Goal: Task Accomplishment & Management: Manage account settings

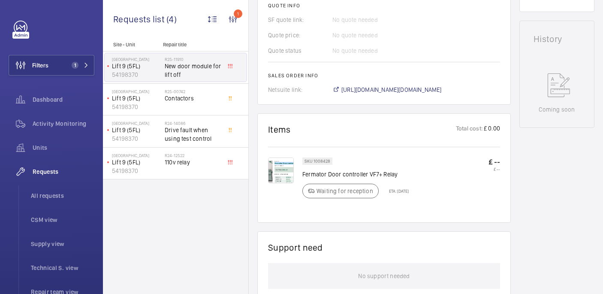
scroll to position [374, 0]
click at [39, 201] on li "All requests" at bounding box center [59, 195] width 70 height 21
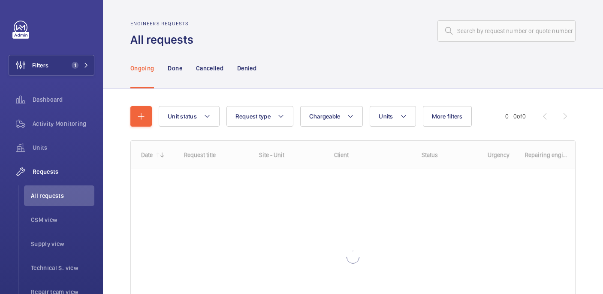
click at [479, 44] on div "Engineers requests All requests" at bounding box center [352, 34] width 445 height 27
click at [479, 36] on input "text" at bounding box center [506, 30] width 138 height 21
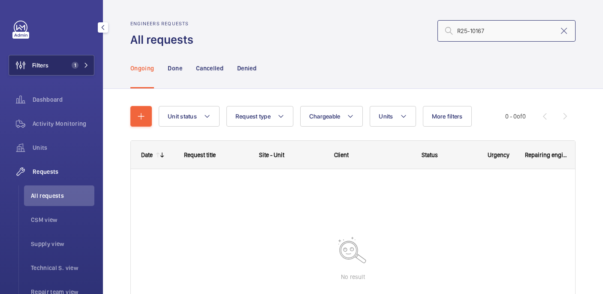
type input "R25-10167"
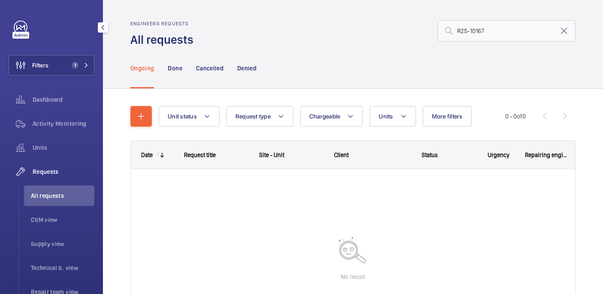
drag, startPoint x: 55, startPoint y: 71, endPoint x: 77, endPoint y: 54, distance: 28.1
click at [55, 71] on button "Filters 1" at bounding box center [52, 65] width 86 height 21
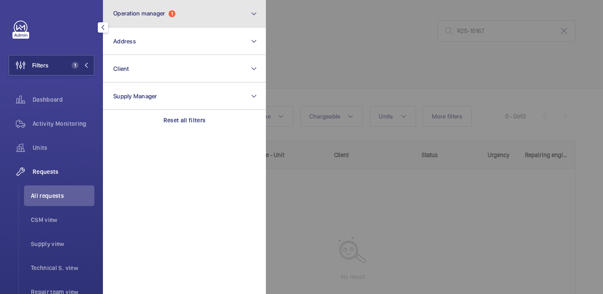
click at [208, 17] on button "Operation manager 1" at bounding box center [184, 13] width 163 height 27
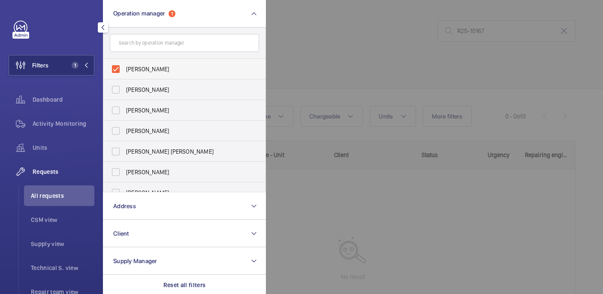
click at [177, 70] on span "[PERSON_NAME]" at bounding box center [185, 69] width 118 height 9
click at [124, 70] on input "[PERSON_NAME]" at bounding box center [115, 68] width 17 height 17
checkbox input "false"
click at [329, 44] on div at bounding box center [567, 147] width 603 height 294
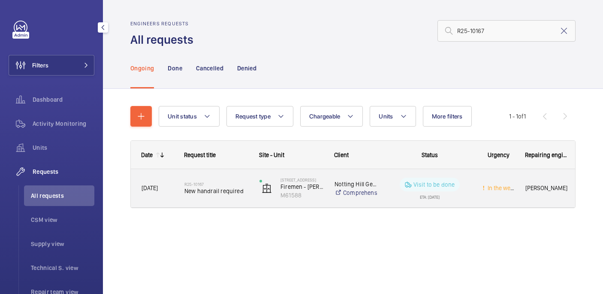
click at [198, 200] on div "R25-10167 New handrail required" at bounding box center [216, 188] width 64 height 25
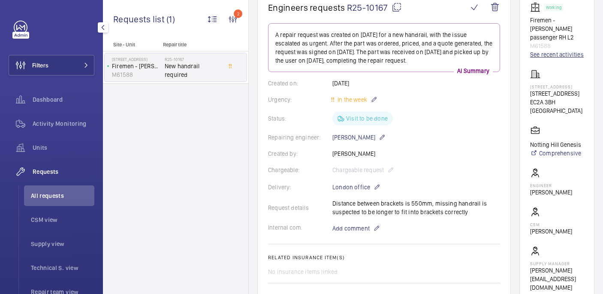
scroll to position [76, 0]
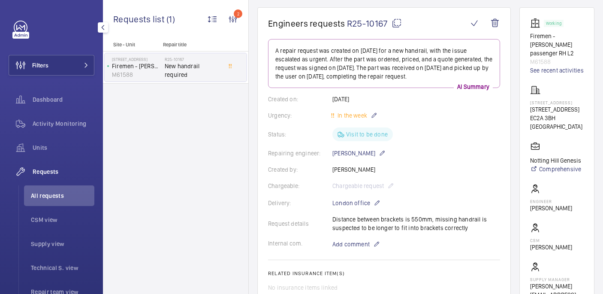
click at [557, 105] on p "3 Bowl Court" at bounding box center [557, 102] width 54 height 5
copy p "3 Bowl Court"
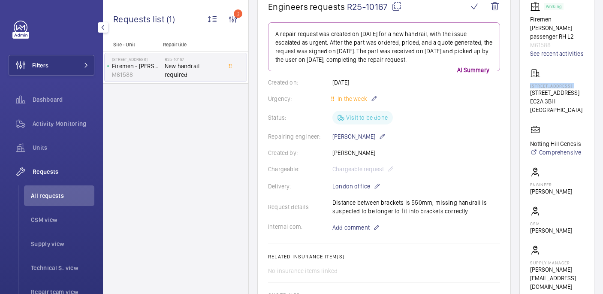
scroll to position [94, 0]
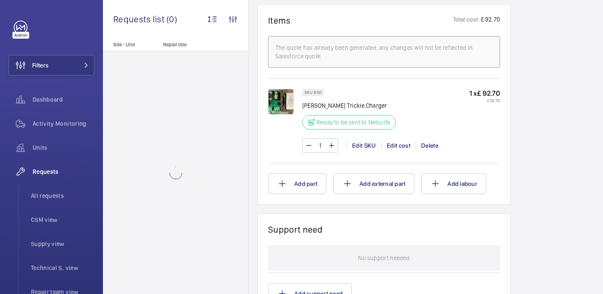
scroll to position [505, 0]
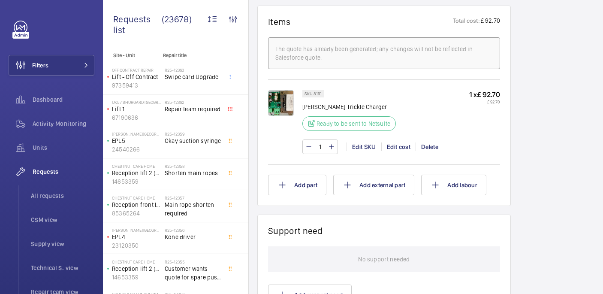
click at [276, 108] on img at bounding box center [281, 103] width 26 height 26
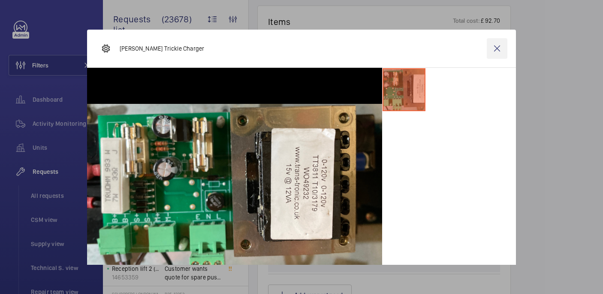
click at [496, 42] on wm-front-icon-button at bounding box center [497, 48] width 21 height 21
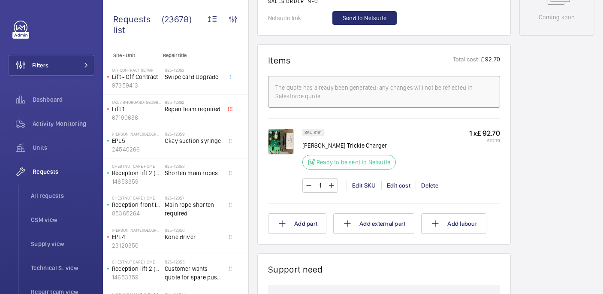
scroll to position [465, 0]
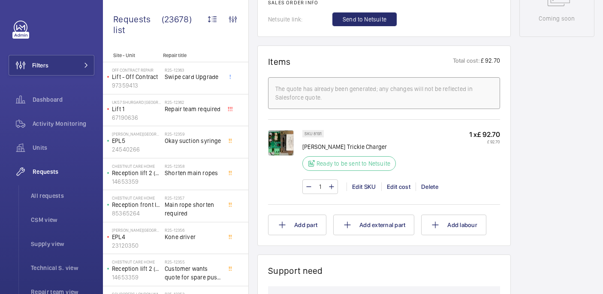
click at [337, 147] on p "Lester Alarm Trickle Charger" at bounding box center [351, 146] width 99 height 9
copy div "Lester Alarm Trickle Charger"
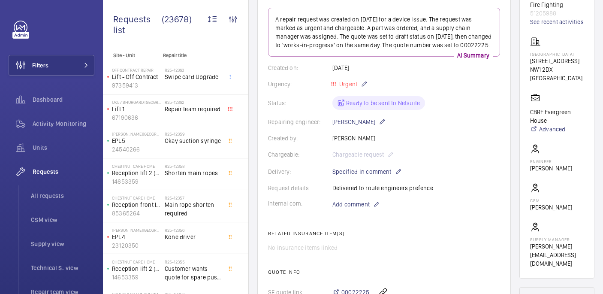
scroll to position [247, 0]
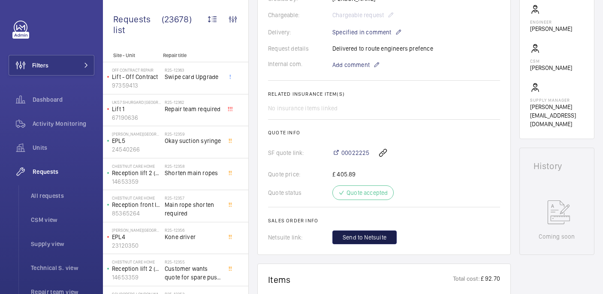
click at [361, 242] on button "Send to Netsuite" at bounding box center [364, 237] width 64 height 14
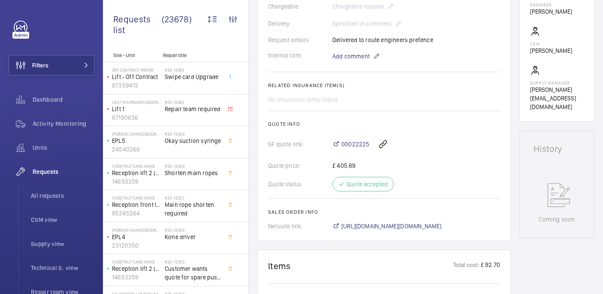
scroll to position [273, 0]
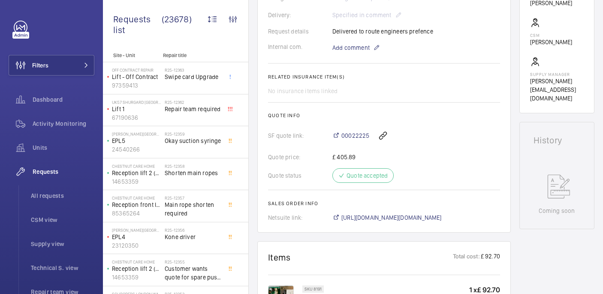
click at [393, 214] on wm-front-card "Engineers requests R25-12189 A repair request was created on 2025-09-14 for a d…" at bounding box center [383, 21] width 253 height 421
click at [391, 213] on span "https://6461500.app.netsuite.com/app/accounting/transactions/salesord.nl?id=301…" at bounding box center [391, 217] width 100 height 9
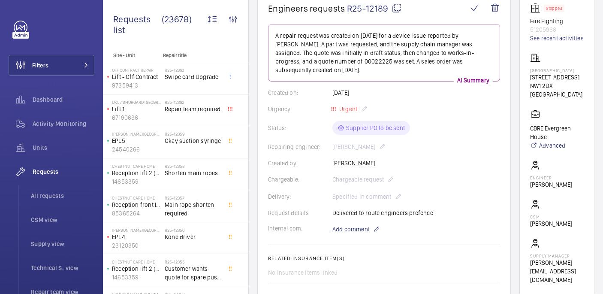
scroll to position [11, 0]
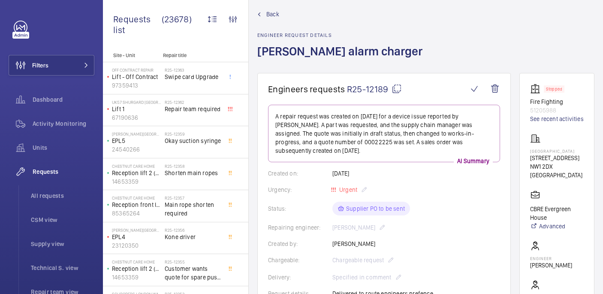
click at [556, 154] on p "[GEOGRAPHIC_DATA]" at bounding box center [557, 150] width 54 height 5
copy p "[GEOGRAPHIC_DATA]"
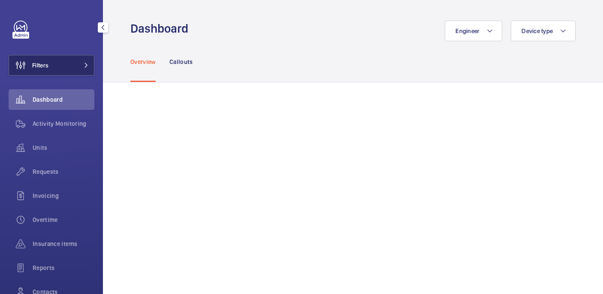
click at [78, 72] on button "Filters" at bounding box center [52, 65] width 86 height 21
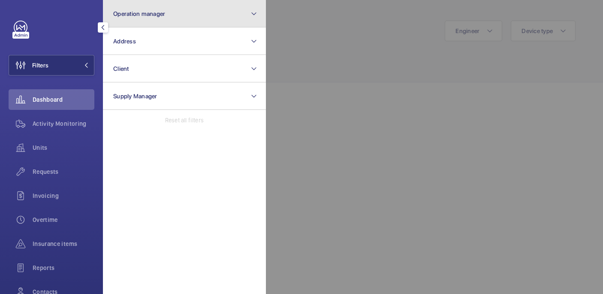
click at [142, 15] on span "Operation manager" at bounding box center [139, 13] width 52 height 7
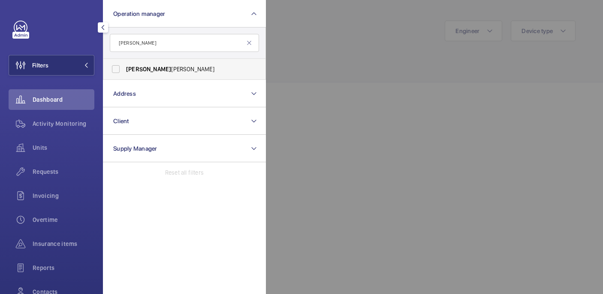
type input "[PERSON_NAME]"
click at [175, 60] on label "[PERSON_NAME]" at bounding box center [177, 69] width 149 height 21
click at [124, 60] on input "[PERSON_NAME]" at bounding box center [115, 68] width 17 height 17
checkbox input "true"
click at [327, 51] on div at bounding box center [567, 147] width 603 height 294
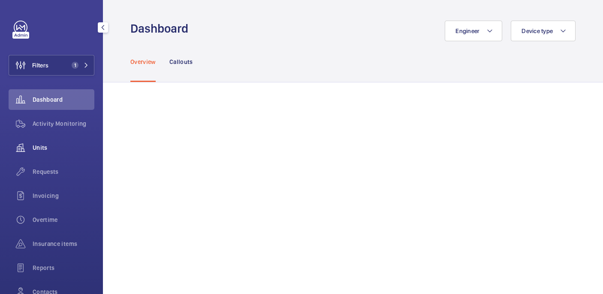
click at [58, 150] on span "Units" at bounding box center [64, 147] width 62 height 9
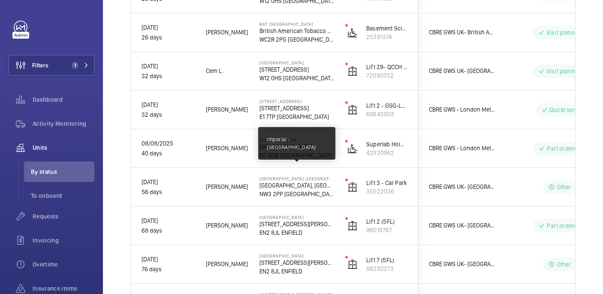
scroll to position [755, 0]
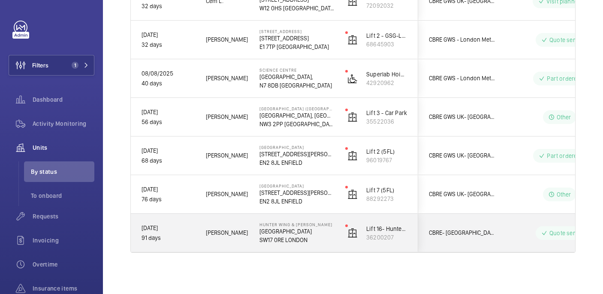
click at [169, 233] on p "91 days" at bounding box center [167, 238] width 53 height 10
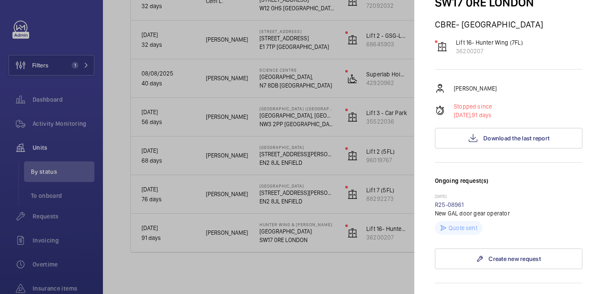
scroll to position [69, 0]
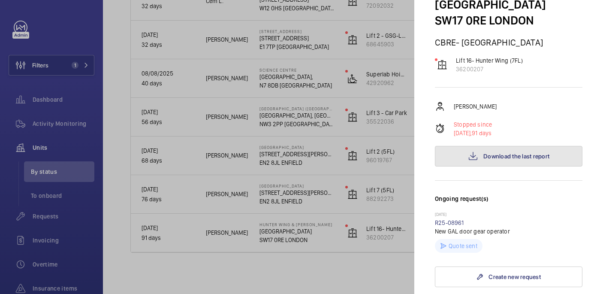
click at [473, 151] on mat-icon at bounding box center [473, 156] width 10 height 10
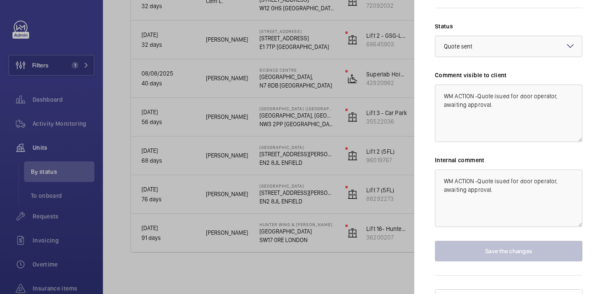
scroll to position [360, 0]
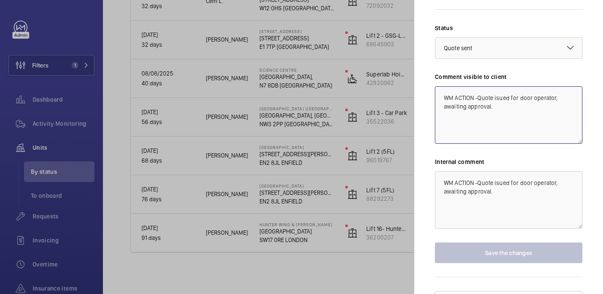
click at [506, 92] on textarea "WM ACTION -Quote isued for door operator, awaiting approval." at bounding box center [508, 114] width 147 height 57
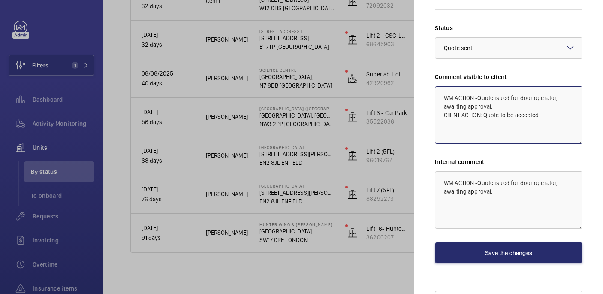
click at [499, 91] on textarea "WM ACTION -Quote isued for door operator, awaiting approval. ClIENT ACTION: Quo…" at bounding box center [508, 114] width 147 height 57
click at [540, 107] on textarea "WM ACTION -Quote isued for door operator, awaiting approval. ClIENT ACTION: Quo…" at bounding box center [508, 114] width 147 height 57
click at [492, 106] on textarea "WM ACTION -Quote isued for door operator, awaiting approval. ClIENT ACTION: Quo…" at bounding box center [508, 114] width 147 height 57
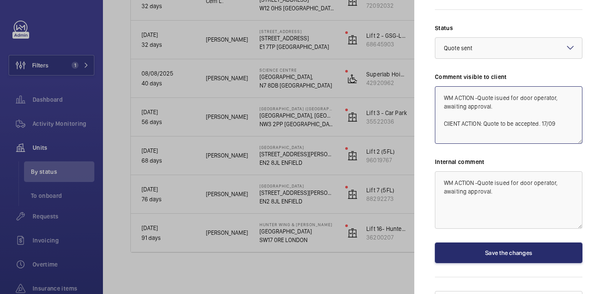
type textarea "WM ACTION -Quote isued for door operator, awaiting approval. ClIENT ACTION: Quo…"
click at [502, 178] on textarea "WM ACTION -Quote isued for door operator, awaiting approval." at bounding box center [508, 199] width 147 height 57
paste textarea "ClIENT ACTION: Quote to be accepted. 17/09"
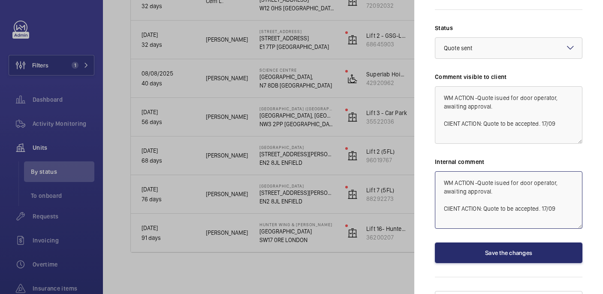
click at [451, 194] on textarea "WM ACTION -Quote isued for door operator, awaiting approval. ClIENT ACTION: Quo…" at bounding box center [508, 199] width 147 height 57
click at [565, 192] on textarea "WM ACTION -Quote isued for door operator, awaiting approval. CLIENT ACTION: Quo…" at bounding box center [508, 199] width 147 height 57
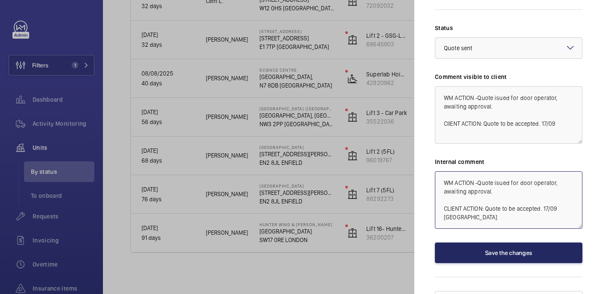
type textarea "WM ACTION -Quote isued for door operator, awaiting approval. CLIENT ACTION: Quo…"
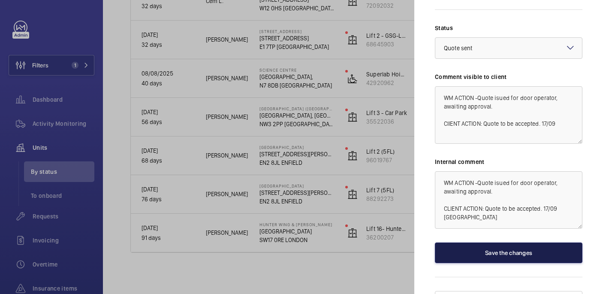
click at [499, 242] on button "Save the changes" at bounding box center [508, 252] width 147 height 21
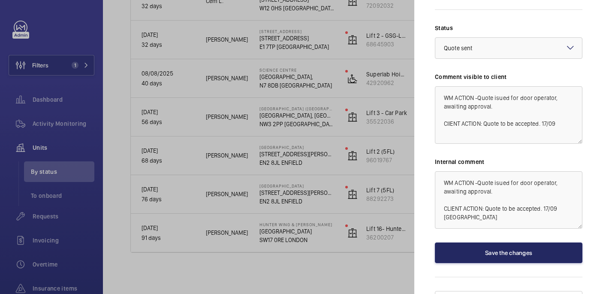
scroll to position [0, 0]
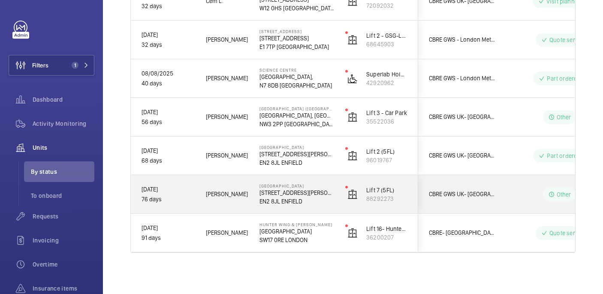
click at [520, 193] on wm-front-pills-cell "Other" at bounding box center [559, 194] width 107 height 14
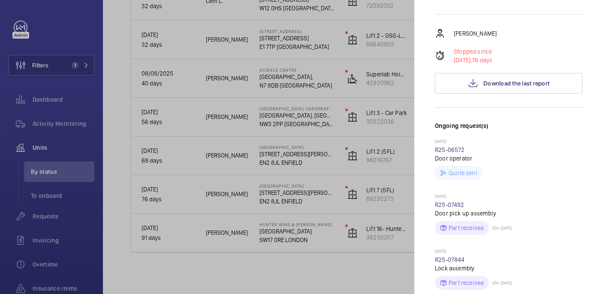
scroll to position [129, 0]
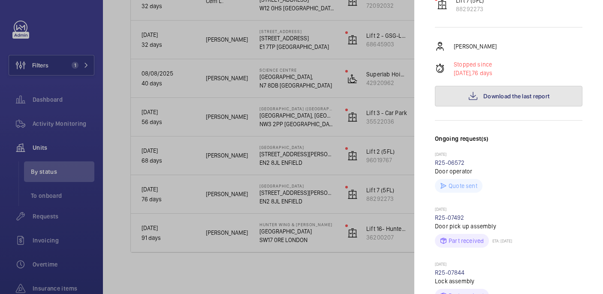
click at [498, 93] on span "Download the last report" at bounding box center [516, 96] width 66 height 7
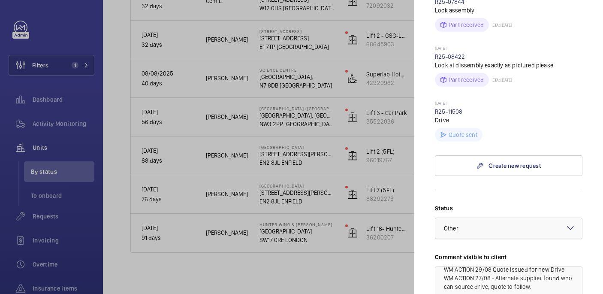
scroll to position [399, 0]
click at [453, 108] on link "R25-11508" at bounding box center [449, 111] width 28 height 7
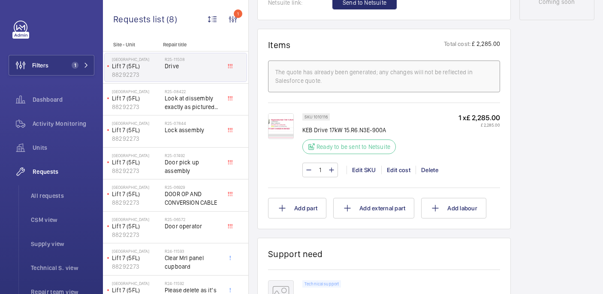
scroll to position [482, 0]
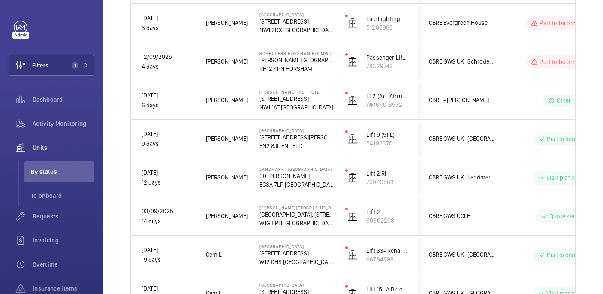
scroll to position [755, 0]
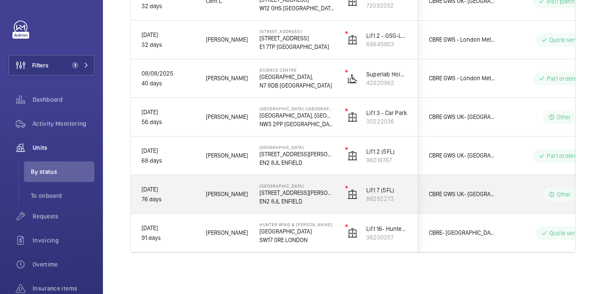
click at [478, 195] on span "CBRE GWS UK- [GEOGRAPHIC_DATA]" at bounding box center [462, 194] width 66 height 10
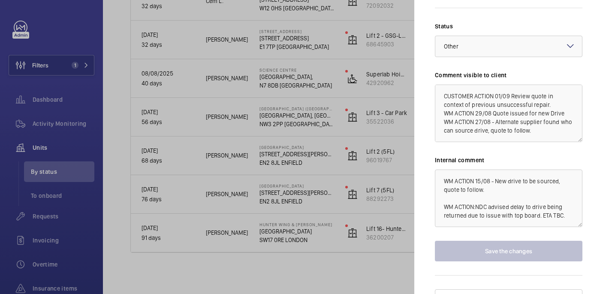
scroll to position [26, 0]
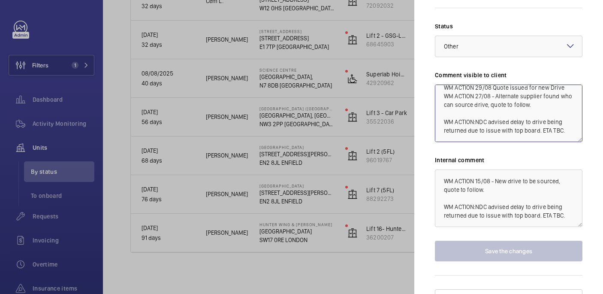
click at [566, 117] on textarea "CUSTOMER ACTION 01/09 Review quote in context of previous unsuccessful repair. …" at bounding box center [508, 112] width 147 height 57
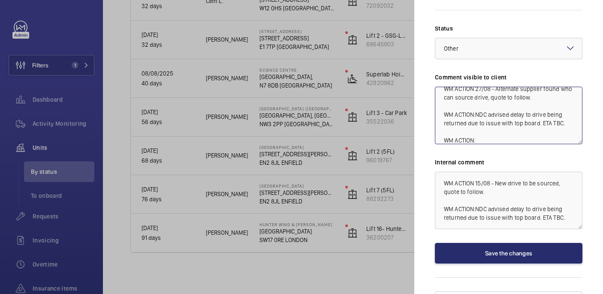
scroll to position [581, 0]
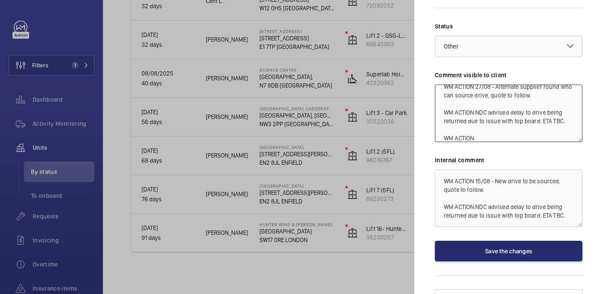
drag, startPoint x: 479, startPoint y: 122, endPoint x: 423, endPoint y: 122, distance: 56.2
click at [423, 122] on mat-sidenav "Stopped unit Chase Farm Hospital 127 The Ridgeway EN2 8JL ENFIELD CBRE GWS UK- …" at bounding box center [508, 147] width 189 height 294
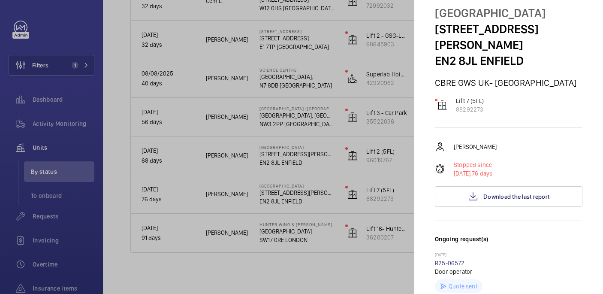
scroll to position [0, 0]
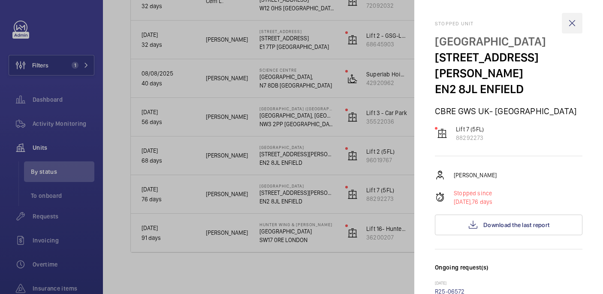
type textarea "CUSTOMER ACTION 01/09 Review quote in context of previous unsuccessful repair. …"
click at [576, 21] on wm-front-icon-button at bounding box center [572, 23] width 21 height 21
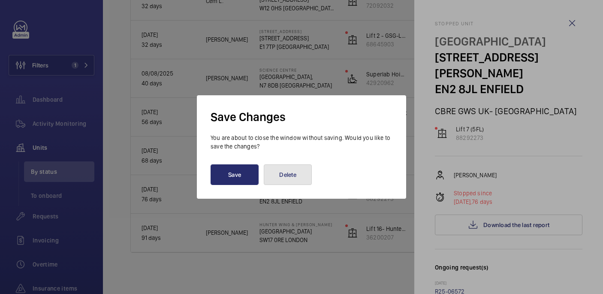
click at [292, 174] on button "Delete" at bounding box center [288, 174] width 48 height 21
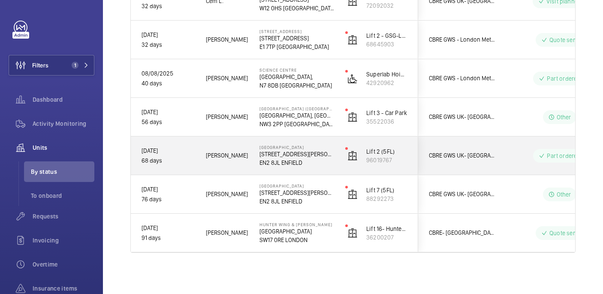
click at [511, 157] on wm-front-pills-cell "Part ordered" at bounding box center [559, 156] width 107 height 14
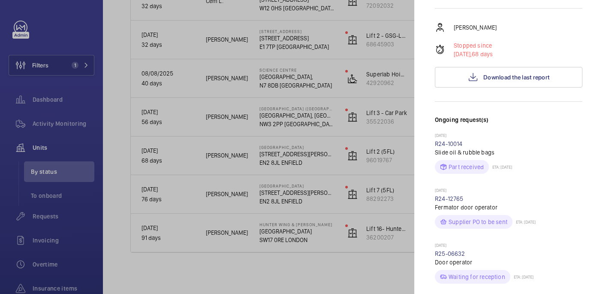
scroll to position [147, 0]
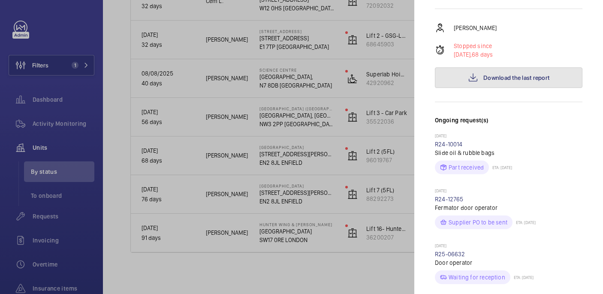
click at [490, 67] on button "Download the last report" at bounding box center [508, 77] width 147 height 21
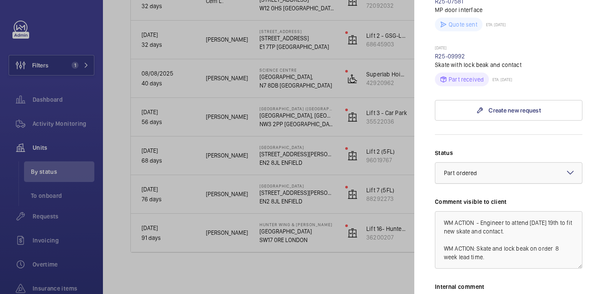
scroll to position [508, 0]
click at [450, 54] on link "R25-09992" at bounding box center [450, 57] width 30 height 7
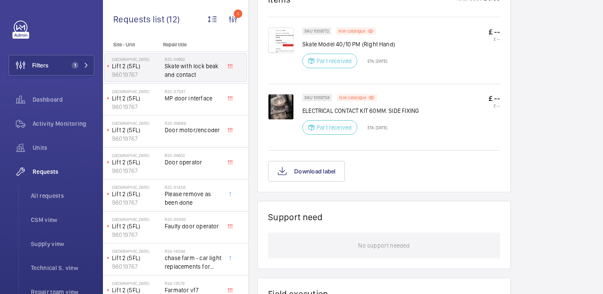
scroll to position [513, 0]
click at [291, 105] on img at bounding box center [281, 106] width 26 height 26
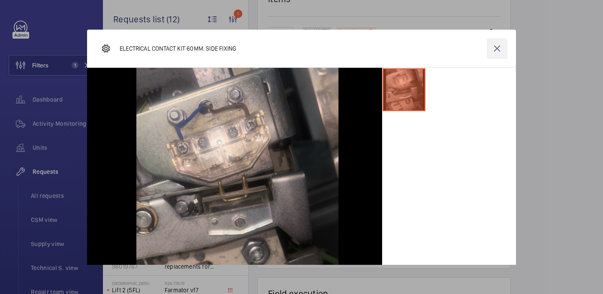
click at [498, 48] on wm-front-icon-button at bounding box center [497, 48] width 21 height 21
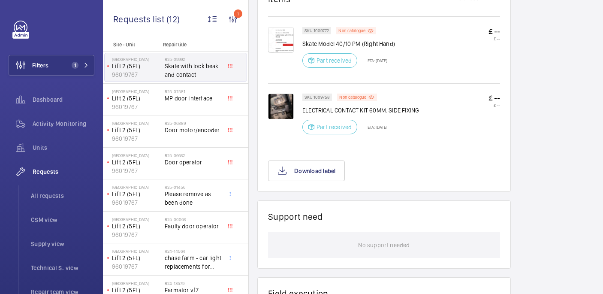
click at [285, 39] on img at bounding box center [281, 40] width 26 height 26
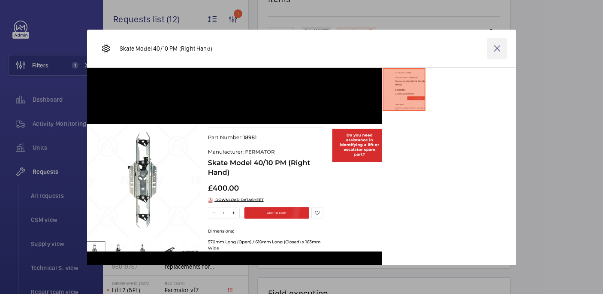
click at [497, 47] on wm-front-icon-button at bounding box center [497, 48] width 21 height 21
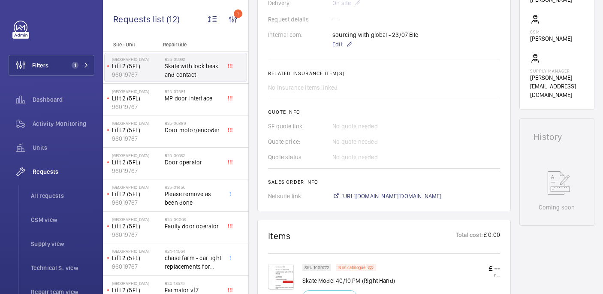
scroll to position [355, 0]
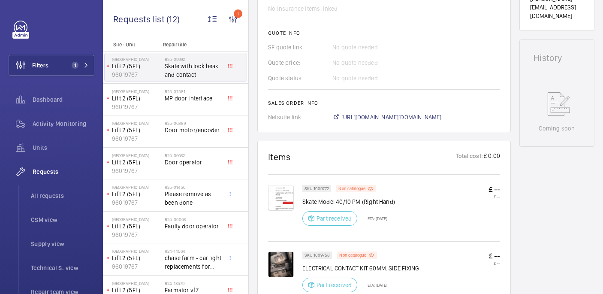
click at [368, 120] on span "https://6461500.app.netsuite.com/app/accounting/transactions/salesord.nl?id=285…" at bounding box center [391, 117] width 100 height 9
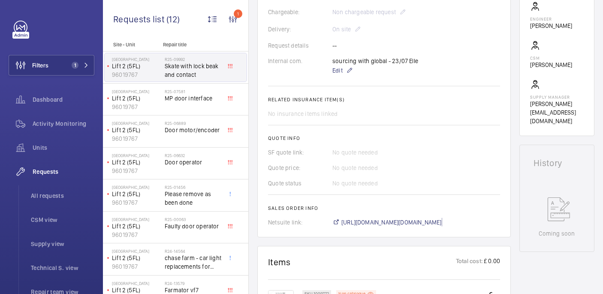
scroll to position [252, 0]
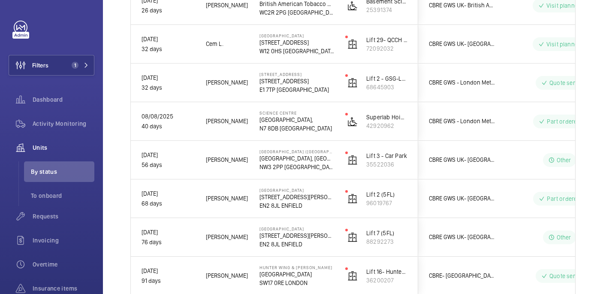
scroll to position [755, 0]
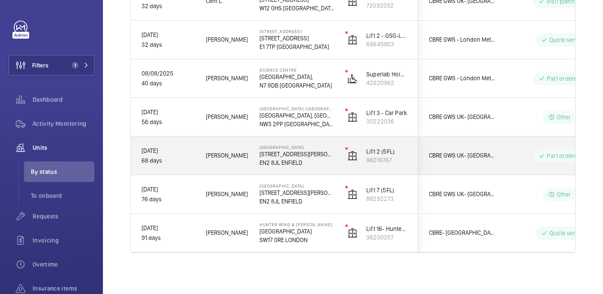
click at [499, 156] on div "Part ordered" at bounding box center [554, 155] width 117 height 31
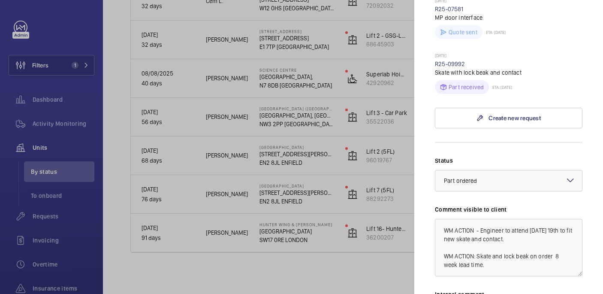
scroll to position [388, 0]
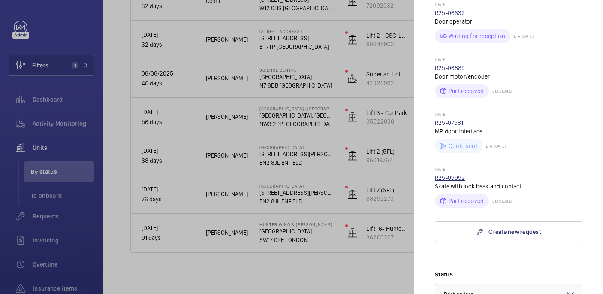
click at [455, 174] on link "R25-09992" at bounding box center [450, 177] width 30 height 7
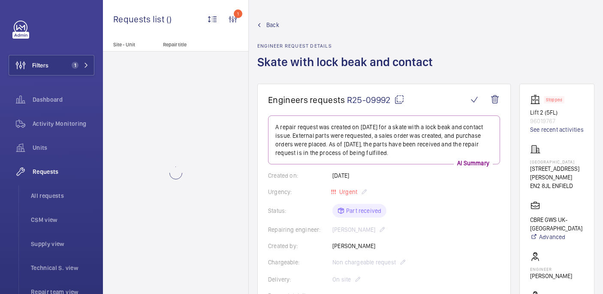
scroll to position [28, 0]
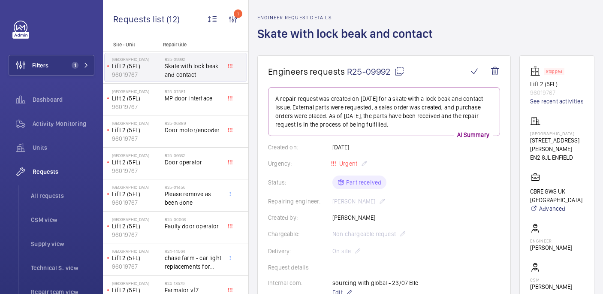
click at [554, 136] on p "Chase Farm Hospital" at bounding box center [557, 133] width 54 height 5
copy p "Chase Farm Hospital"
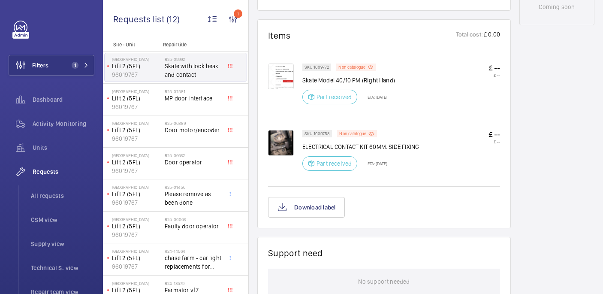
scroll to position [293, 0]
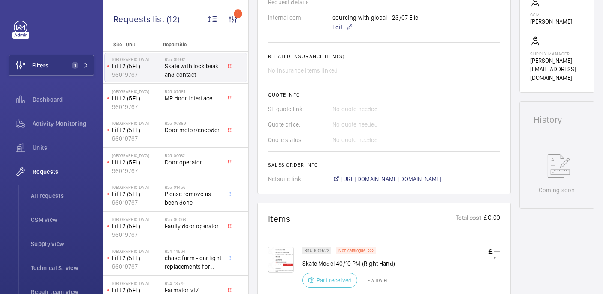
click at [360, 181] on span "https://6461500.app.netsuite.com/app/accounting/transactions/salesord.nl?id=285…" at bounding box center [391, 179] width 100 height 9
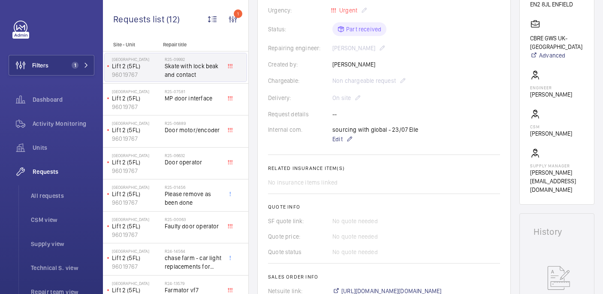
scroll to position [0, 0]
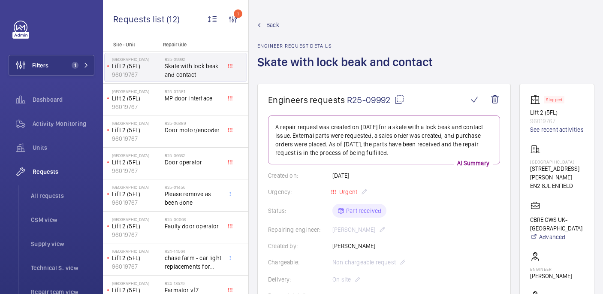
click at [558, 164] on p "Chase Farm Hospital" at bounding box center [557, 161] width 54 height 5
drag, startPoint x: 566, startPoint y: 175, endPoint x: 542, endPoint y: 171, distance: 24.3
click at [542, 171] on wm-front-card "Stopped Lift 2 (5FL) 96019767 See recent activities Chase Farm Hospital 127 The…" at bounding box center [556, 235] width 75 height 302
copy p "Chase Farm Hospital"
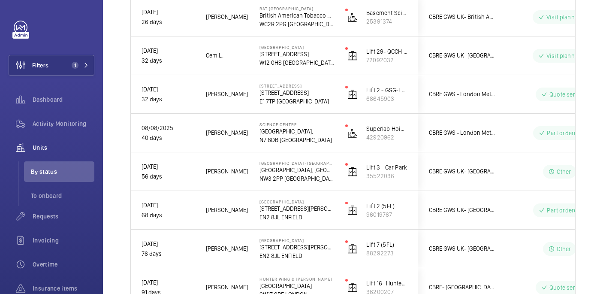
scroll to position [755, 0]
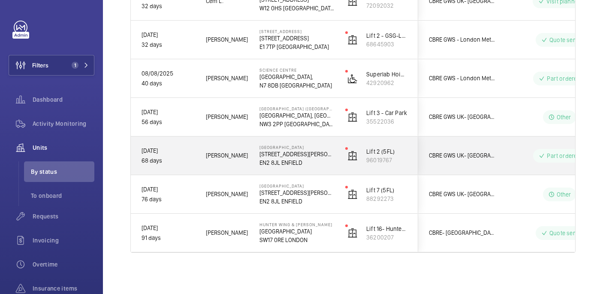
click at [503, 158] on div "Part ordered" at bounding box center [554, 155] width 117 height 31
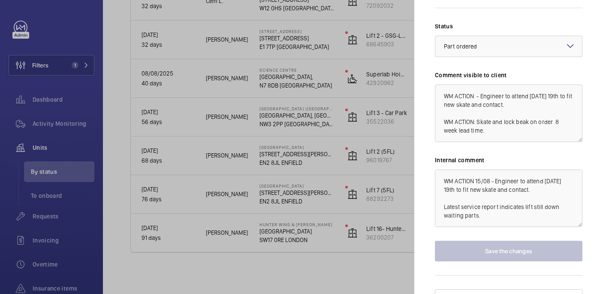
scroll to position [26, 0]
click at [490, 120] on textarea "WM ACTION - Engineer to attend on Tuesday 19th to fit new skate and contact. WM…" at bounding box center [508, 112] width 147 height 57
drag, startPoint x: 476, startPoint y: 122, endPoint x: 436, endPoint y: 104, distance: 43.0
click at [436, 104] on textarea "WM ACTION - Engineer to attend on Tuesday 19th to fit new skate and contact. WM…" at bounding box center [508, 112] width 147 height 57
click at [470, 119] on textarea "WM ACTION - Engineer to attend on Tuesday 19th to fit new skate and contact. WM…" at bounding box center [508, 112] width 147 height 57
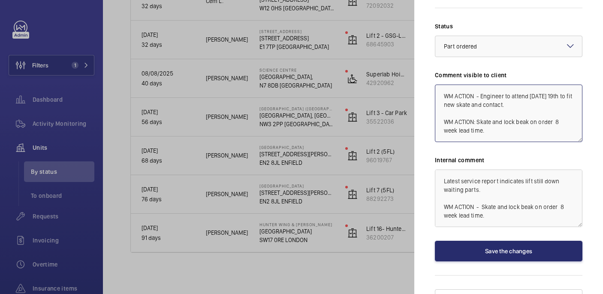
paste textarea "WM ACTION: Skate and lock beak on order 8 week lead time."
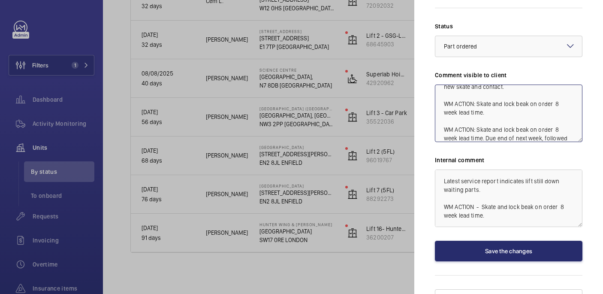
scroll to position [27, 0]
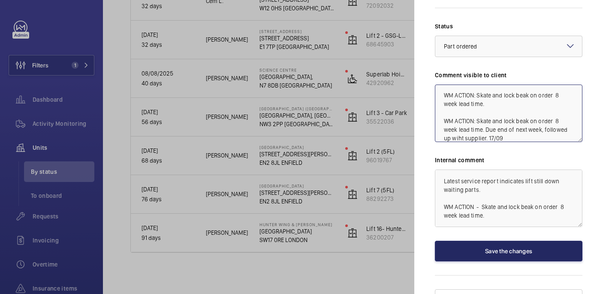
type textarea "WM ACTION - Engineer to attend on Tuesday 19th to fit new skate and contact. WM…"
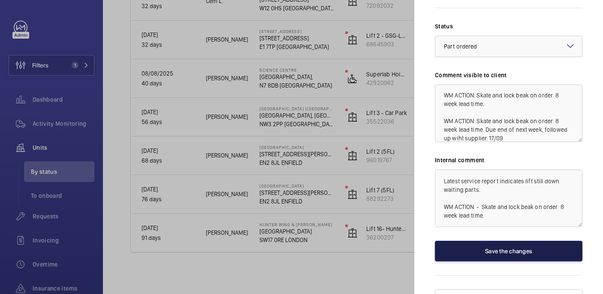
click at [519, 241] on button "Save the changes" at bounding box center [508, 251] width 147 height 21
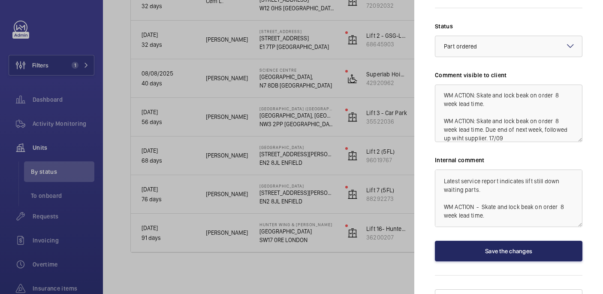
scroll to position [0, 0]
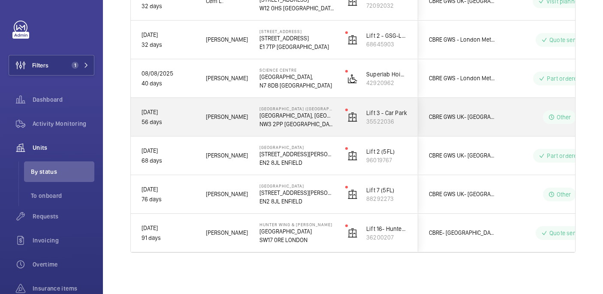
click at [319, 129] on div "Royal Free Hospital (Pears Building) The Pears Building, Pond St NW3 2PP LONDON" at bounding box center [291, 117] width 85 height 39
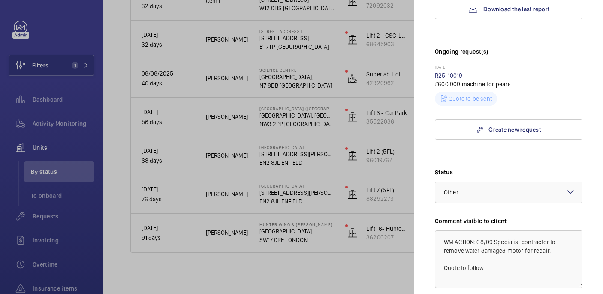
scroll to position [229, 0]
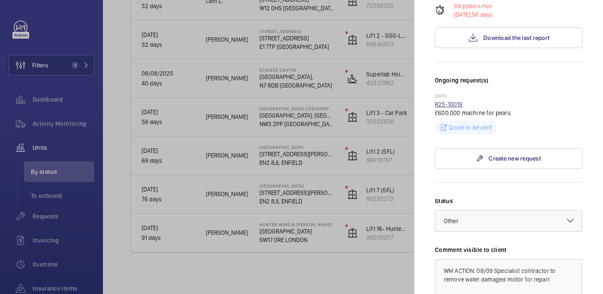
click at [442, 101] on link "R25-10019" at bounding box center [449, 104] width 28 height 7
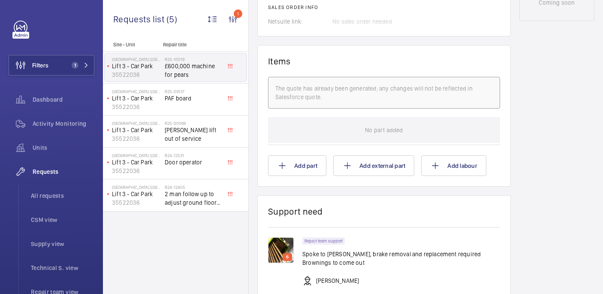
scroll to position [509, 0]
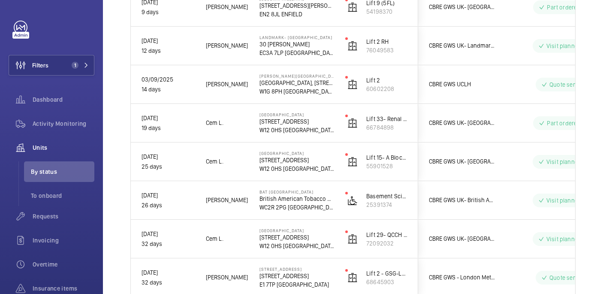
scroll to position [755, 0]
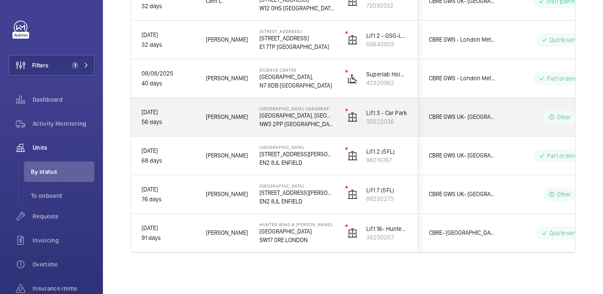
click at [324, 123] on p "NW3 2PP LONDON" at bounding box center [296, 124] width 75 height 9
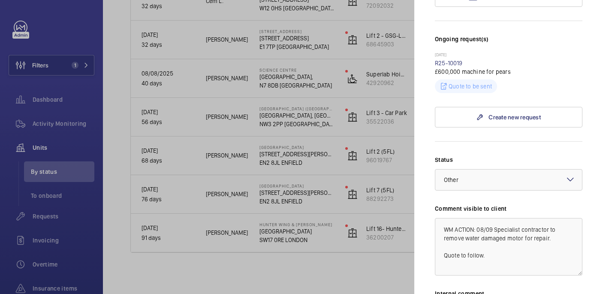
scroll to position [273, 0]
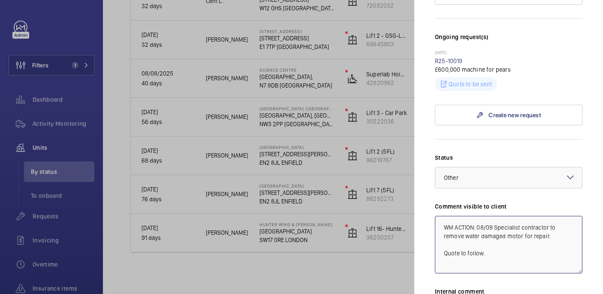
click at [487, 223] on textarea "WM ACTION: 08/09 Specialist contractor to remove water damaged motor for repair…" at bounding box center [508, 244] width 147 height 57
click at [442, 223] on textarea "WM ACTION: 08/09 Specialist contractor to remove water damaged motor for repair…" at bounding box center [508, 244] width 147 height 57
click at [512, 222] on textarea "WM ACTION: 08/09 Specialist contractor to remove water damaged motor for repair…" at bounding box center [508, 244] width 147 height 57
click at [501, 226] on textarea "WM ACTION: 08/09 Specialist contractor to remove water damaged motor for repair…" at bounding box center [508, 244] width 147 height 57
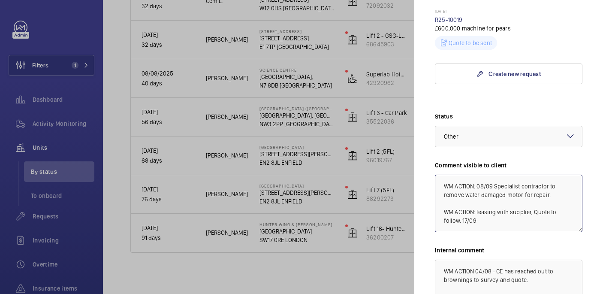
scroll to position [388, 0]
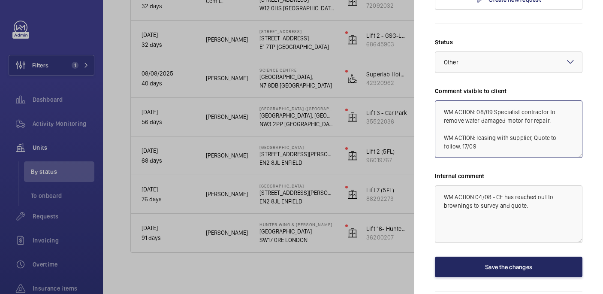
type textarea "WM ACTION: 08/09 Specialist contractor to remove water damaged motor for repair…"
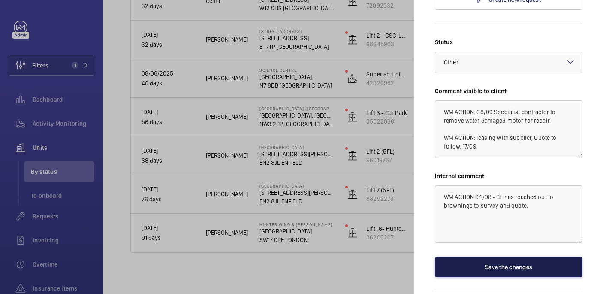
click at [510, 256] on button "Save the changes" at bounding box center [508, 266] width 147 height 21
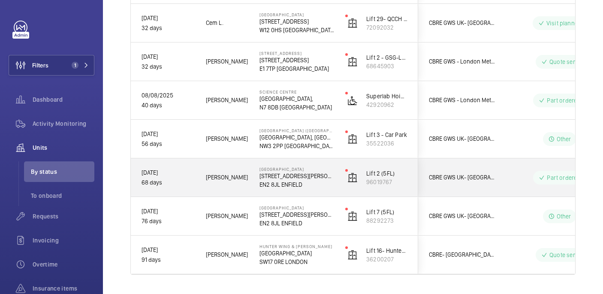
scroll to position [728, 0]
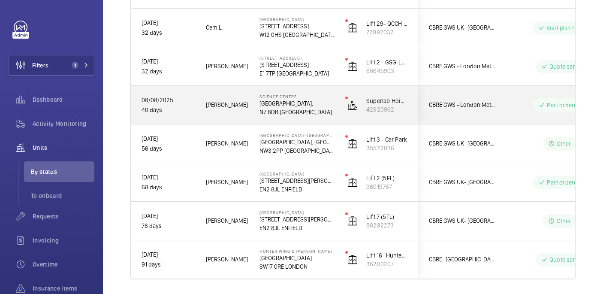
click at [329, 111] on p "N7 8DB LONDON" at bounding box center [296, 112] width 75 height 9
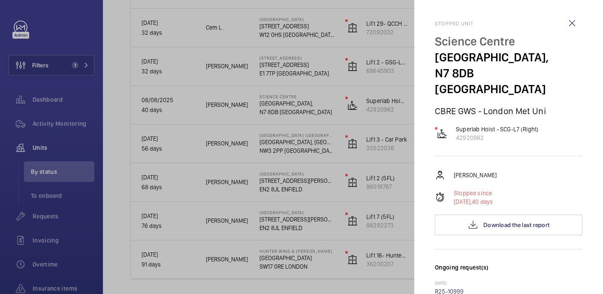
scroll to position [16, 0]
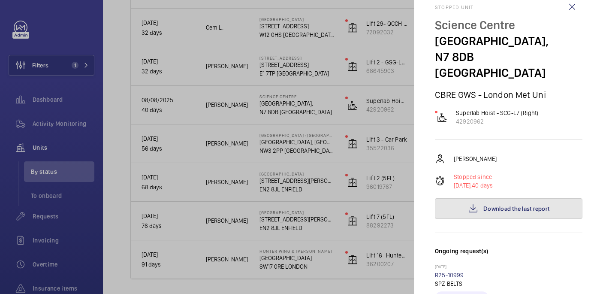
click at [489, 198] on button "Download the last report" at bounding box center [508, 208] width 147 height 21
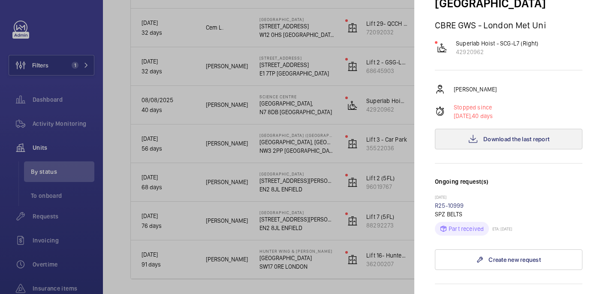
scroll to position [103, 0]
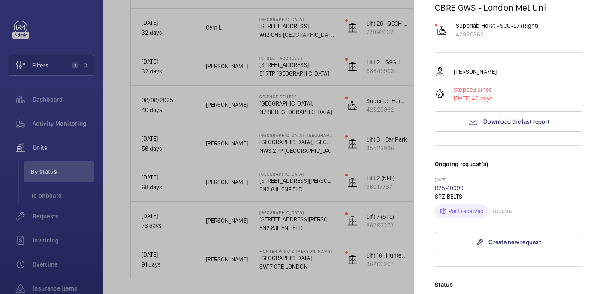
click at [451, 184] on link "R25-10999" at bounding box center [449, 187] width 29 height 7
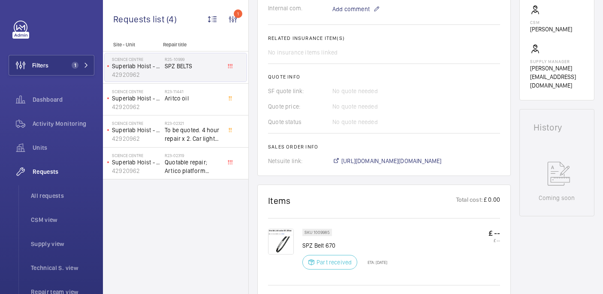
scroll to position [294, 0]
click at [285, 240] on img at bounding box center [281, 242] width 26 height 26
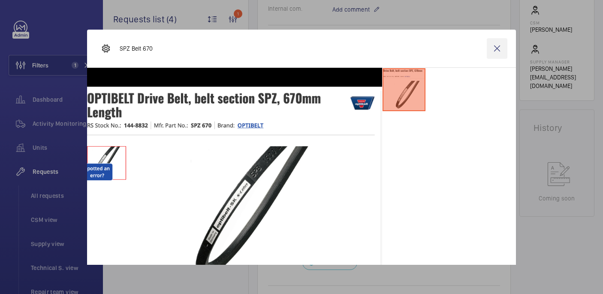
click at [499, 48] on wm-front-icon-button at bounding box center [497, 48] width 21 height 21
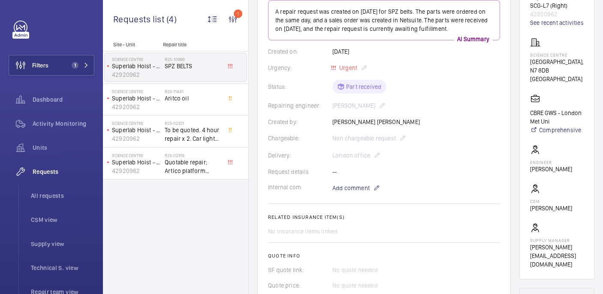
scroll to position [114, 0]
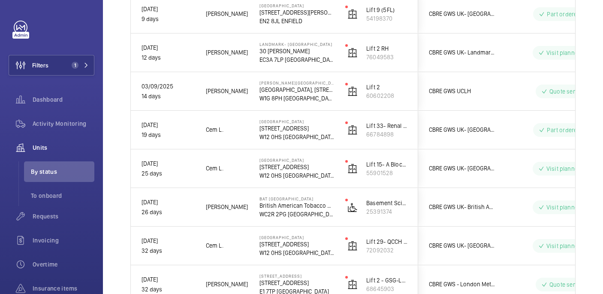
scroll to position [755, 0]
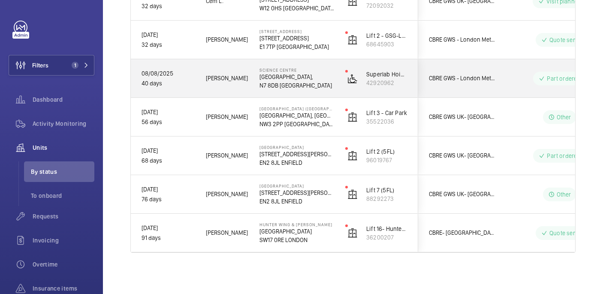
click at [285, 78] on p "Science Centre," at bounding box center [296, 76] width 75 height 9
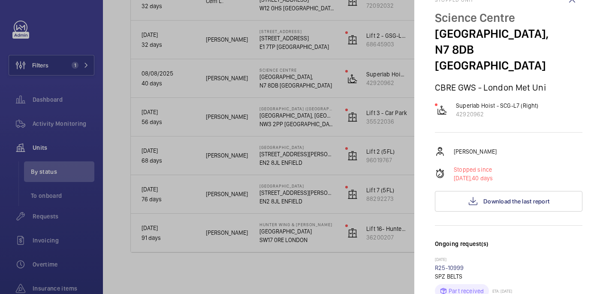
scroll to position [0, 0]
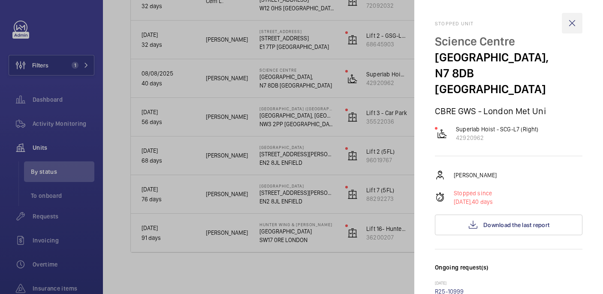
click at [570, 18] on wm-front-icon-button at bounding box center [572, 23] width 21 height 21
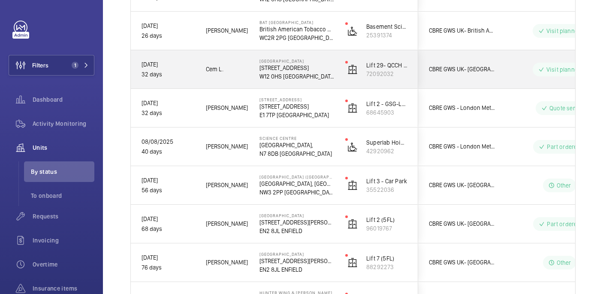
scroll to position [680, 0]
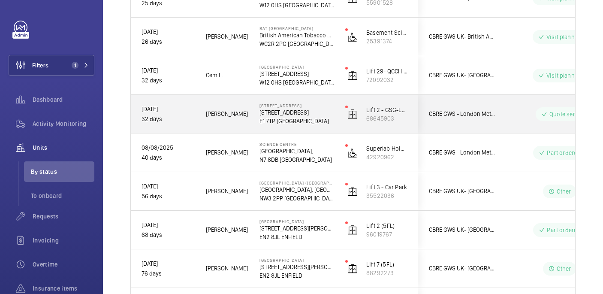
click at [329, 106] on p "[STREET_ADDRESS]" at bounding box center [296, 105] width 75 height 5
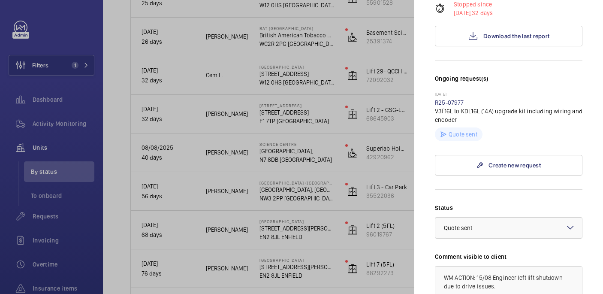
scroll to position [161, 0]
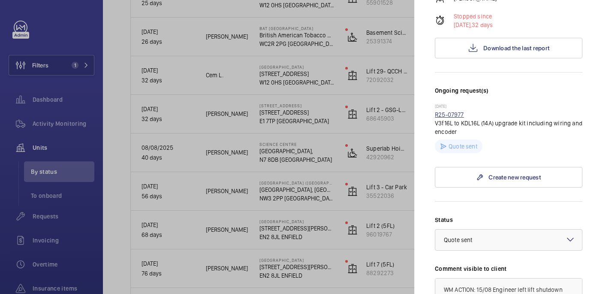
click at [446, 113] on link "R25-07977" at bounding box center [449, 114] width 29 height 7
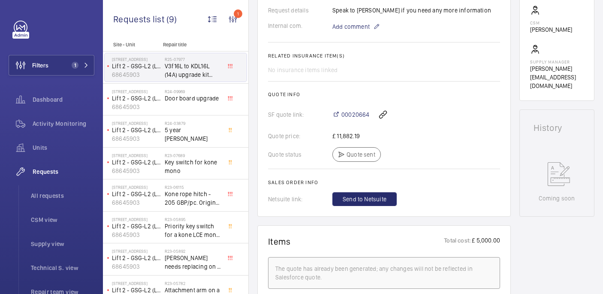
scroll to position [311, 0]
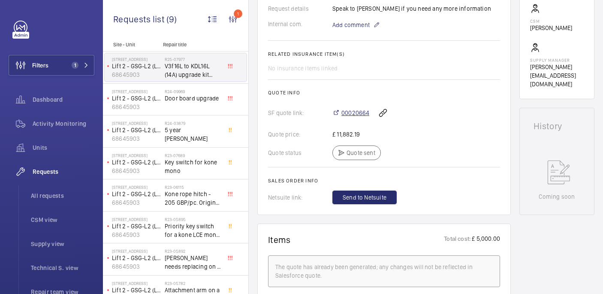
click at [349, 113] on span "00020664" at bounding box center [355, 112] width 28 height 9
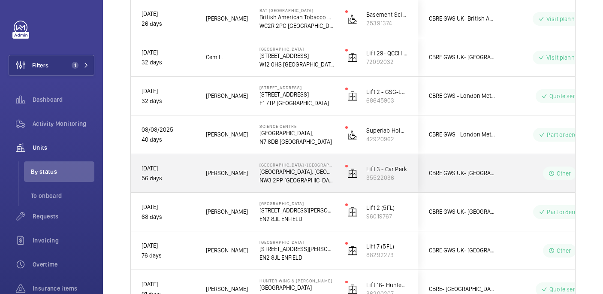
scroll to position [685, 0]
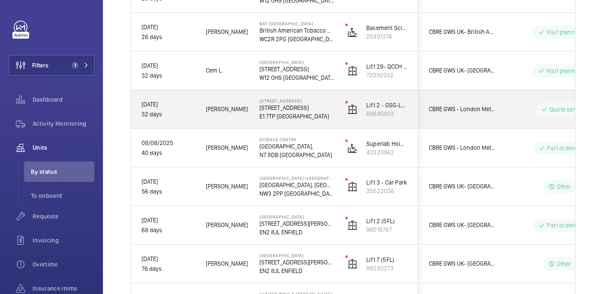
click at [325, 106] on p "16 Goulston Street" at bounding box center [296, 107] width 75 height 9
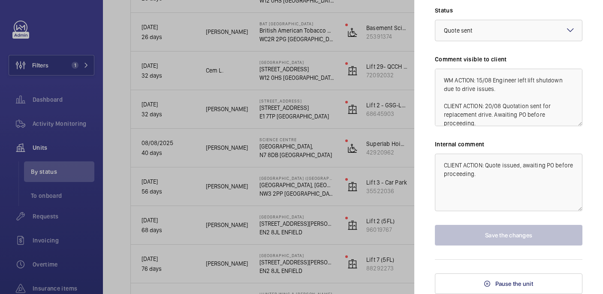
scroll to position [9, 0]
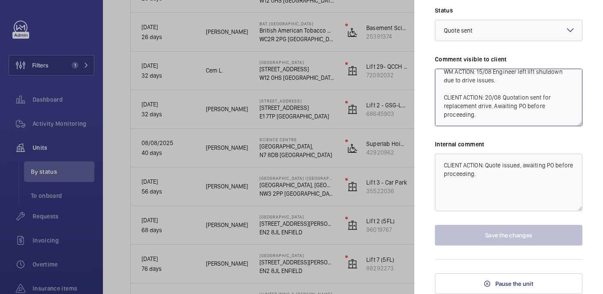
click at [480, 117] on textarea "WM ACTION: 15/08 Engineer left lift shutdown due to drive issues. CLIENT ACTION…" at bounding box center [508, 97] width 147 height 57
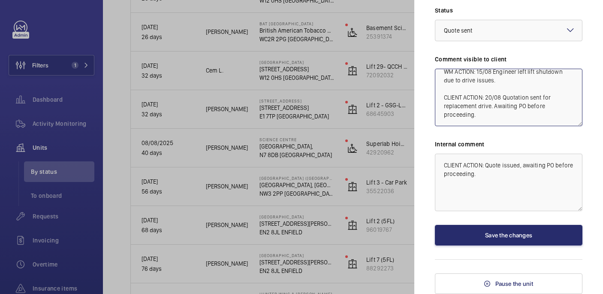
scroll to position [18, 0]
drag, startPoint x: 485, startPoint y: 87, endPoint x: 443, endPoint y: 88, distance: 41.6
click at [443, 88] on textarea "WM ACTION: 15/08 Engineer left lift shutdown due to drive issues. CLIENT ACTION…" at bounding box center [508, 97] width 147 height 57
click at [480, 102] on textarea "WM ACTION: 15/08 Engineer left lift shutdown due to drive issues. CLIENT ACTION…" at bounding box center [508, 97] width 147 height 57
paste textarea "CLIENT ACTION:"
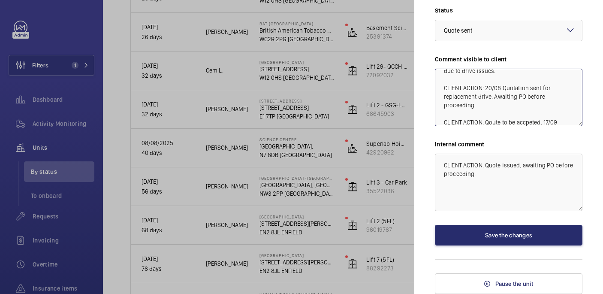
click at [503, 124] on textarea "WM ACTION: 15/08 Engineer left lift shutdown due to drive issues. CLIENT ACTION…" at bounding box center [508, 97] width 147 height 57
click at [541, 123] on textarea "WM ACTION: 15/08 Engineer left lift shutdown due to drive issues. CLIENT ACTION…" at bounding box center [508, 97] width 147 height 57
click at [558, 123] on textarea "WM ACTION: 15/08 Engineer left lift shutdown due to drive issues. CLIENT ACTION…" at bounding box center [508, 97] width 147 height 57
type textarea "WM ACTION: 15/08 Engineer left lift shutdown due to drive issues. CLIENT ACTION…"
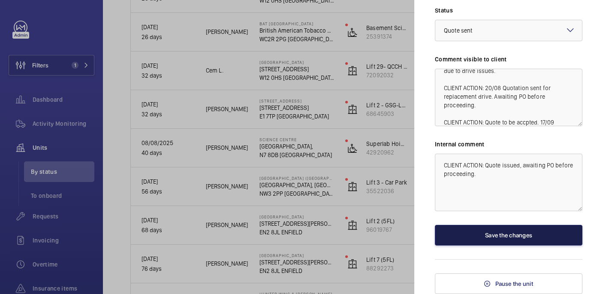
click at [517, 235] on button "Save the changes" at bounding box center [508, 235] width 147 height 21
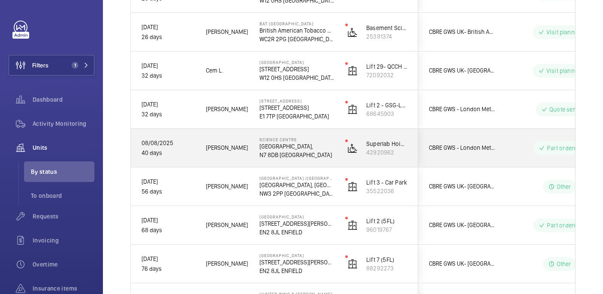
scroll to position [635, 0]
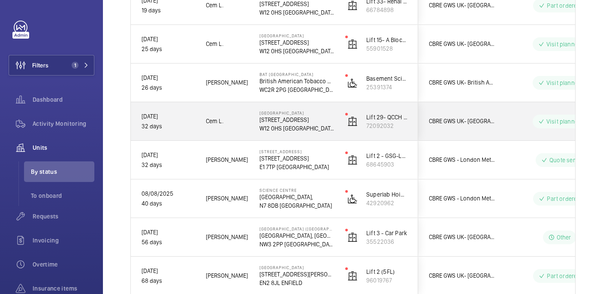
click at [325, 123] on p "72 Du Cane Rd" at bounding box center [296, 119] width 75 height 9
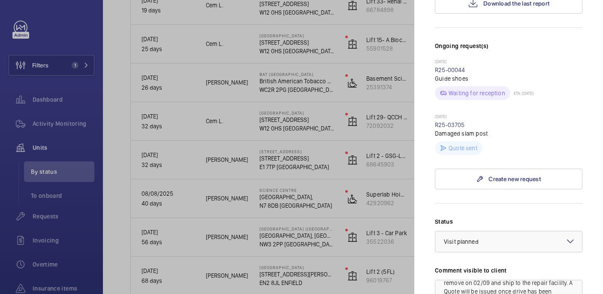
scroll to position [233, 0]
click at [448, 120] on link "R25-03705" at bounding box center [450, 123] width 30 height 7
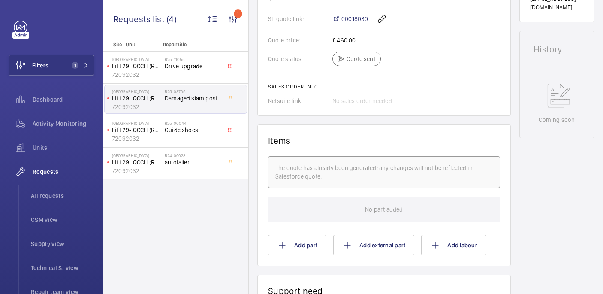
scroll to position [394, 0]
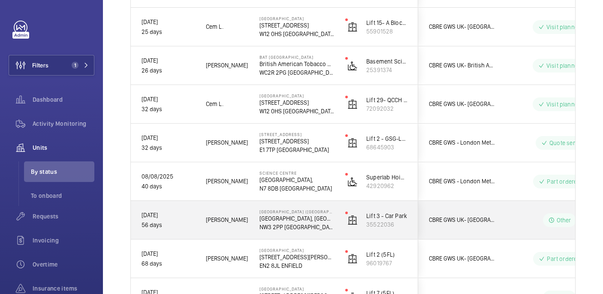
scroll to position [645, 0]
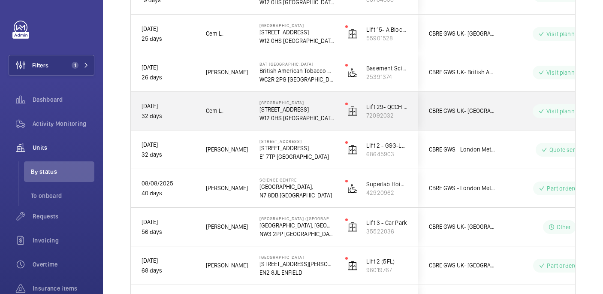
click at [313, 110] on p "72 Du Cane Rd" at bounding box center [296, 109] width 75 height 9
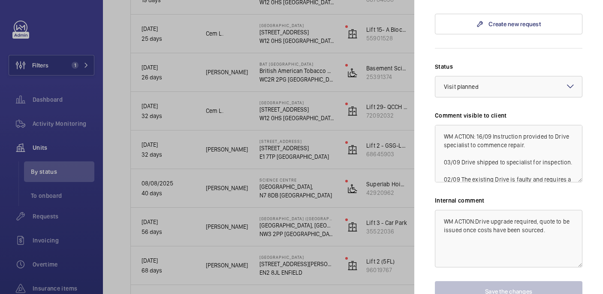
scroll to position [69, 0]
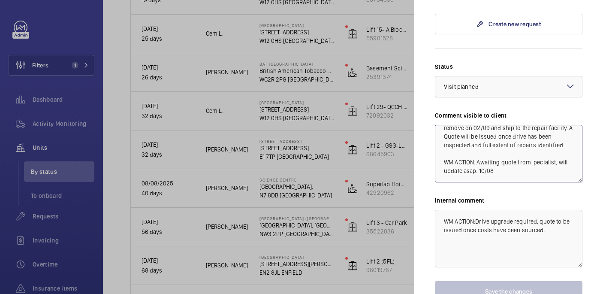
click at [532, 150] on textarea "WM ACTION: 16/09 Instruction provided to Drive specialist to commence repair. 0…" at bounding box center [508, 153] width 147 height 57
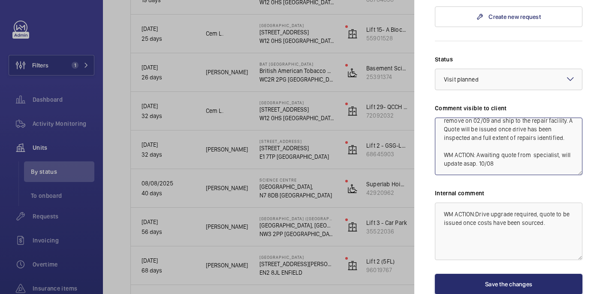
scroll to position [427, 0]
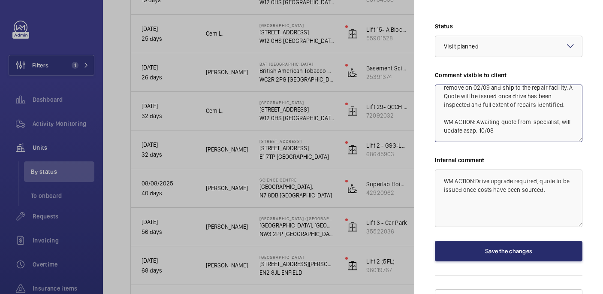
click at [503, 114] on textarea "WM ACTION: 16/09 Instruction provided to Drive specialist to commence repair. 0…" at bounding box center [508, 112] width 147 height 57
drag, startPoint x: 474, startPoint y: 97, endPoint x: 438, endPoint y: 97, distance: 36.0
click at [438, 97] on textarea "WM ACTION: 16/09 Instruction provided to Drive specialist to commence repair. 0…" at bounding box center [508, 112] width 147 height 57
click at [454, 116] on textarea "WM ACTION: 16/09 Instruction provided to Drive specialist to commence repair. 0…" at bounding box center [508, 112] width 147 height 57
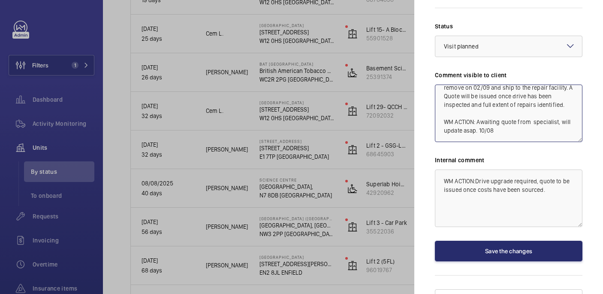
paste textarea "WM ACTION"
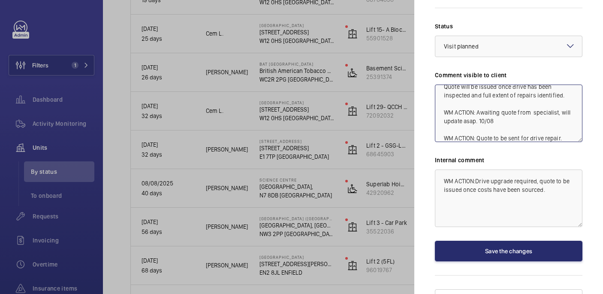
scroll to position [87, 0]
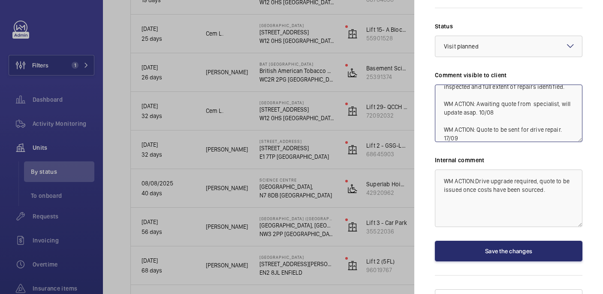
drag, startPoint x: 464, startPoint y: 125, endPoint x: 433, endPoint y: 113, distance: 32.2
click at [433, 113] on mat-sidenav "Stopped unit Hammersmith Hospital 72 Du Cane Rd W12 0HS LONDON CBRE GWS UK- Imp…" at bounding box center [508, 147] width 189 height 294
type textarea "WM ACTION: 16/09 Instruction provided to Drive specialist to commence repair. 0…"
click at [548, 177] on textarea "WM ACTION:Drive upgrade required, quote to be issued once costs have been sourc…" at bounding box center [508, 197] width 147 height 57
paste textarea "WM ACTION: Quote to be sent for drive repair. 17/09"
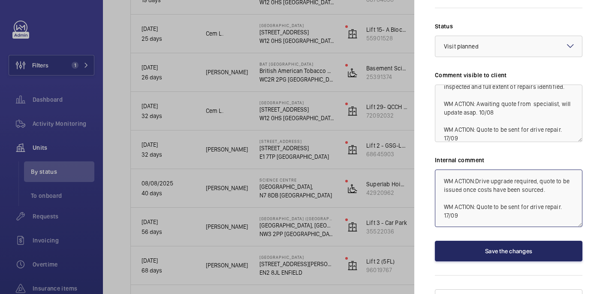
type textarea "WM ACTION:Drive upgrade required, quote to be issued once costs have been sourc…"
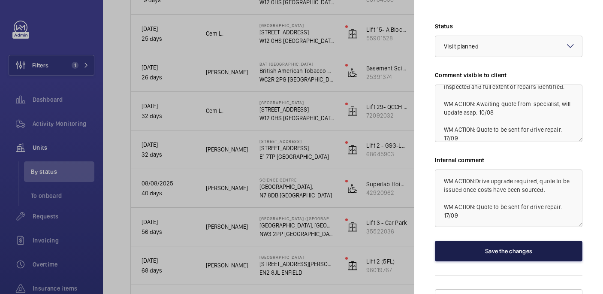
click at [525, 241] on button "Save the changes" at bounding box center [508, 251] width 147 height 21
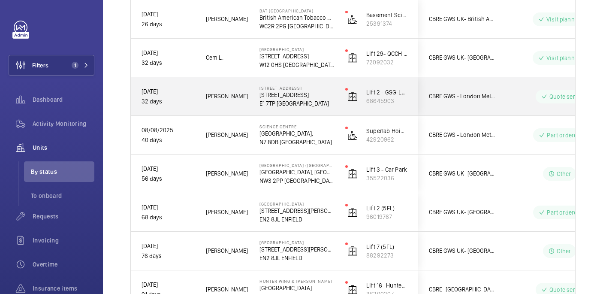
scroll to position [697, 0]
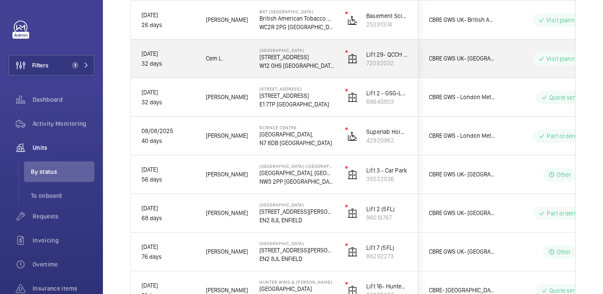
click at [319, 62] on p "W12 0HS LONDON" at bounding box center [296, 65] width 75 height 9
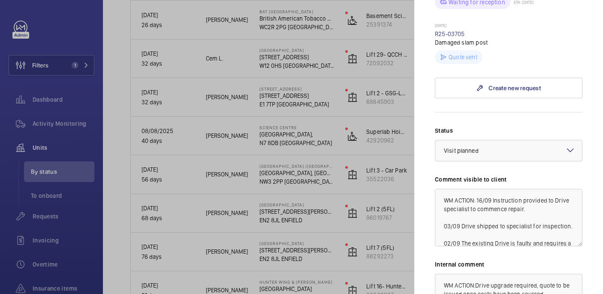
scroll to position [322, 0]
click at [491, 147] on div "× Visit planned" at bounding box center [472, 151] width 56 height 9
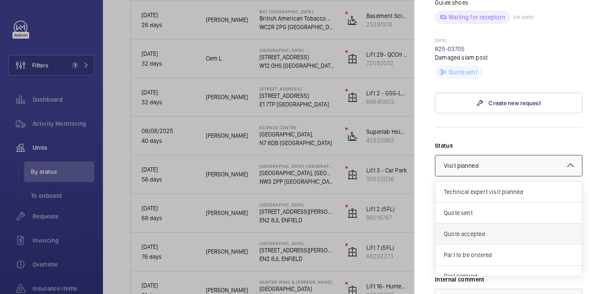
scroll to position [73, 0]
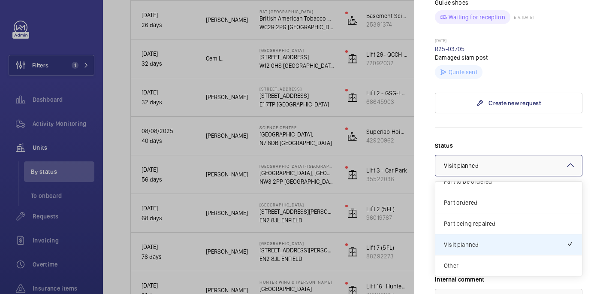
click at [488, 141] on label "Status" at bounding box center [508, 145] width 147 height 9
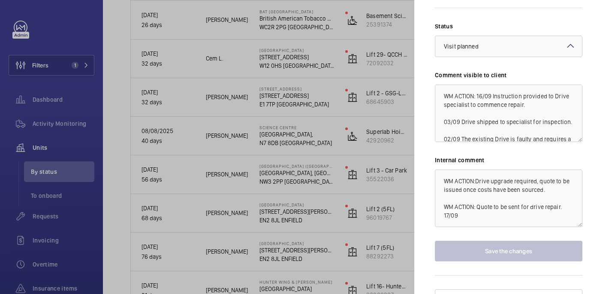
scroll to position [0, 0]
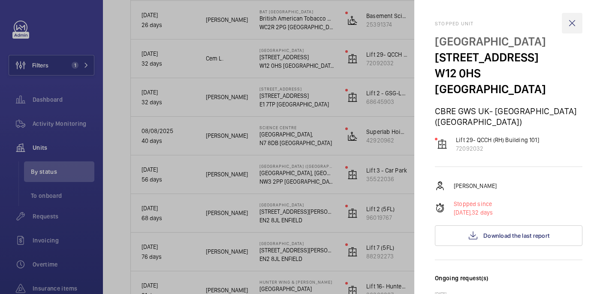
click at [566, 18] on wm-front-icon-button at bounding box center [572, 23] width 21 height 21
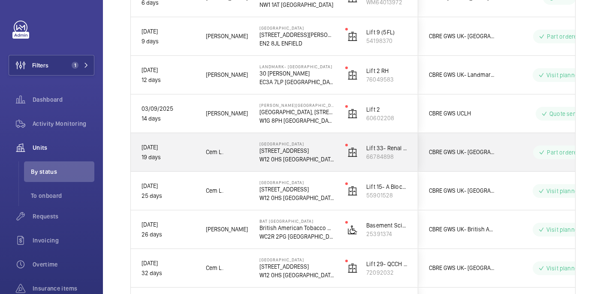
scroll to position [488, 0]
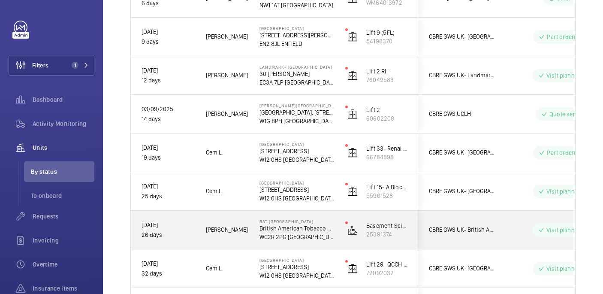
click at [313, 217] on div "BAT Globe House British American Tobacco Global Headquarters WC2R 2PG LONDON" at bounding box center [291, 230] width 85 height 39
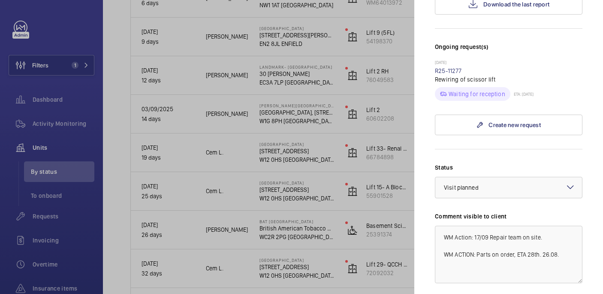
scroll to position [239, 0]
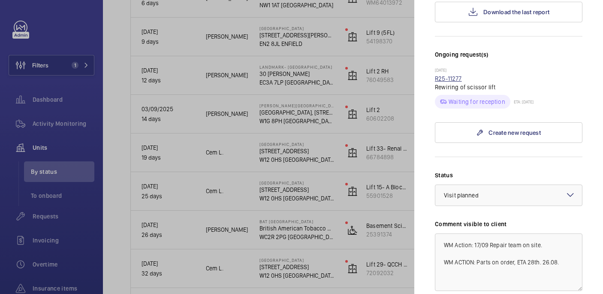
click at [446, 75] on link "R25-11277" at bounding box center [448, 78] width 27 height 7
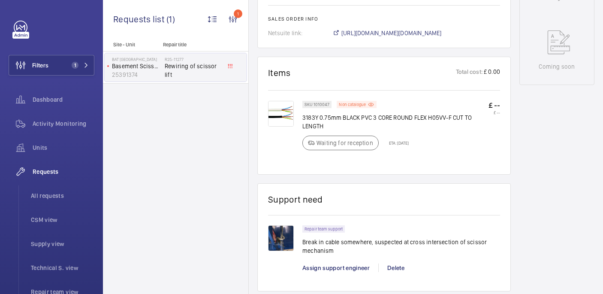
scroll to position [459, 0]
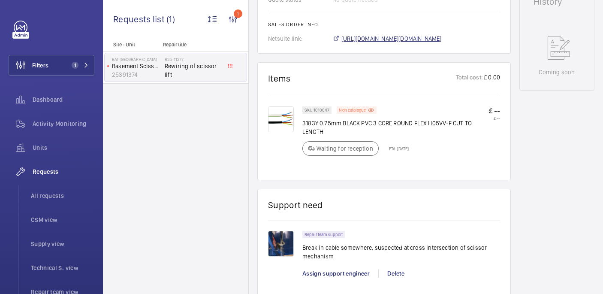
click at [350, 34] on span "https://6461500.app.netsuite.com/app/accounting/transactions/salesord.nl?id=295…" at bounding box center [391, 38] width 100 height 9
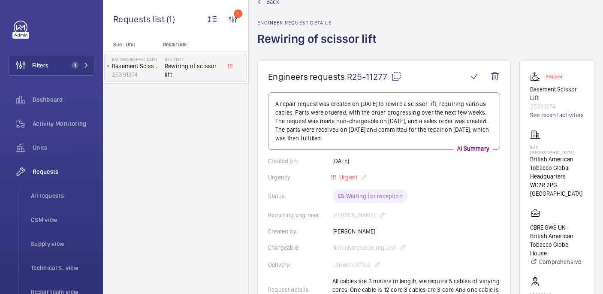
scroll to position [0, 0]
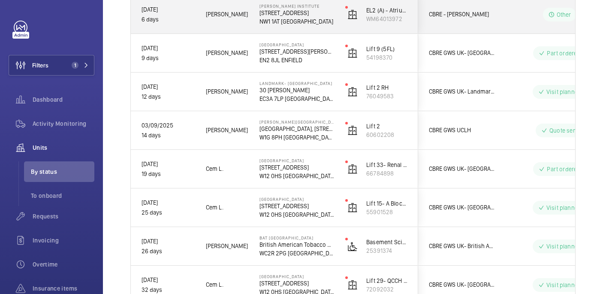
scroll to position [472, 0]
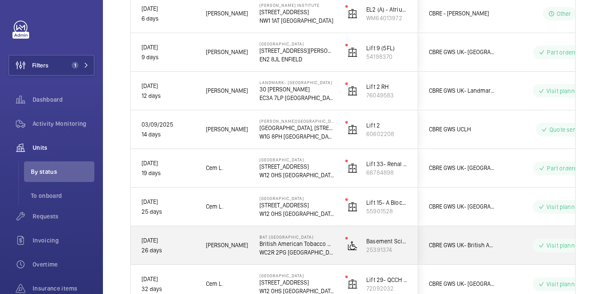
click at [310, 236] on p "BAT Globe House" at bounding box center [296, 236] width 75 height 5
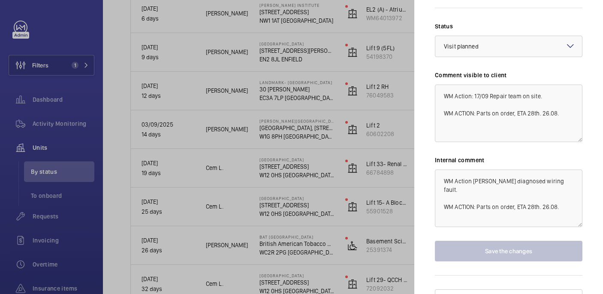
scroll to position [371, 0]
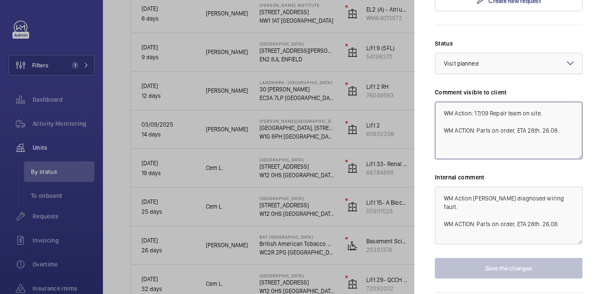
click at [563, 117] on textarea "WM Action: 17/09 Repair team on site. WM ACTION: Parts on order, ETA 28th. 26.0…" at bounding box center [508, 130] width 147 height 57
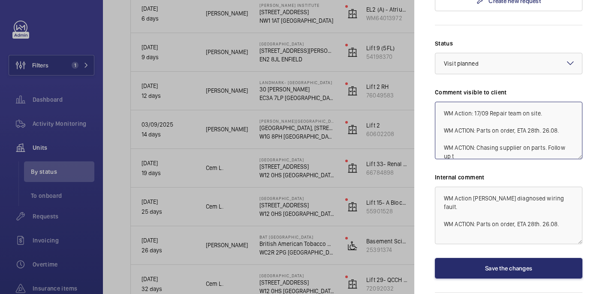
scroll to position [1, 0]
drag, startPoint x: 484, startPoint y: 138, endPoint x: 432, endPoint y: 126, distance: 53.2
click at [432, 126] on mat-sidenav "Stopped unit BAT Globe House British American Tobacco Global Headquarters WC2R …" at bounding box center [508, 147] width 189 height 294
type textarea "WM Action: 17/09 Repair team on site. WM ACTION: Parts on order, ETA 28th. 26.0…"
click at [563, 199] on textarea "WM Action Alfred diagnosed wiring fault. WM ACTION: Parts on order, ETA 28th. 2…" at bounding box center [508, 215] width 147 height 57
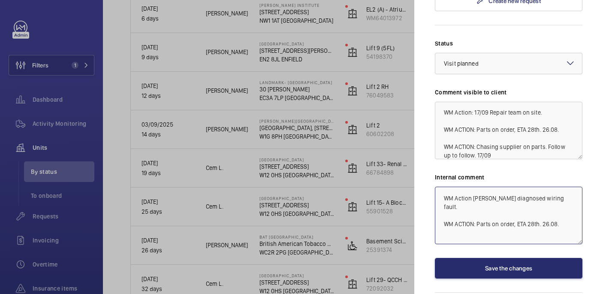
paste textarea "WM ACTION: Chasing supplier on parts. Follow up to follow. 17/09"
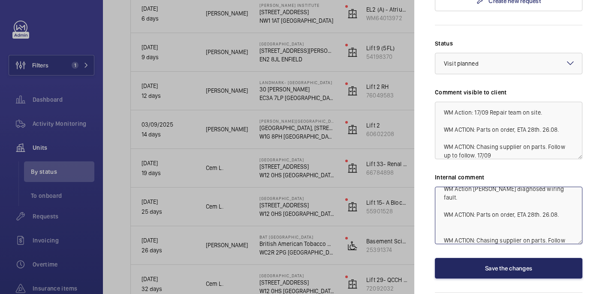
type textarea "WM Action Alfred diagnosed wiring fault. WM ACTION: Parts on order, ETA 28th. 2…"
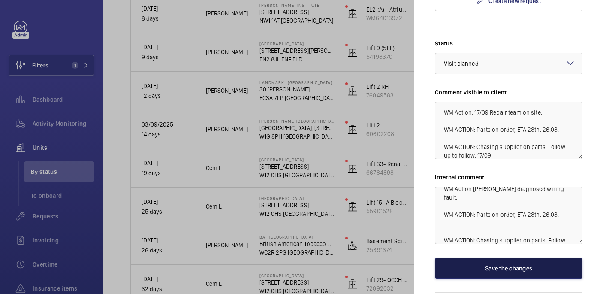
click at [551, 258] on button "Save the changes" at bounding box center [508, 268] width 147 height 21
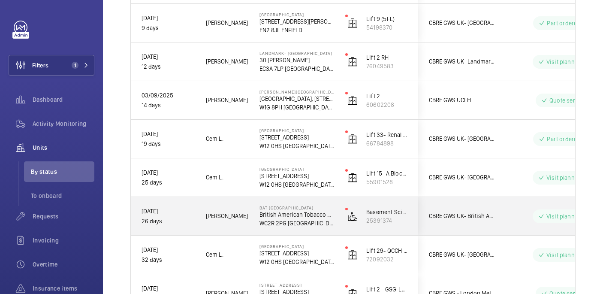
scroll to position [503, 0]
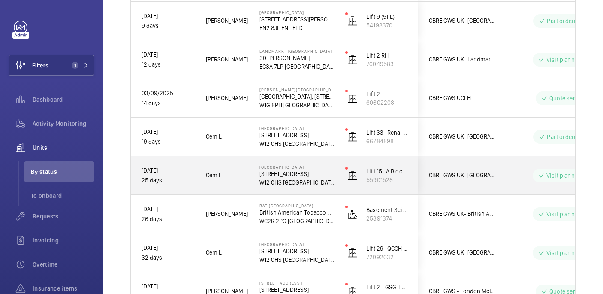
click at [321, 180] on p "W12 0HS LONDON" at bounding box center [296, 182] width 75 height 9
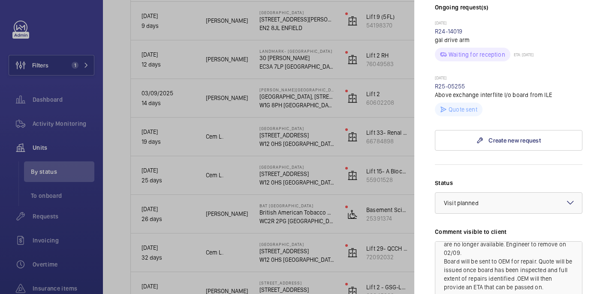
scroll to position [260, 0]
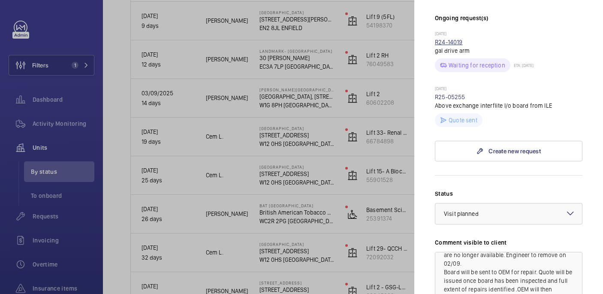
click at [451, 39] on link "R24-14019" at bounding box center [449, 42] width 28 height 7
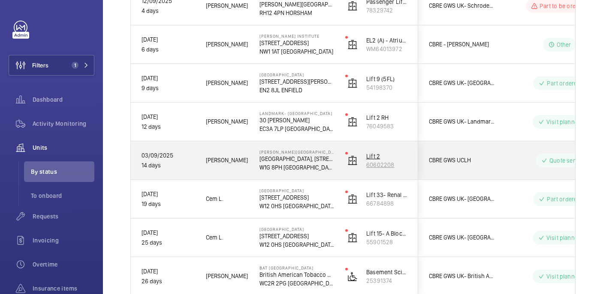
scroll to position [449, 0]
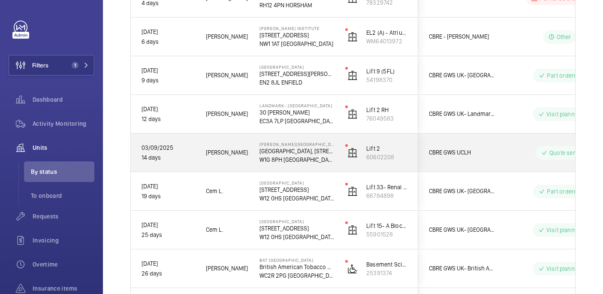
click at [321, 166] on div "Westmoreland Street UCLH, 16-18 Westmoreland Street, W1G 8PH LONDON" at bounding box center [291, 152] width 85 height 39
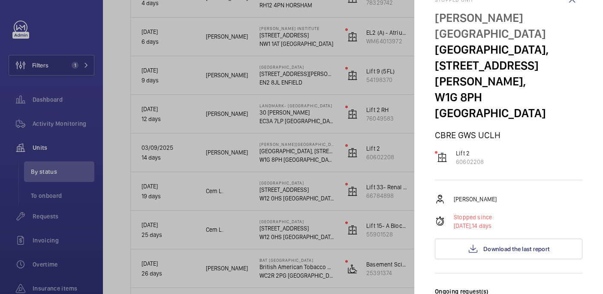
scroll to position [0, 0]
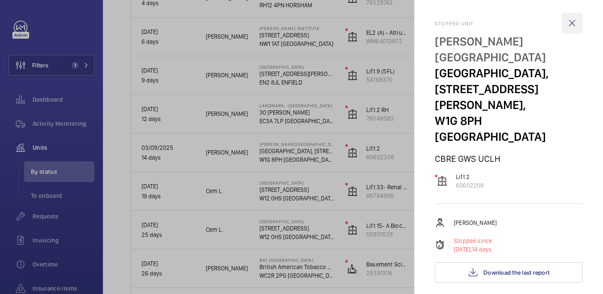
click at [569, 20] on wm-front-icon-button at bounding box center [572, 23] width 21 height 21
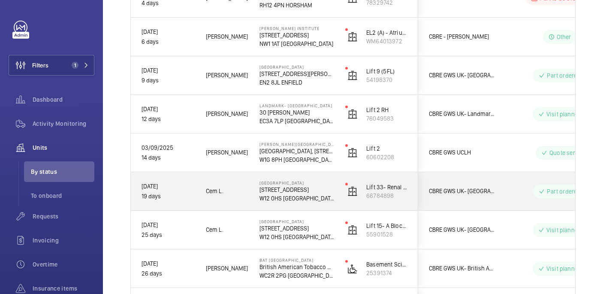
click at [328, 200] on p "W12 0HS LONDON" at bounding box center [296, 198] width 75 height 9
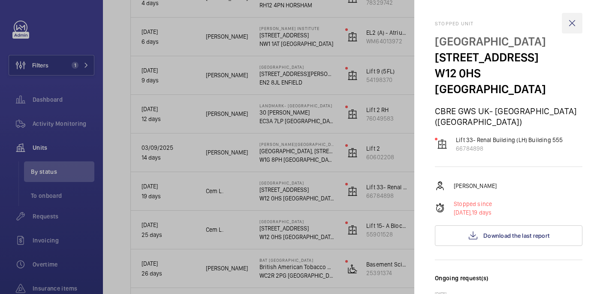
click at [570, 25] on wm-front-icon-button at bounding box center [572, 23] width 21 height 21
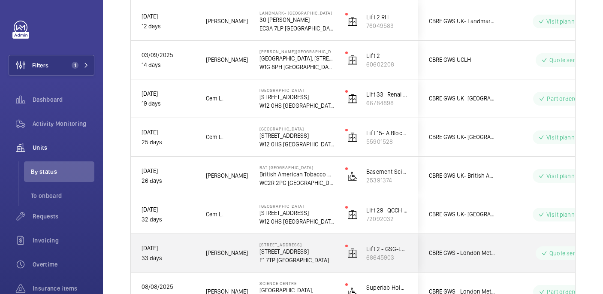
scroll to position [542, 0]
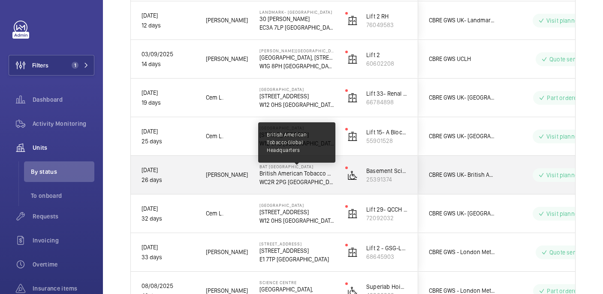
click at [321, 170] on p "British American Tobacco Global Headquarters" at bounding box center [296, 173] width 75 height 9
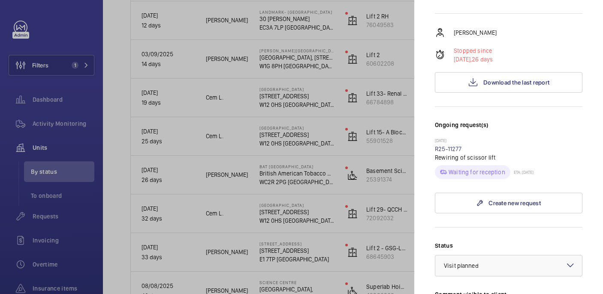
scroll to position [0, 0]
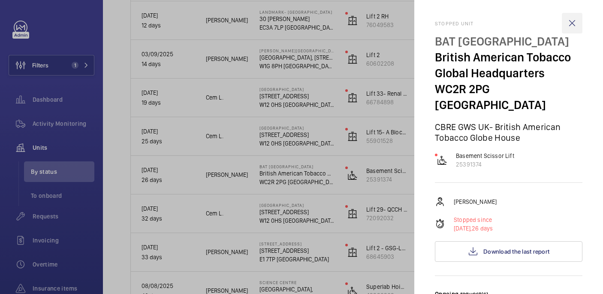
click at [568, 21] on wm-front-icon-button at bounding box center [572, 23] width 21 height 21
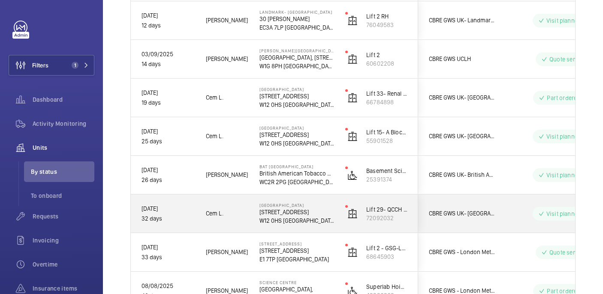
click at [304, 206] on p "Hammersmith Hospital" at bounding box center [296, 204] width 75 height 5
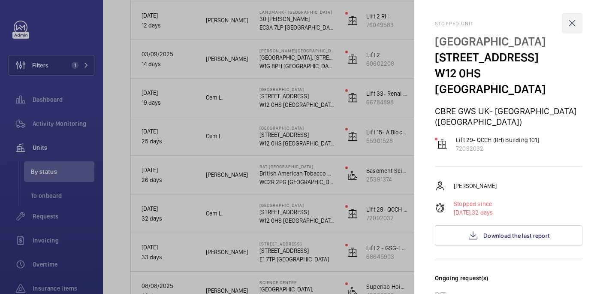
click at [570, 22] on wm-front-icon-button at bounding box center [572, 23] width 21 height 21
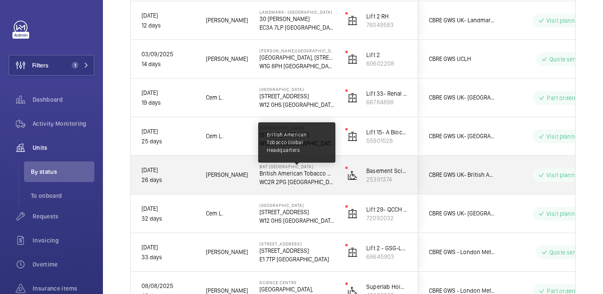
click at [331, 176] on p "British American Tobacco Global Headquarters" at bounding box center [296, 173] width 75 height 9
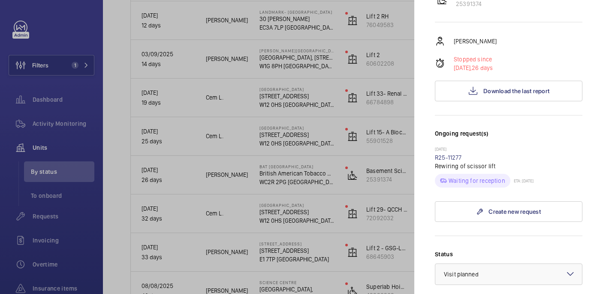
scroll to position [388, 0]
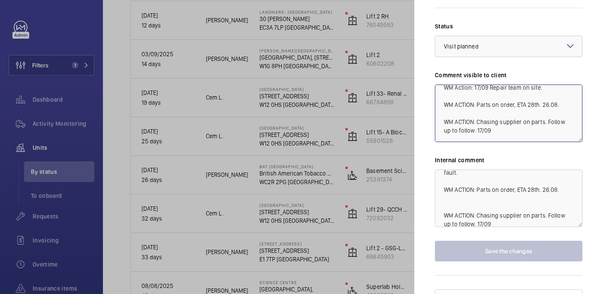
click at [489, 114] on textarea "WM Action: 17/09 Repair team on site. WM ACTION: Parts on order, ETA 28th. 26.0…" at bounding box center [508, 112] width 147 height 57
drag, startPoint x: 489, startPoint y: 114, endPoint x: 478, endPoint y: 105, distance: 14.0
click at [478, 105] on textarea "WM Action: 17/09 Repair team on site. WM ACTION: Parts on order, ETA 28th. 26.0…" at bounding box center [508, 112] width 147 height 57
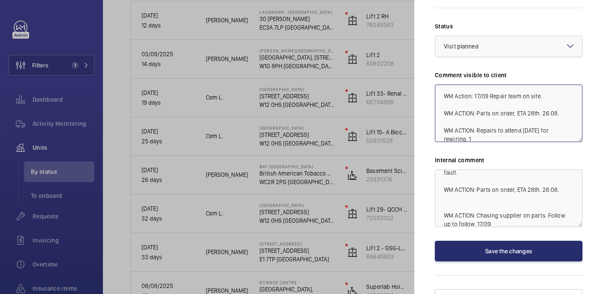
scroll to position [1, 0]
type textarea "WM Action: 17/09 Repair team on site. WM ACTION: Parts on order, ETA 28th. 26.0…"
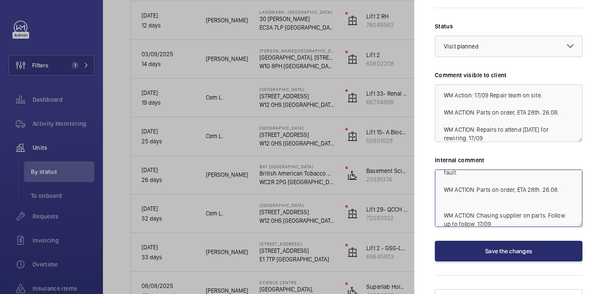
drag, startPoint x: 486, startPoint y: 200, endPoint x: 445, endPoint y: 190, distance: 42.2
click at [445, 190] on textarea "WM Action Alfred diagnosed wiring fault. WM ACTION: Parts on order, ETA 28th. 2…" at bounding box center [508, 197] width 147 height 57
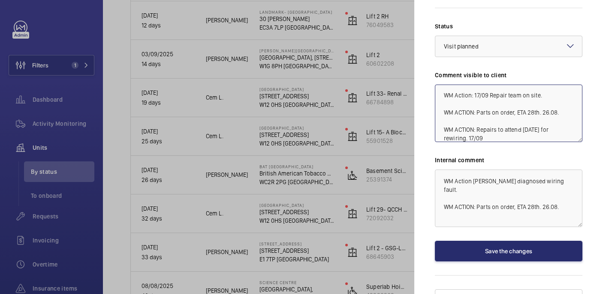
drag, startPoint x: 461, startPoint y: 122, endPoint x: 434, endPoint y: 108, distance: 30.5
click at [434, 108] on mat-sidenav "Stopped unit BAT Globe House British American Tobacco Global Headquarters WC2R …" at bounding box center [508, 147] width 189 height 294
click at [562, 184] on textarea "WM Action Alfred diagnosed wiring fault. WM ACTION: Parts on order, ETA 28th. 2…" at bounding box center [508, 197] width 147 height 57
paste textarea "WM ACTION: Repairs to attend today for rewiring. 17/09"
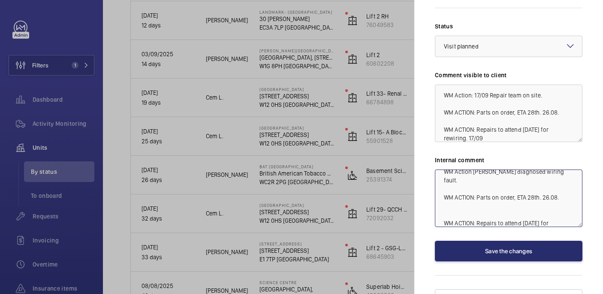
click at [440, 197] on textarea "WM Action Alfred diagnosed wiring fault. WM ACTION: Parts on order, ETA 28th. 2…" at bounding box center [508, 197] width 147 height 57
click at [513, 36] on div at bounding box center [508, 46] width 147 height 21
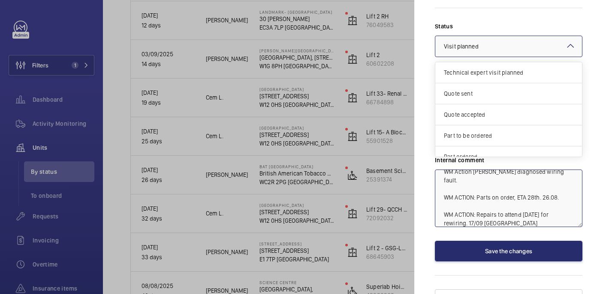
scroll to position [73, 0]
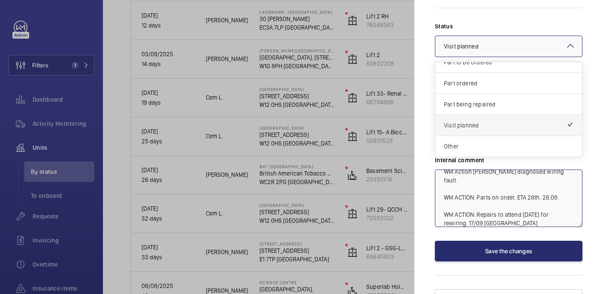
click at [505, 121] on span "Visit planned" at bounding box center [505, 125] width 123 height 9
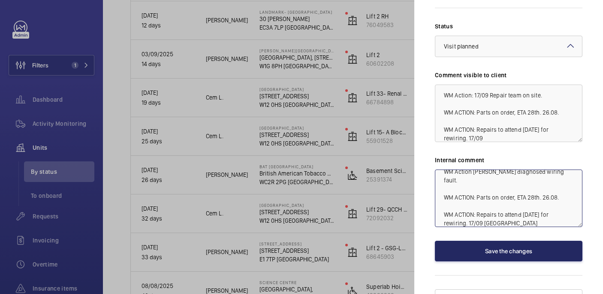
type textarea "WM Action Alfred diagnosed wiring fault. WM ACTION: Parts on order, ETA 28th. 2…"
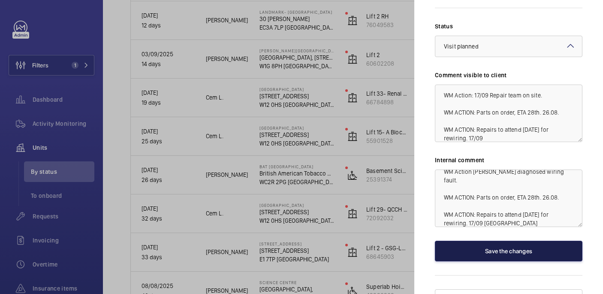
click at [521, 241] on button "Save the changes" at bounding box center [508, 251] width 147 height 21
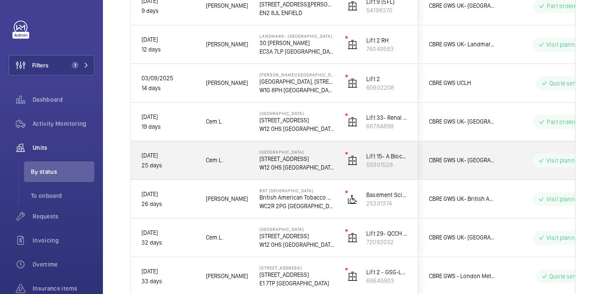
scroll to position [518, 0]
click at [316, 165] on p "W12 0HS LONDON" at bounding box center [296, 168] width 75 height 9
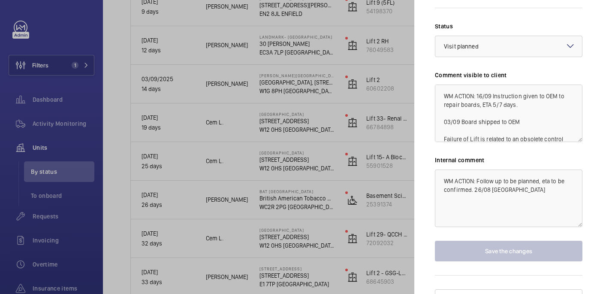
scroll to position [86, 0]
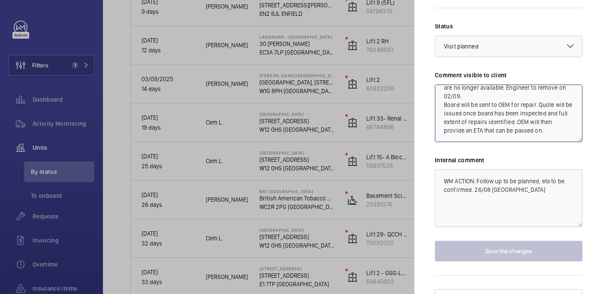
click at [532, 101] on textarea "WM ACTION: 16/09 Instruction given to OEM to repair boards, ETA 5/7 days. 03/09…" at bounding box center [508, 112] width 147 height 57
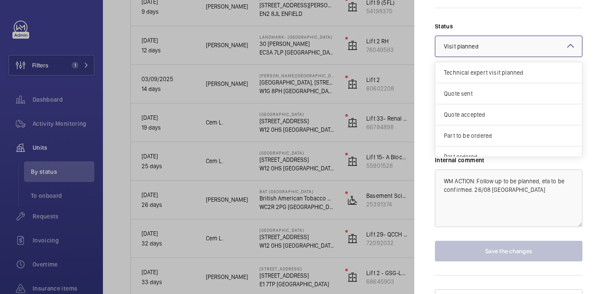
click at [496, 42] on div "× Visit planned" at bounding box center [472, 46] width 56 height 9
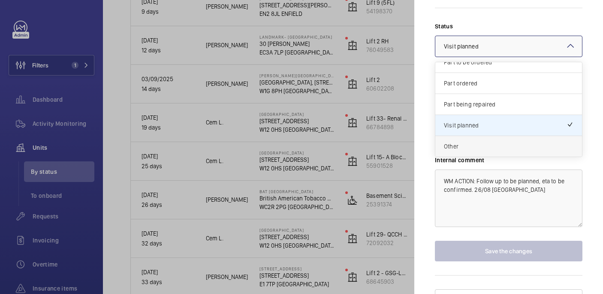
click at [476, 142] on span "Other" at bounding box center [508, 146] width 129 height 9
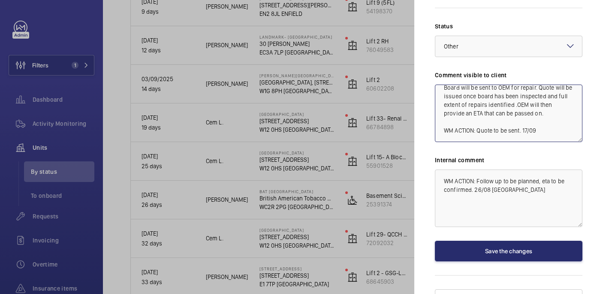
click at [485, 115] on textarea "WM ACTION: 16/09 Instruction given to OEM to repair boards, ETA 5/7 days. 03/09…" at bounding box center [508, 112] width 147 height 57
type textarea "WM ACTION: 16/09 Instruction given to OEM to repair boards, ETA 5/7 days. 03/09…"
click at [511, 177] on textarea "WM ACTION: Follow up to be planned, eta to be confirmed. 26/08 india" at bounding box center [508, 197] width 147 height 57
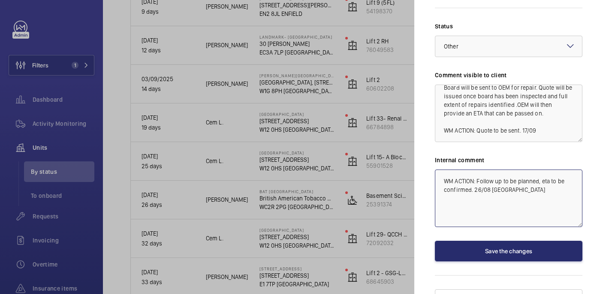
paste textarea "WM ACTION: Quote to be sent. 17/09"
click at [561, 195] on textarea "WM ACTION: Follow up to be planned, eta to be confirmed. 26/08 india WM ACTION:…" at bounding box center [508, 197] width 147 height 57
click at [548, 189] on textarea "WM ACTION: Follow up to be planned, eta to be confirmed. 26/08 india WM ACTION:…" at bounding box center [508, 197] width 147 height 57
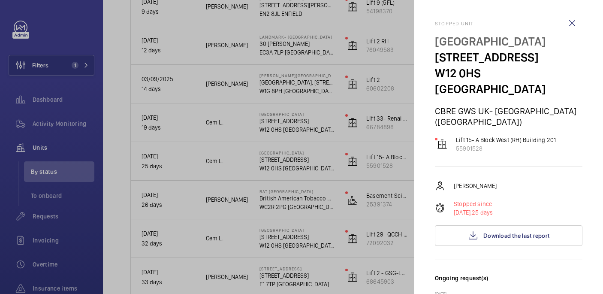
scroll to position [427, 0]
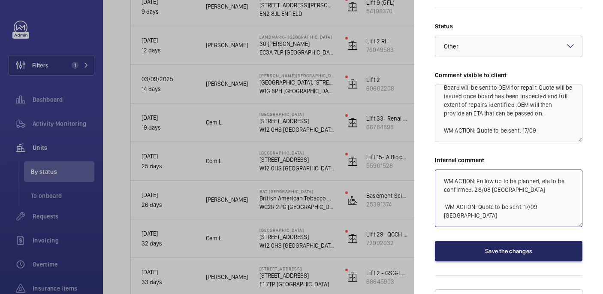
type textarea "WM ACTION: Follow up to be planned, eta to be confirmed. 26/08 india WM ACTION:…"
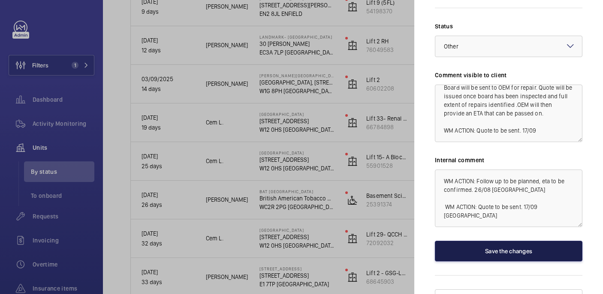
click at [512, 241] on button "Save the changes" at bounding box center [508, 251] width 147 height 21
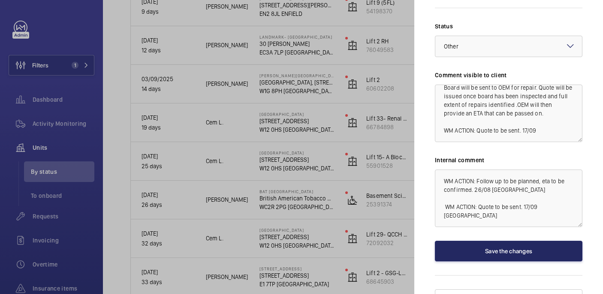
scroll to position [0, 0]
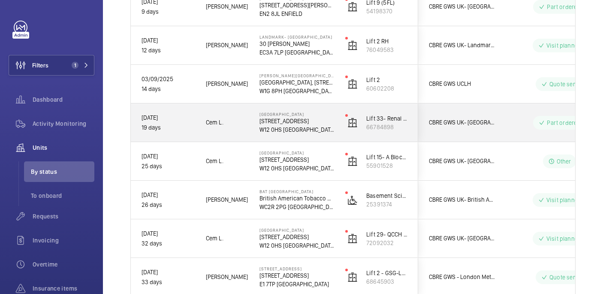
click at [308, 119] on p "72 Du Cane Rd" at bounding box center [296, 121] width 75 height 9
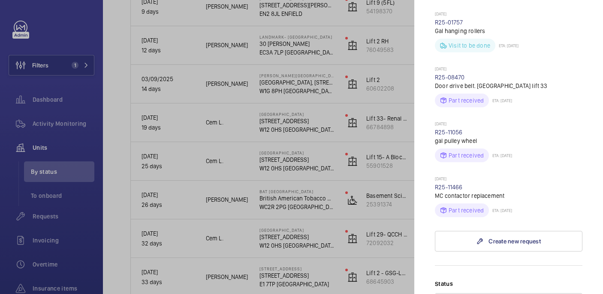
scroll to position [509, 0]
click at [445, 183] on link "R25-11466" at bounding box center [449, 186] width 28 height 7
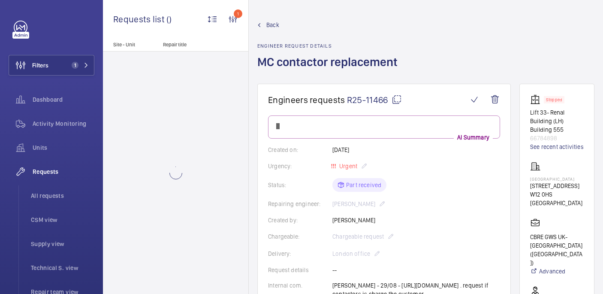
scroll to position [482, 0]
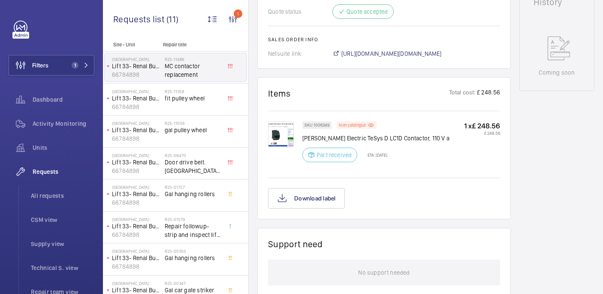
scroll to position [454, 0]
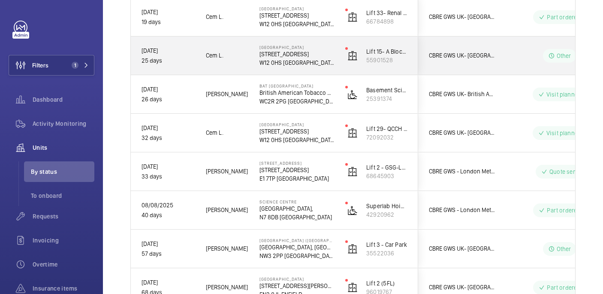
scroll to position [572, 0]
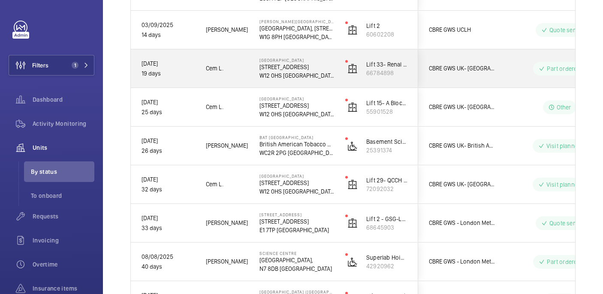
click at [298, 69] on p "72 Du Cane Rd" at bounding box center [296, 67] width 75 height 9
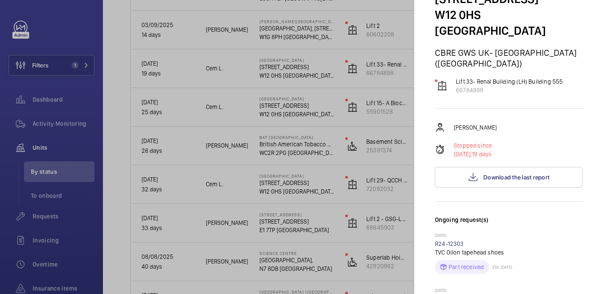
scroll to position [63, 0]
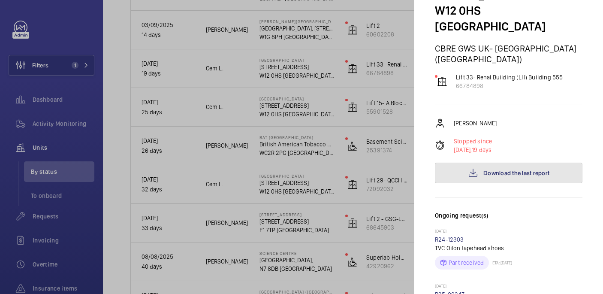
click at [521, 169] on span "Download the last report" at bounding box center [516, 172] width 66 height 7
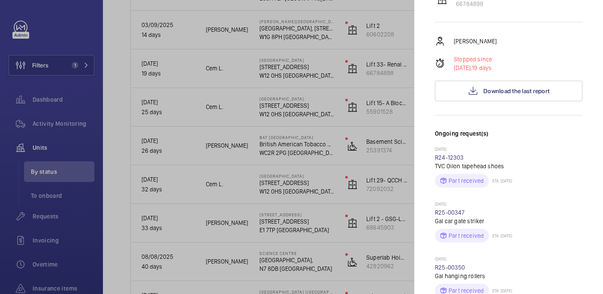
scroll to position [0, 0]
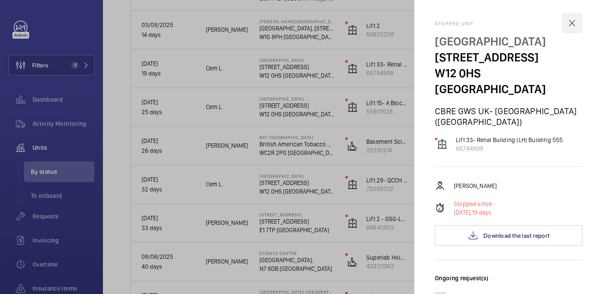
click at [575, 22] on wm-front-icon-button at bounding box center [572, 23] width 21 height 21
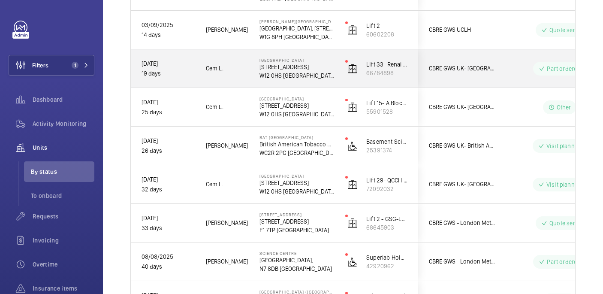
scroll to position [509, 0]
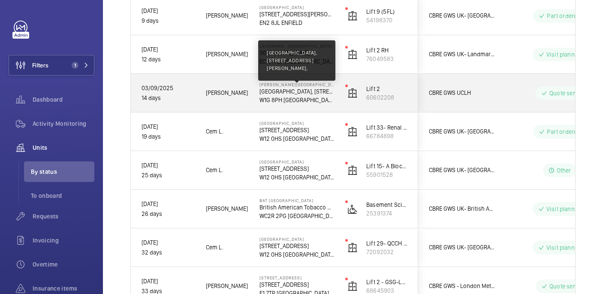
click at [318, 90] on p "UCLH, 16-18 Westmoreland Street," at bounding box center [296, 91] width 75 height 9
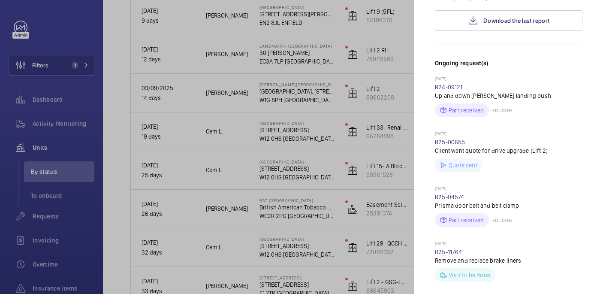
scroll to position [0, 0]
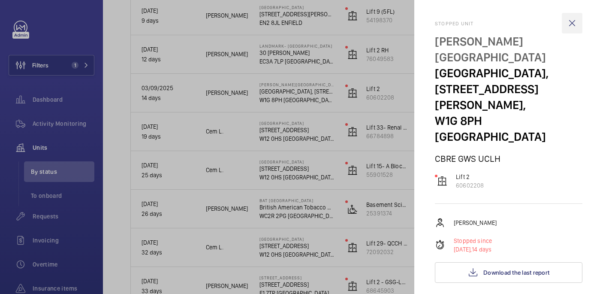
click at [570, 25] on wm-front-icon-button at bounding box center [572, 23] width 21 height 21
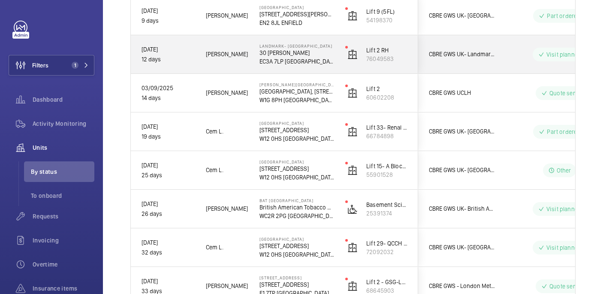
click at [310, 56] on p "30 Dukes Pl" at bounding box center [296, 52] width 75 height 9
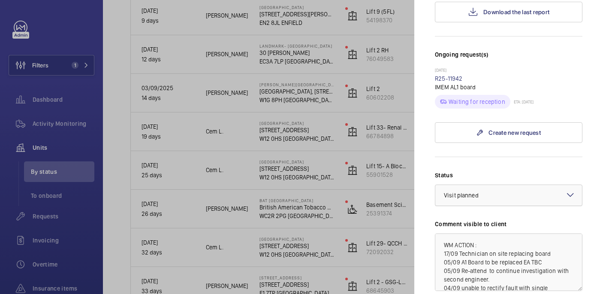
scroll to position [258, 0]
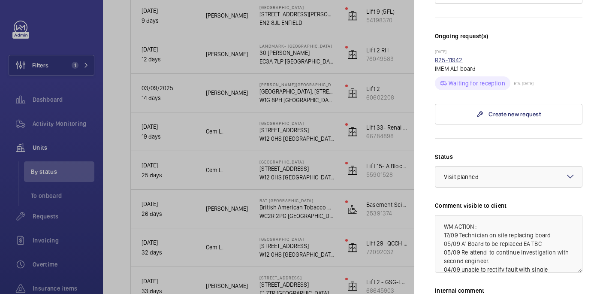
click at [455, 57] on link "R25-11942" at bounding box center [449, 60] width 28 height 7
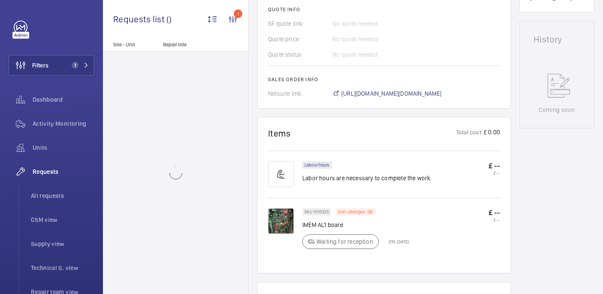
scroll to position [386, 0]
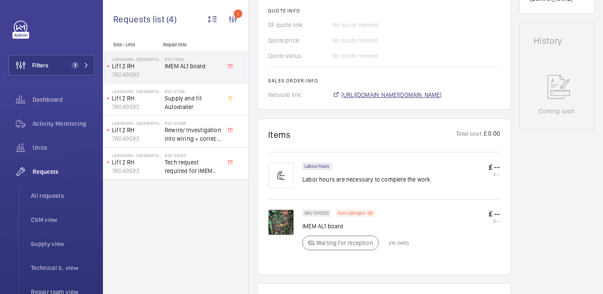
click at [347, 90] on span "https://6461500.app.netsuite.com/app/accounting/transactions/salesord.nl?id=299…" at bounding box center [391, 94] width 100 height 9
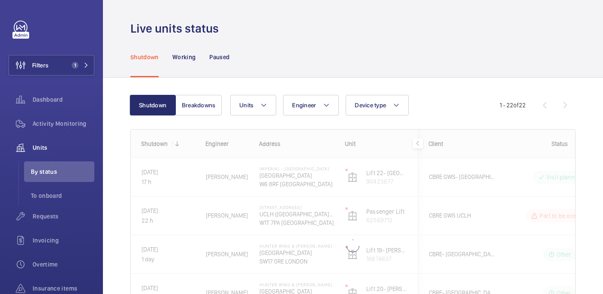
scroll to position [81, 0]
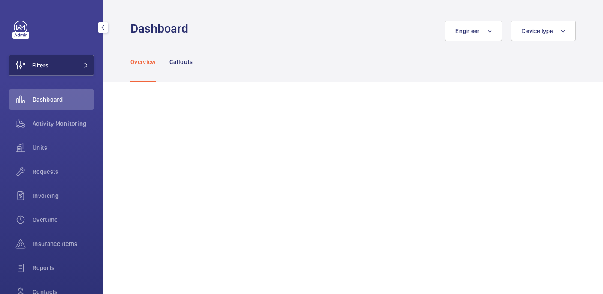
drag, startPoint x: 48, startPoint y: 72, endPoint x: 87, endPoint y: 58, distance: 40.9
click at [48, 72] on span "Filters" at bounding box center [28, 65] width 39 height 21
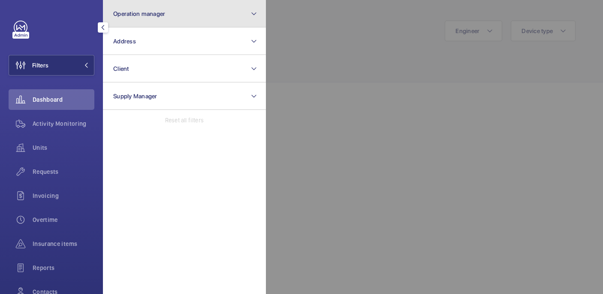
click at [180, 21] on button "Operation manager" at bounding box center [184, 13] width 163 height 27
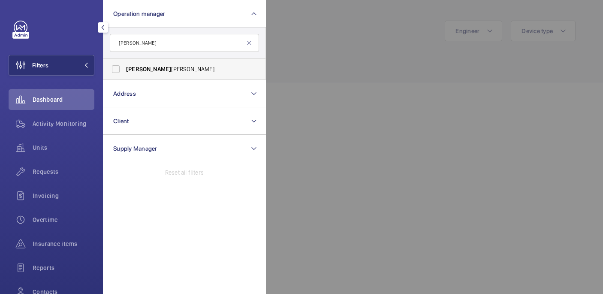
type input "john"
click at [188, 73] on span "John Smith" at bounding box center [185, 69] width 118 height 9
click at [124, 73] on input "John Smith" at bounding box center [115, 68] width 17 height 17
checkbox input "true"
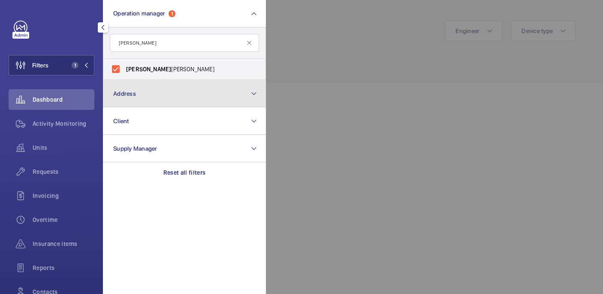
click at [163, 85] on button "Address" at bounding box center [184, 93] width 163 height 27
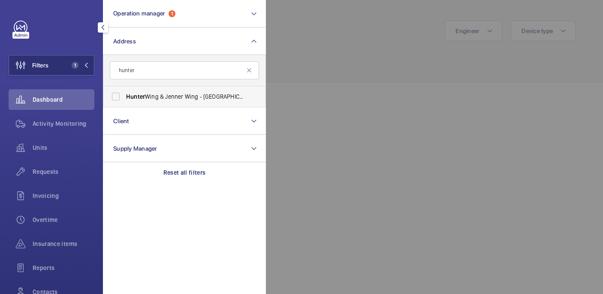
type input "hunter"
click at [155, 100] on span "Hunter Wing & Jenner Wing - St George's Hospital, LONDON SW17 0RE" at bounding box center [185, 96] width 118 height 9
click at [124, 100] on input "Hunter Wing & Jenner Wing - St George's Hospital, LONDON SW17 0RE" at bounding box center [115, 96] width 17 height 17
checkbox input "true"
click at [396, 55] on div at bounding box center [567, 147] width 603 height 294
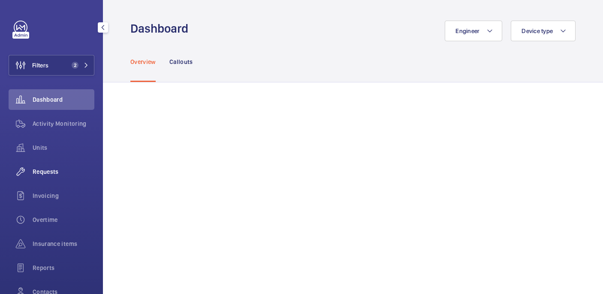
click at [70, 168] on span "Requests" at bounding box center [64, 171] width 62 height 9
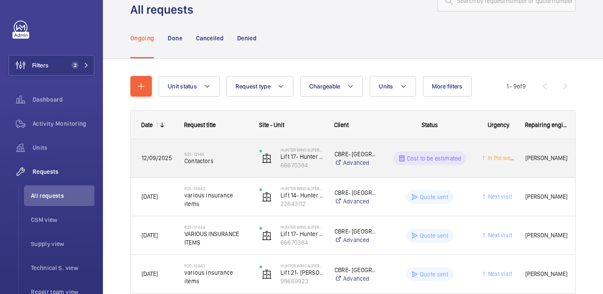
scroll to position [106, 0]
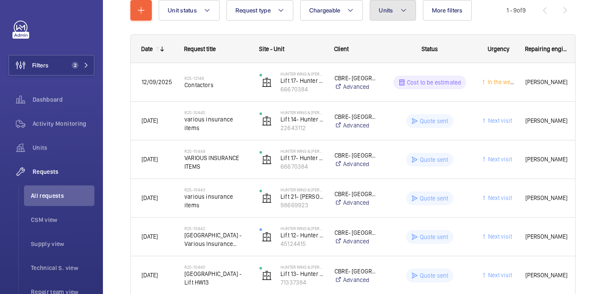
click at [391, 15] on button "Units" at bounding box center [393, 10] width 46 height 21
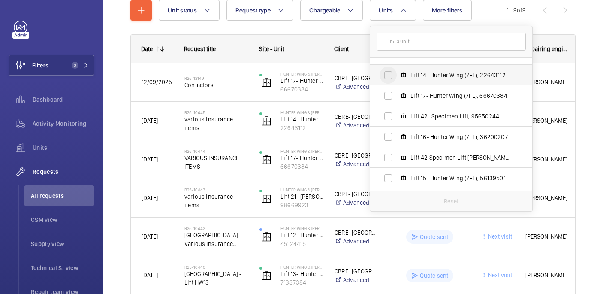
scroll to position [78, 0]
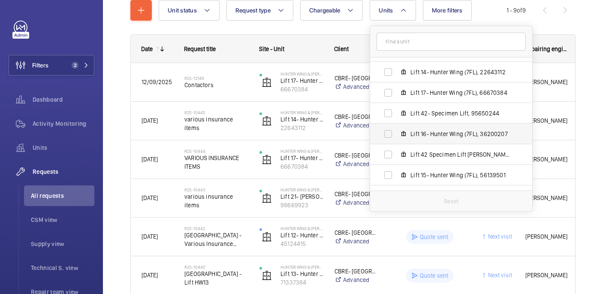
click at [405, 139] on label "Lift 16- Hunter Wing (7FL), 36200207" at bounding box center [444, 133] width 148 height 21
click at [397, 139] on input "Lift 16- Hunter Wing (7FL), 36200207" at bounding box center [387, 133] width 17 height 17
checkbox input "true"
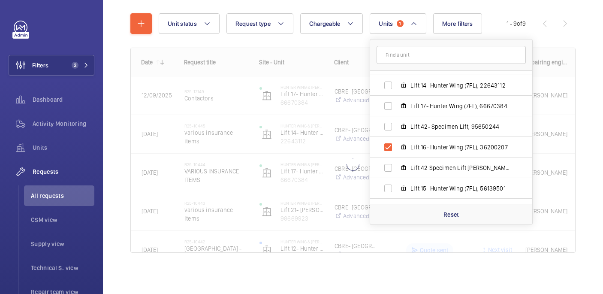
scroll to position [24, 0]
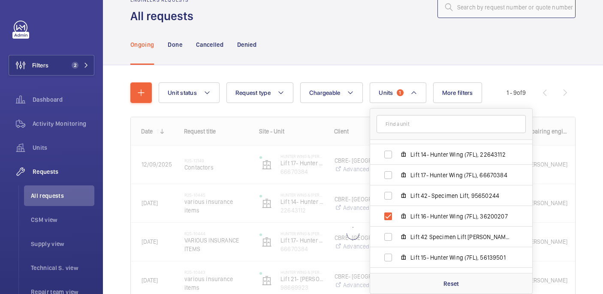
click at [540, 11] on input "text" at bounding box center [506, 7] width 138 height 21
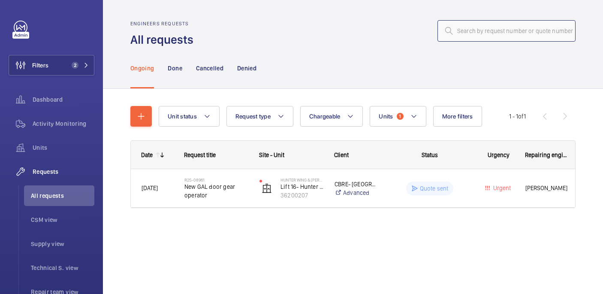
scroll to position [0, 0]
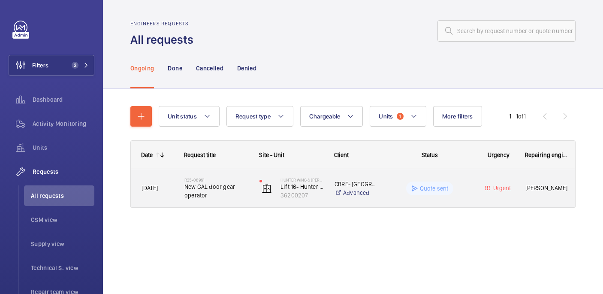
click at [226, 196] on span "New GAL door gear operator" at bounding box center [216, 190] width 64 height 17
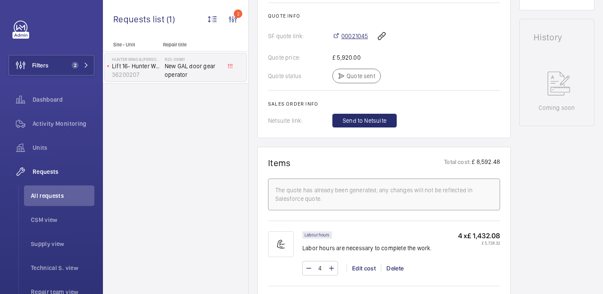
scroll to position [375, 0]
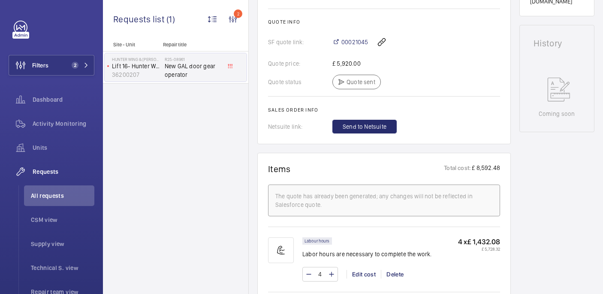
click at [357, 38] on div "00021045" at bounding box center [416, 42] width 168 height 21
click at [357, 43] on span "00021045" at bounding box center [354, 42] width 27 height 9
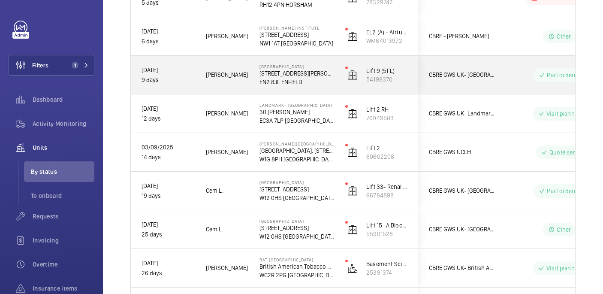
scroll to position [445, 0]
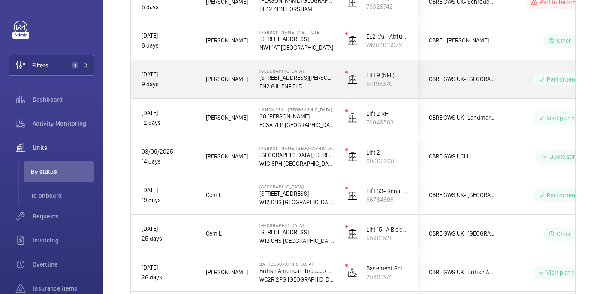
click at [318, 87] on p "EN2 8JL ENFIELD" at bounding box center [296, 86] width 75 height 9
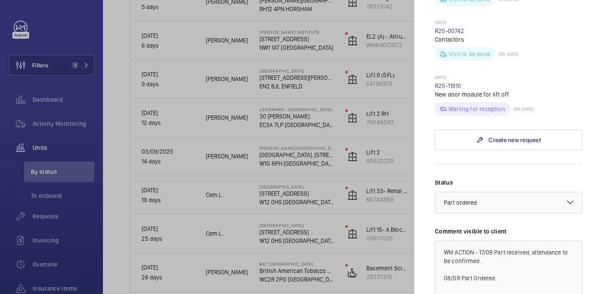
scroll to position [328, 0]
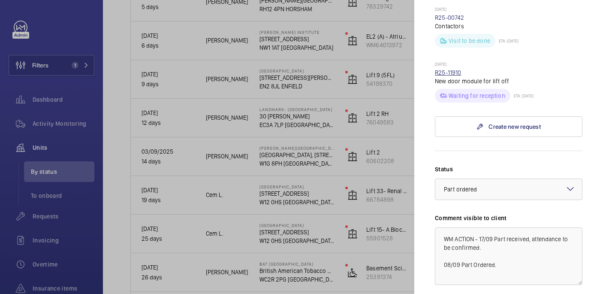
click at [447, 69] on link "R25-11910" at bounding box center [448, 72] width 27 height 7
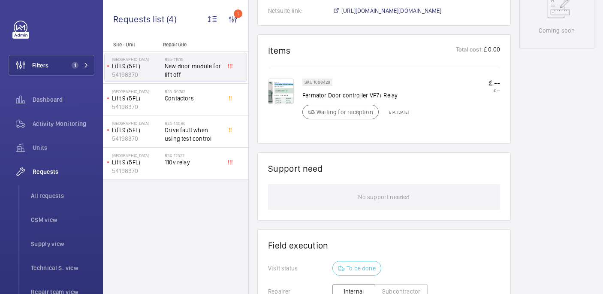
scroll to position [450, 0]
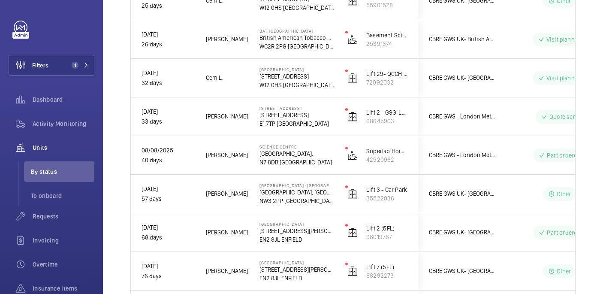
scroll to position [755, 0]
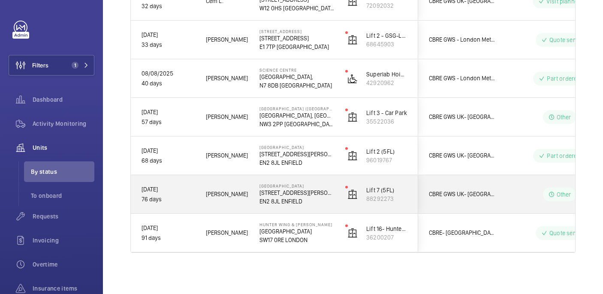
click at [325, 194] on p "[STREET_ADDRESS][PERSON_NAME]" at bounding box center [296, 192] width 75 height 9
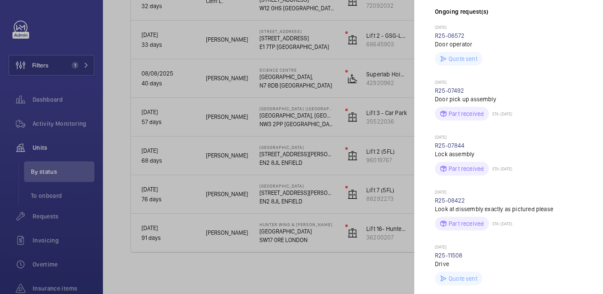
scroll to position [0, 0]
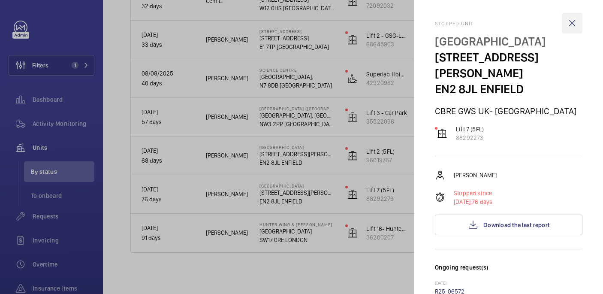
click at [572, 17] on wm-front-icon-button at bounding box center [572, 23] width 21 height 21
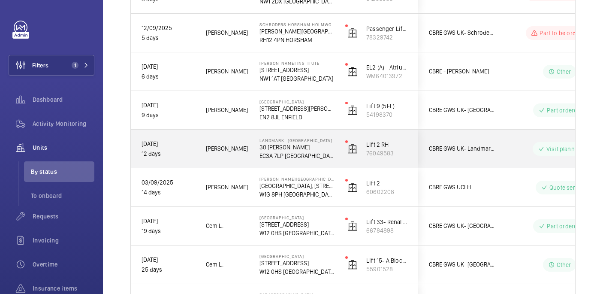
scroll to position [403, 0]
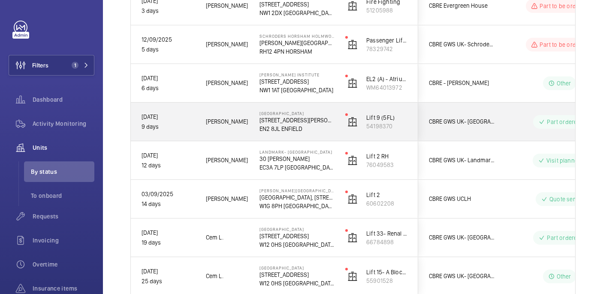
click at [323, 126] on p "EN2 8JL ENFIELD" at bounding box center [296, 128] width 75 height 9
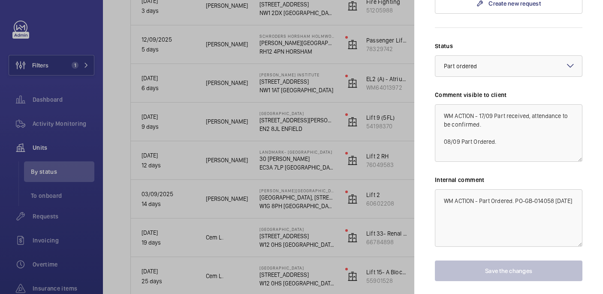
scroll to position [471, 0]
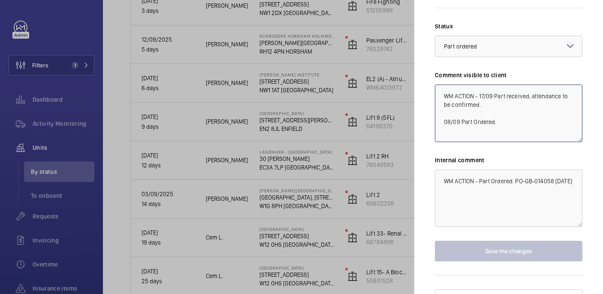
click at [500, 104] on textarea "WM ACTION - 17/09 Part received, attendance to be confirmed. 08/09 Part Ordered." at bounding box center [508, 112] width 147 height 57
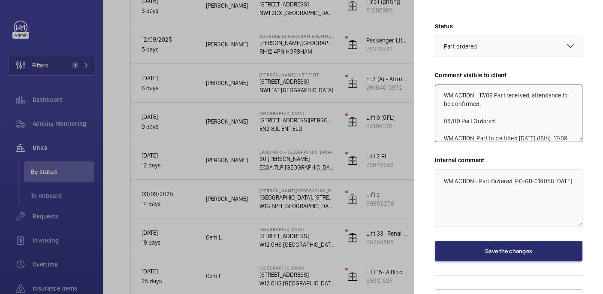
scroll to position [9, 0]
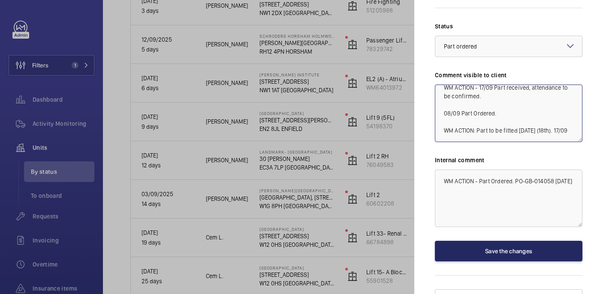
type textarea "WM ACTION - 17/09 Part received, attendance to be confirmed. 08/09 Part Ordered…"
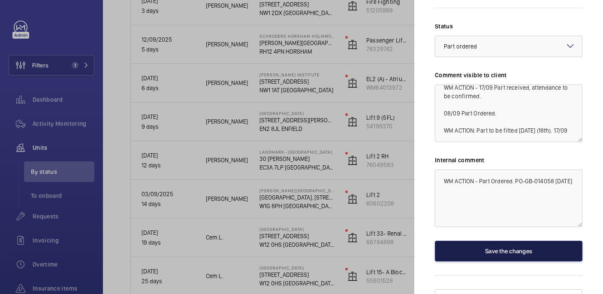
click at [516, 241] on button "Save the changes" at bounding box center [508, 251] width 147 height 21
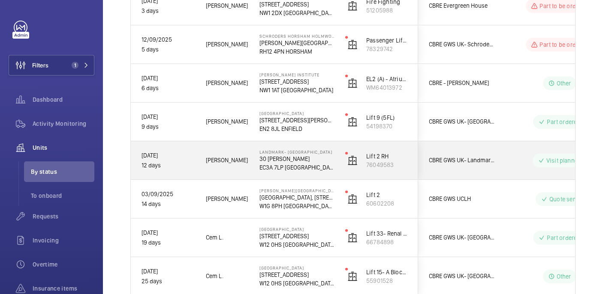
scroll to position [392, 0]
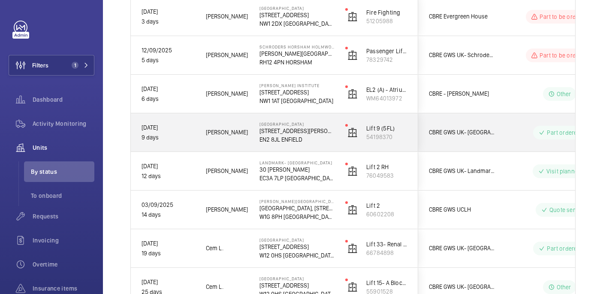
click at [318, 138] on p "EN2 8JL ENFIELD" at bounding box center [296, 139] width 75 height 9
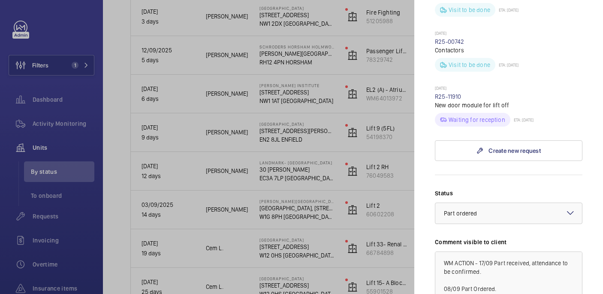
scroll to position [305, 0]
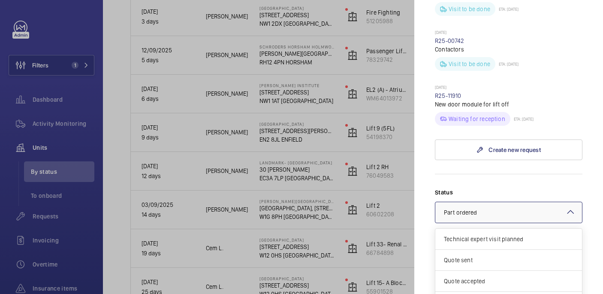
click at [467, 209] on span "Part ordered" at bounding box center [460, 212] width 33 height 7
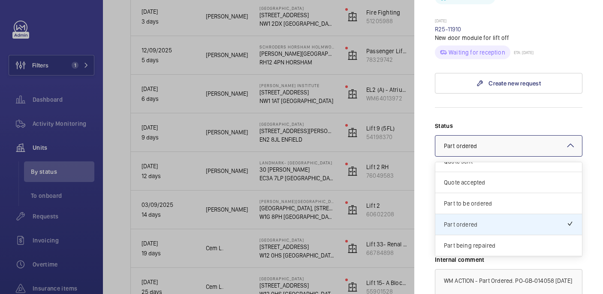
scroll to position [30, 0]
click at [486, 121] on wm-front-input-dropdown "Status Select a status × Part ordered × Technical expert visit planned Quote se…" at bounding box center [508, 138] width 147 height 35
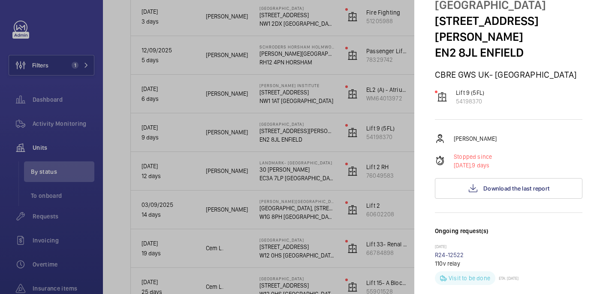
scroll to position [0, 0]
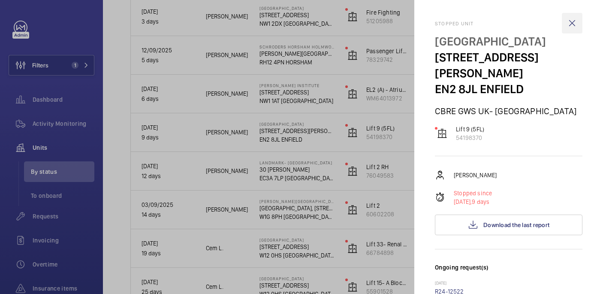
click at [570, 24] on wm-front-icon-button at bounding box center [572, 23] width 21 height 21
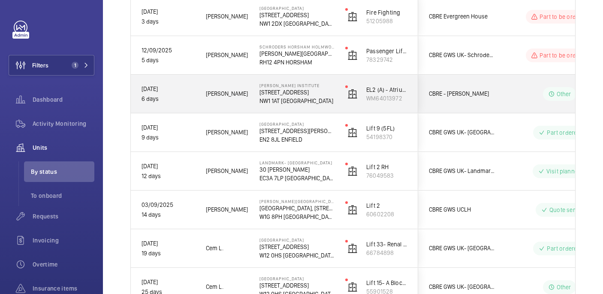
click at [311, 99] on p "NW1 1AT LONDON" at bounding box center [296, 100] width 75 height 9
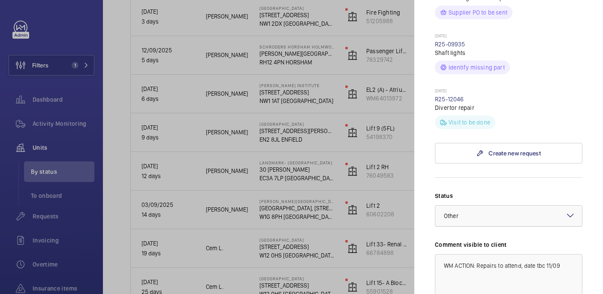
scroll to position [298, 0]
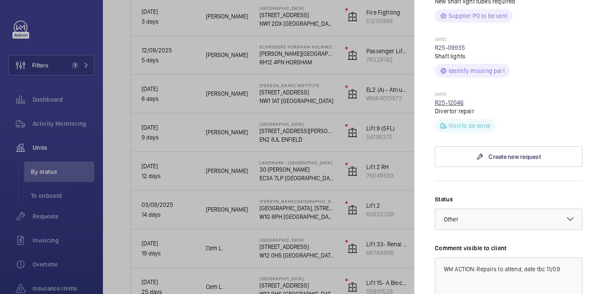
click at [456, 99] on link "R25-12046" at bounding box center [449, 102] width 29 height 7
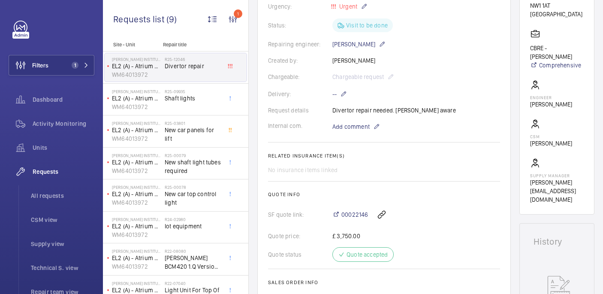
scroll to position [197, 0]
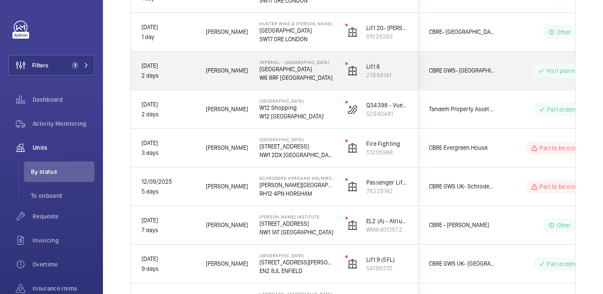
scroll to position [262, 0]
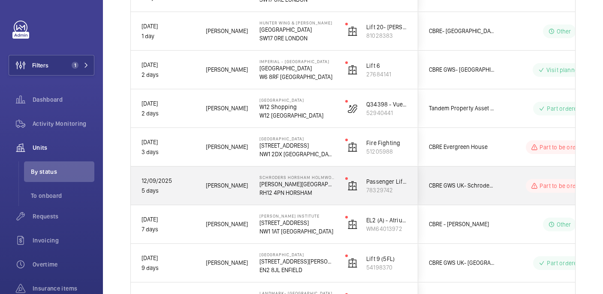
click at [319, 192] on p "RH12 4PN HORSHAM" at bounding box center [296, 192] width 75 height 9
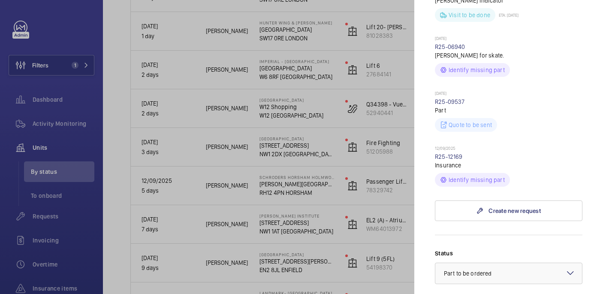
scroll to position [340, 0]
click at [454, 154] on link "R25-12169" at bounding box center [449, 157] width 28 height 7
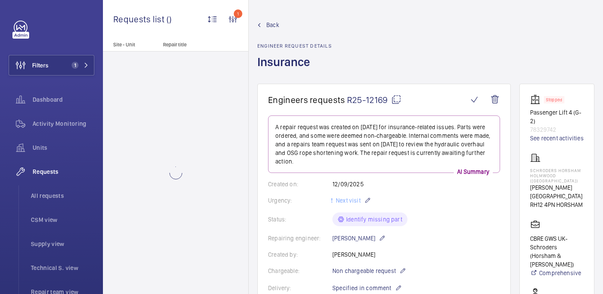
scroll to position [492, 0]
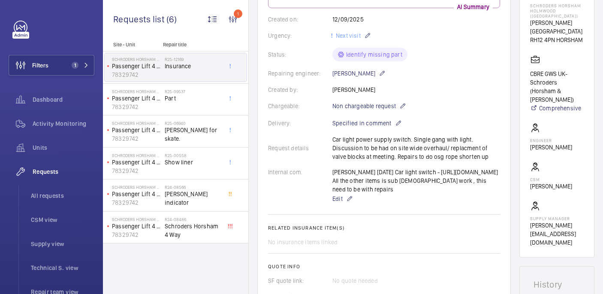
scroll to position [165, 0]
click at [334, 202] on span "Edit" at bounding box center [337, 198] width 10 height 9
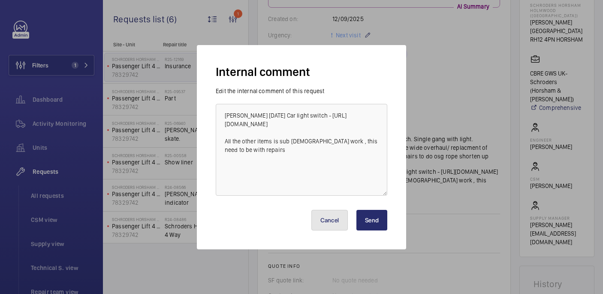
click at [330, 213] on button "Cancel" at bounding box center [329, 220] width 37 height 21
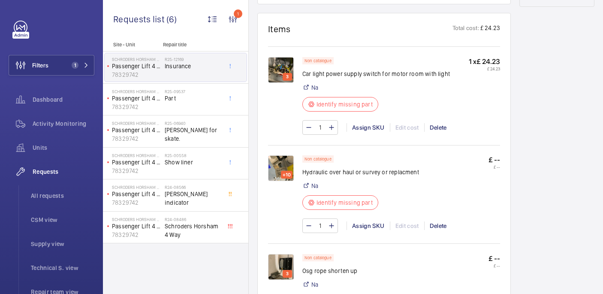
scroll to position [542, 0]
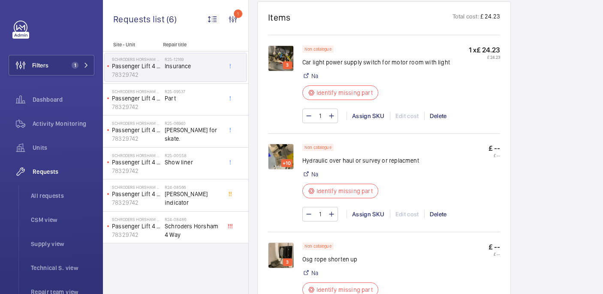
click at [285, 66] on img at bounding box center [281, 58] width 26 height 26
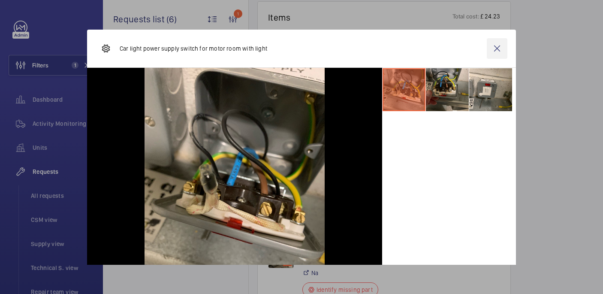
click at [494, 51] on wm-front-icon-button at bounding box center [497, 48] width 21 height 21
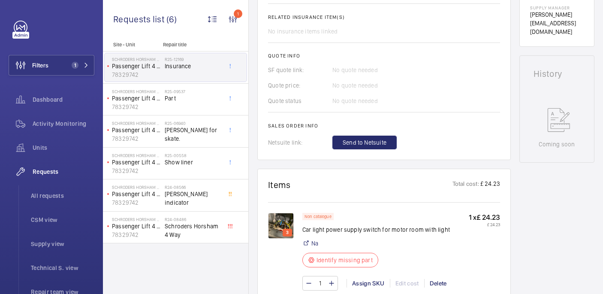
scroll to position [152, 0]
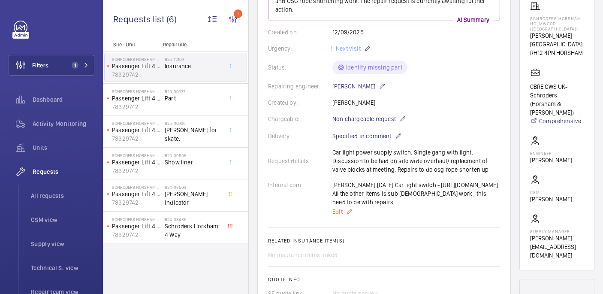
click at [341, 216] on span "Edit" at bounding box center [337, 211] width 10 height 9
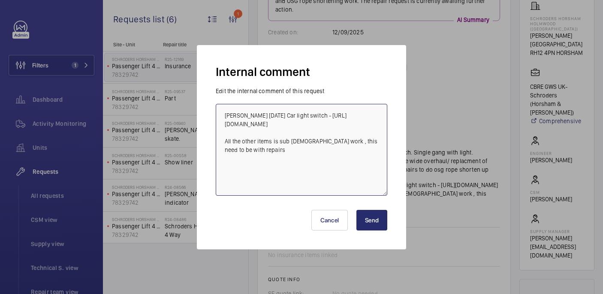
drag, startPoint x: 324, startPoint y: 117, endPoint x: 341, endPoint y: 131, distance: 22.5
click at [341, 131] on textarea "Ricardo 15/09/2025 Car light switch - https://aa-electrical.com/Product/Detail?…" at bounding box center [302, 150] width 172 height 92
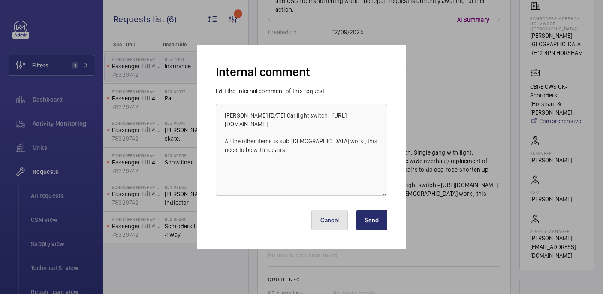
click at [320, 222] on button "Cancel" at bounding box center [329, 220] width 37 height 21
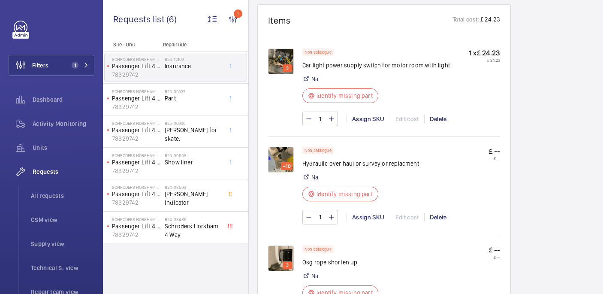
scroll to position [536, 0]
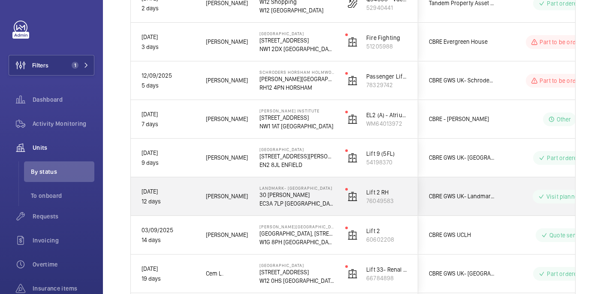
scroll to position [365, 0]
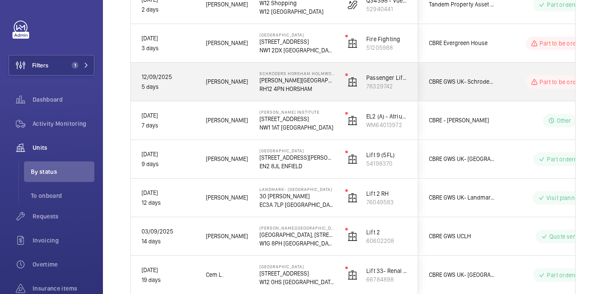
click at [308, 93] on div "Schroders Horsham Holmwood (Broadlands Business Campus) Langhurst Wood Road RH1…" at bounding box center [291, 82] width 85 height 39
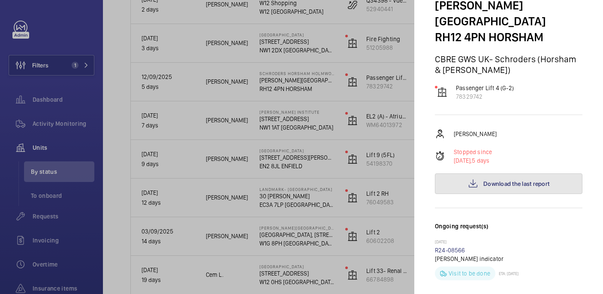
scroll to position [87, 0]
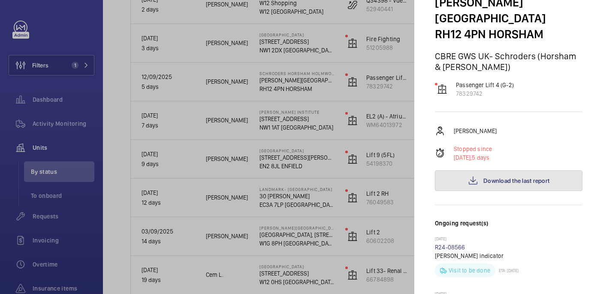
click at [497, 177] on span "Download the last report" at bounding box center [516, 180] width 66 height 7
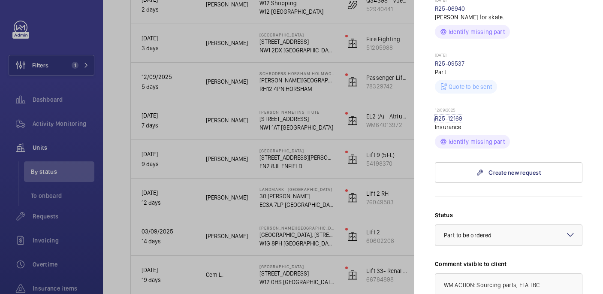
scroll to position [476, 0]
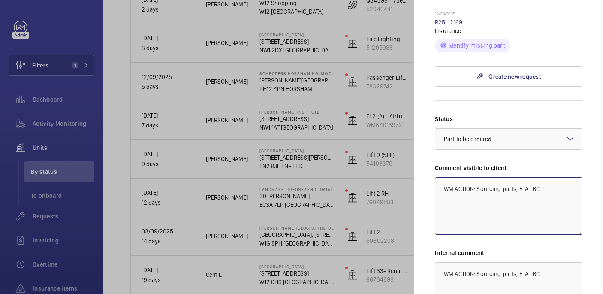
click at [542, 177] on textarea "WM ACTION: Sourcing parts, ETA TBC" at bounding box center [508, 205] width 147 height 57
drag, startPoint x: 497, startPoint y: 182, endPoint x: 432, endPoint y: 169, distance: 66.5
click at [432, 169] on mat-sidenav "Stopped unit Schroders Horsham Holmwood (Broadlands Business Campus) Langhurst …" at bounding box center [508, 147] width 189 height 294
type textarea "WM ACTION: Sourcing parts and repairs attend, Date TBC. 17/09"
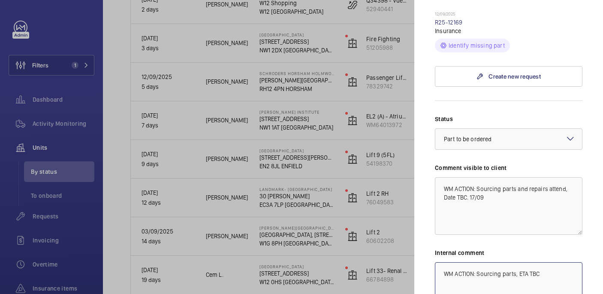
click at [483, 262] on textarea "WM ACTION: Sourcing parts, ETA TBC" at bounding box center [508, 290] width 147 height 57
paste textarea "WM ACTION: Sourcing parts and repairs attend, Date TBC. 17/09"
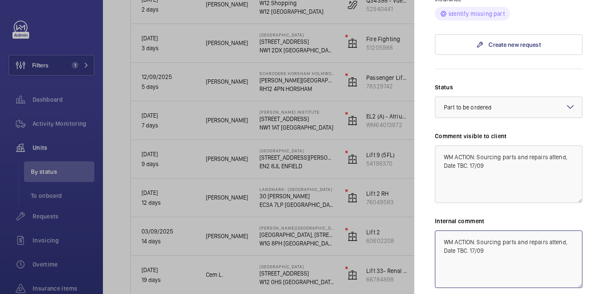
scroll to position [569, 0]
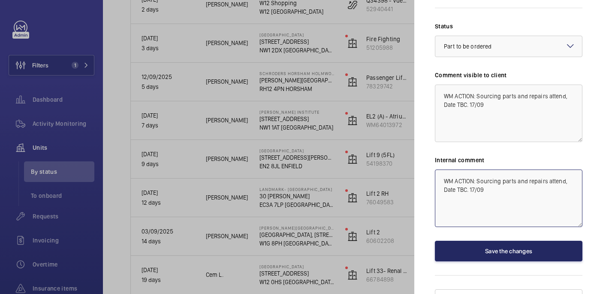
type textarea "WM ACTION: Sourcing parts and repairs attend, Date TBC. 17/09"
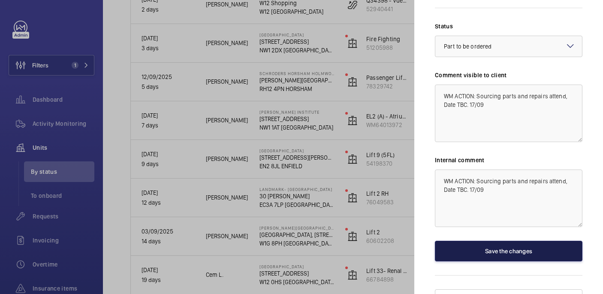
click at [498, 241] on button "Save the changes" at bounding box center [508, 251] width 147 height 21
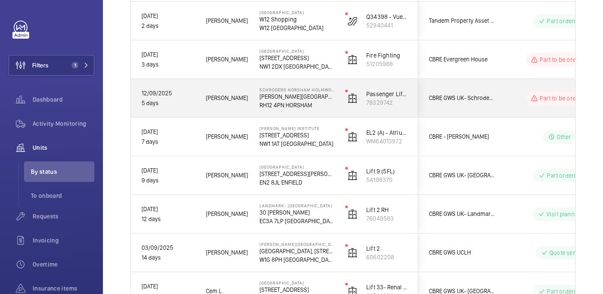
scroll to position [349, 0]
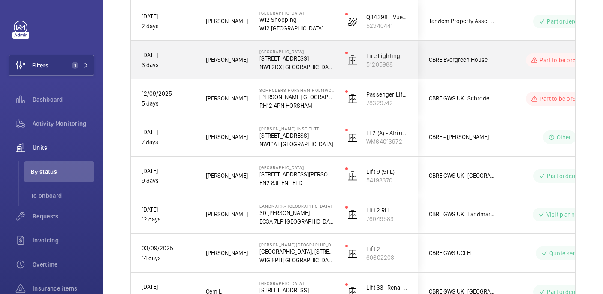
click at [322, 67] on p "NW1 2DX LONDON" at bounding box center [296, 67] width 75 height 9
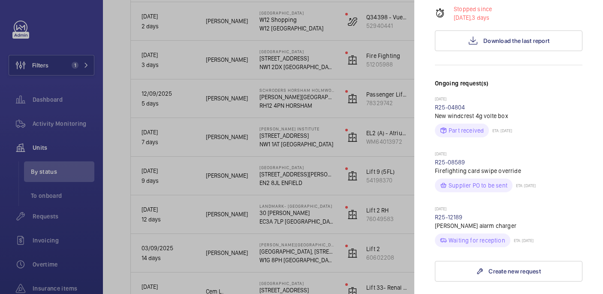
scroll to position [185, 0]
click at [452, 212] on link "R25-12189" at bounding box center [449, 215] width 28 height 7
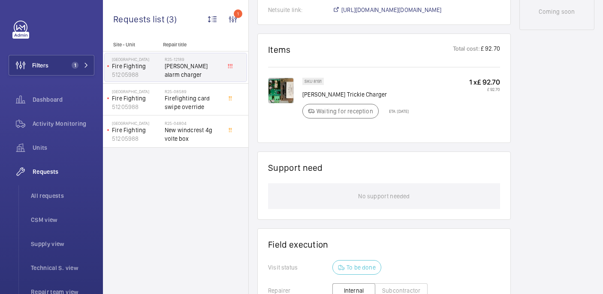
scroll to position [480, 0]
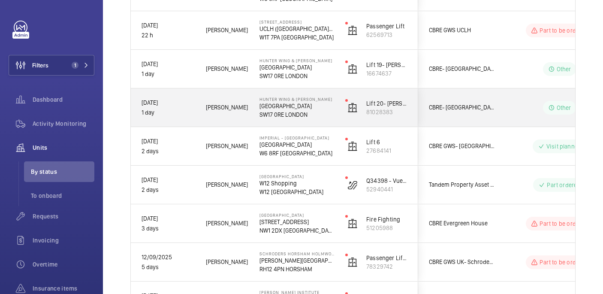
scroll to position [202, 0]
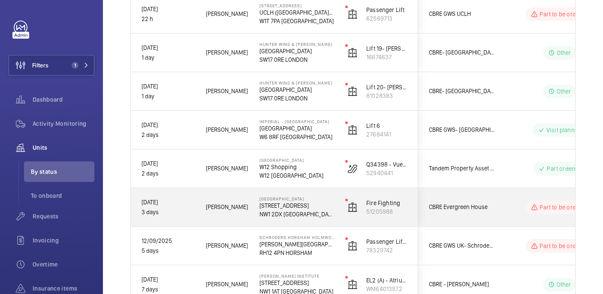
click at [307, 196] on p "Evergreen House" at bounding box center [296, 198] width 75 height 5
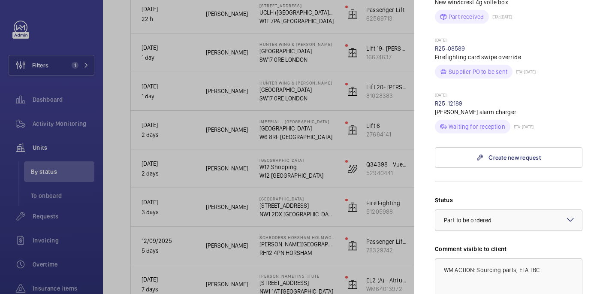
click at [531, 210] on div at bounding box center [508, 220] width 147 height 21
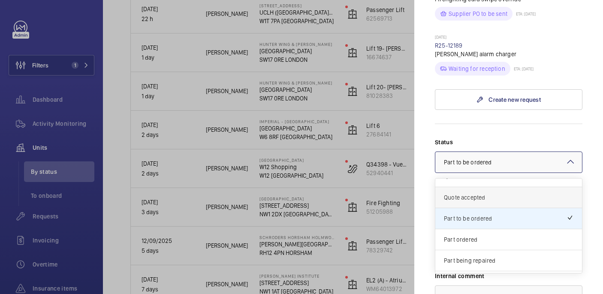
scroll to position [41, 0]
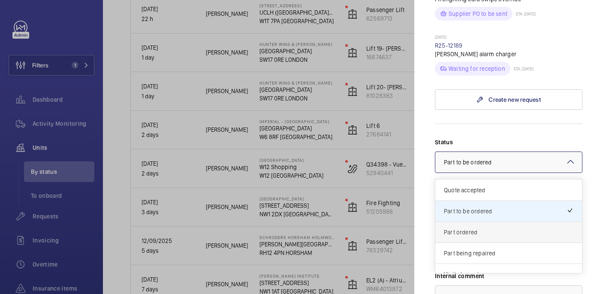
click at [504, 228] on span "Part ordered" at bounding box center [508, 232] width 129 height 9
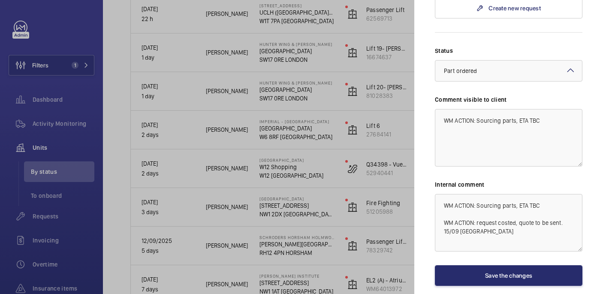
scroll to position [471, 0]
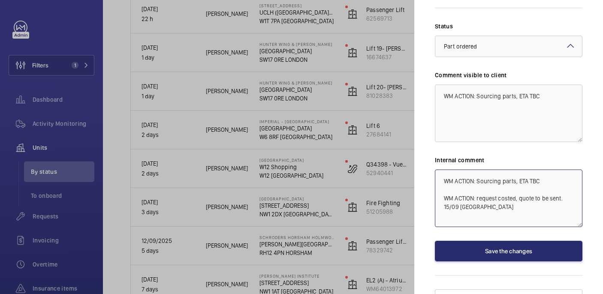
click at [475, 192] on textarea "WM ACTION: Sourcing parts, ETA TBC WM ACTION: request costed, quote to be sent.…" at bounding box center [508, 197] width 147 height 57
click at [470, 205] on textarea "WM ACTION: Sourcing parts, ETA TBC WM ACTION: request costed, quote to be sent.…" at bounding box center [508, 197] width 147 height 57
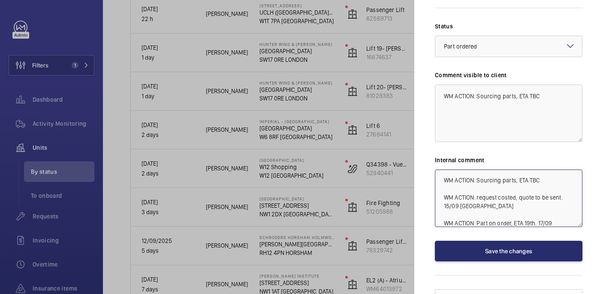
type textarea "WM ACTION: Sourcing parts, ETA TBC WM ACTION: request costed, quote to be sent.…"
click at [548, 84] on textarea "WM ACTION: Sourcing parts, ETA TBC" at bounding box center [508, 112] width 147 height 57
paste textarea "WM ACTION: Part on order, ETA 19th. 17/09"
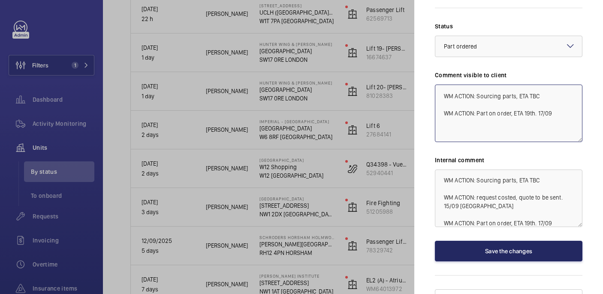
type textarea "WM ACTION: Sourcing parts, ETA TBC WM ACTION: Part on order, ETA 19th. 17/09"
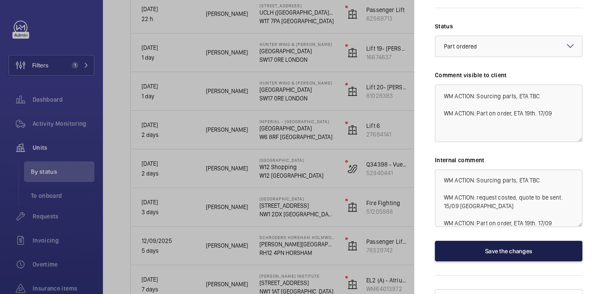
click at [515, 241] on button "Save the changes" at bounding box center [508, 251] width 147 height 21
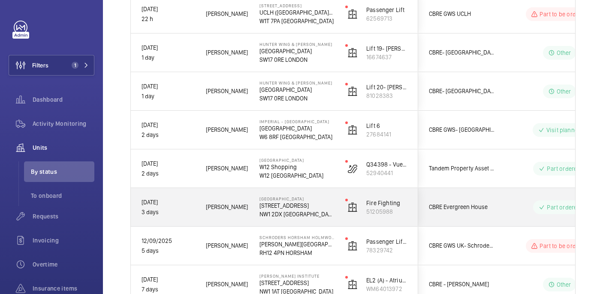
scroll to position [191, 0]
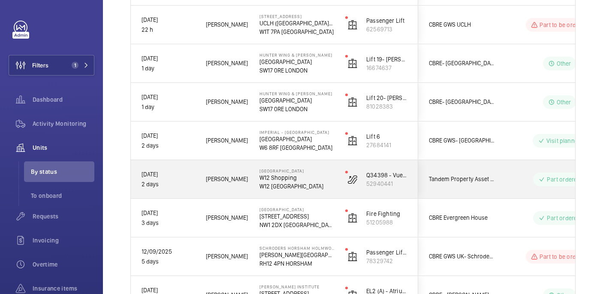
click at [313, 184] on p "W12 8PP LONDON" at bounding box center [296, 186] width 75 height 9
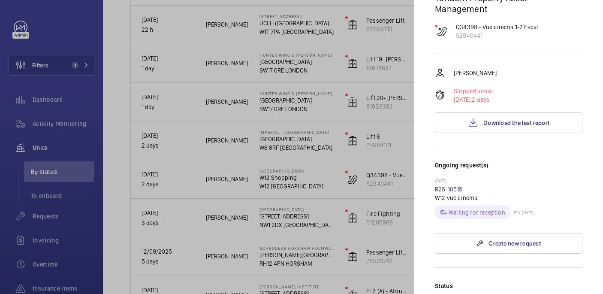
scroll to position [46, 0]
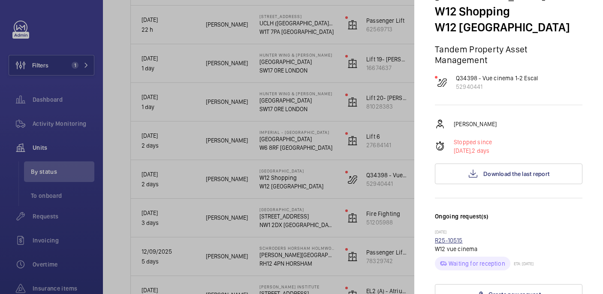
click at [441, 237] on link "R25-10515" at bounding box center [449, 240] width 28 height 7
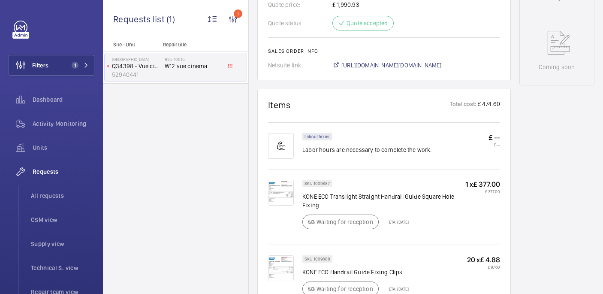
scroll to position [425, 0]
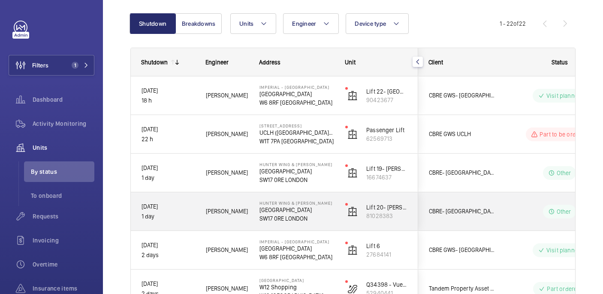
scroll to position [213, 0]
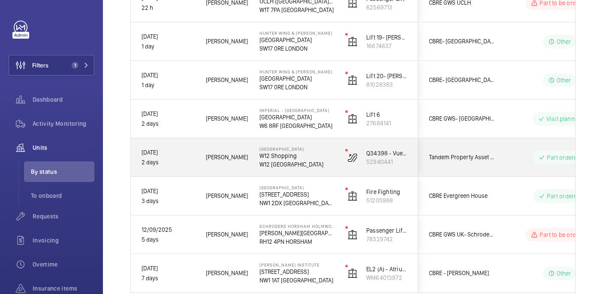
click at [324, 159] on p "W12 Shopping" at bounding box center [296, 155] width 75 height 9
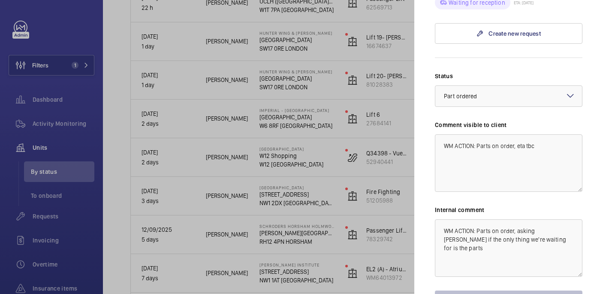
scroll to position [307, 0]
click at [542, 135] on textarea "WM ACTION: Parts on order, eta tbc" at bounding box center [508, 162] width 147 height 57
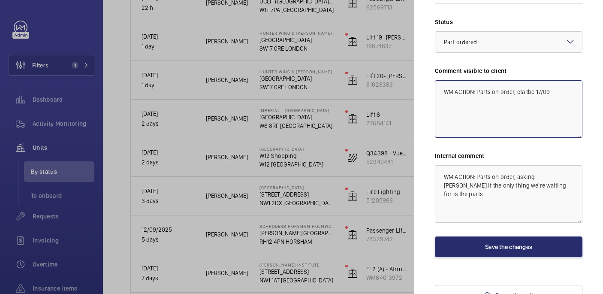
scroll to position [361, 0]
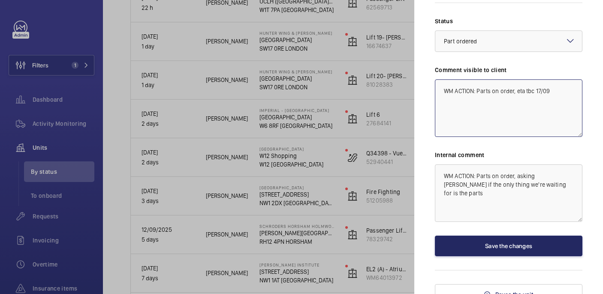
type textarea "WM ACTION: Parts on order, eta tbc 17/09"
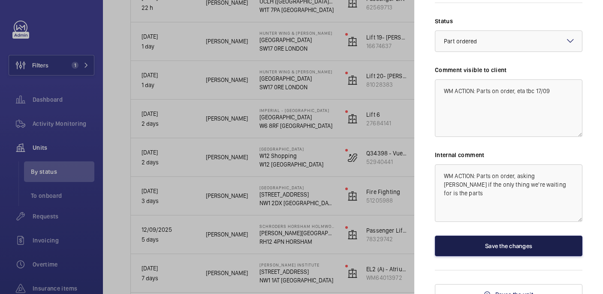
click at [511, 235] on button "Save the changes" at bounding box center [508, 245] width 147 height 21
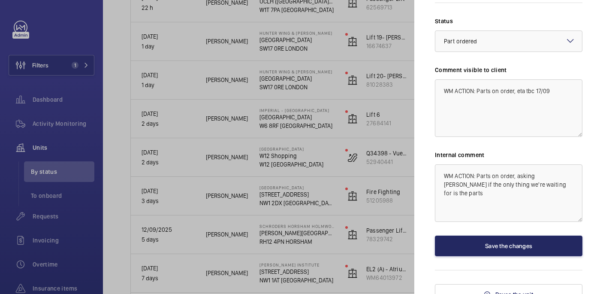
scroll to position [0, 0]
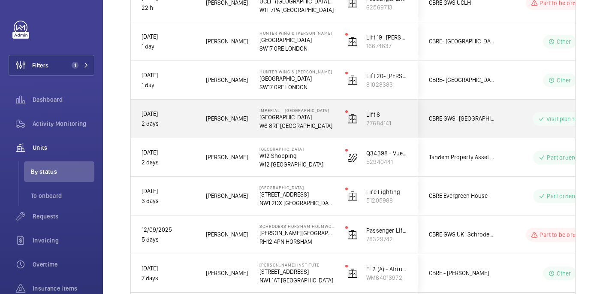
click at [325, 125] on p "W6 8RF LONDON" at bounding box center [296, 125] width 75 height 9
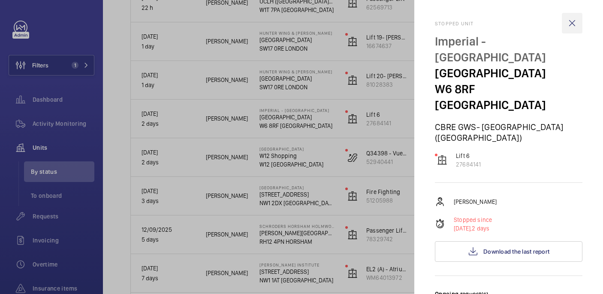
click at [569, 26] on wm-front-icon-button at bounding box center [572, 23] width 21 height 21
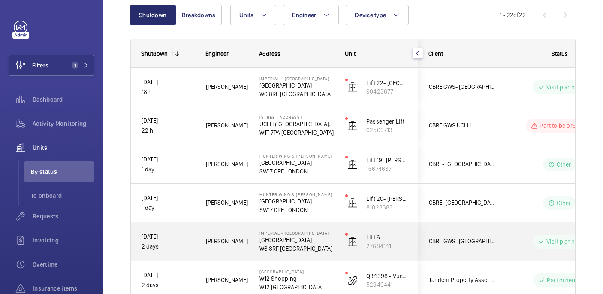
scroll to position [90, 0]
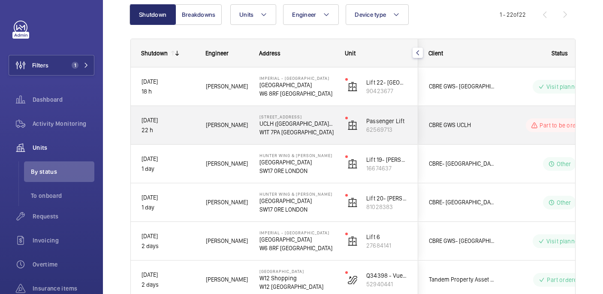
click at [327, 141] on div "179a Tottenham Court Road UCLH (Fitzrovia) 179a Tottenham Court Road, W1T 7PA L…" at bounding box center [291, 125] width 85 height 39
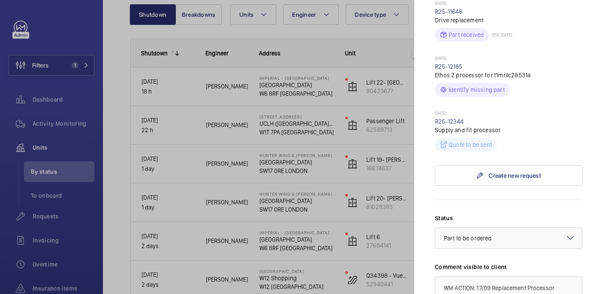
scroll to position [366, 0]
click at [454, 118] on link "R25-12344" at bounding box center [449, 121] width 29 height 7
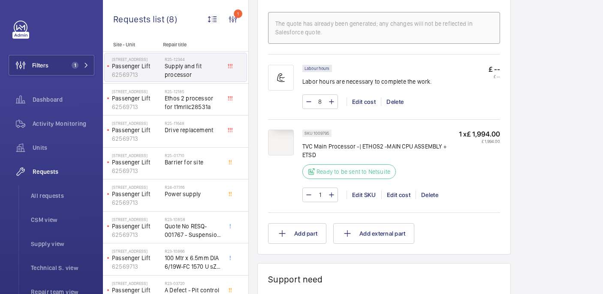
scroll to position [537, 0]
click at [290, 146] on img at bounding box center [281, 144] width 26 height 26
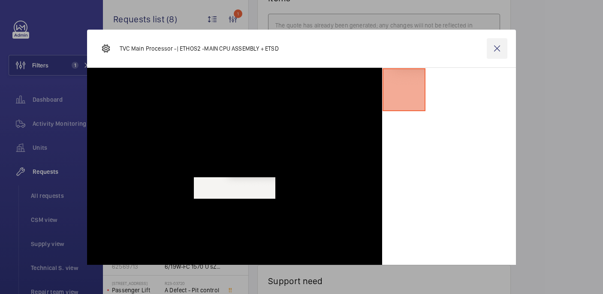
click at [494, 45] on wm-front-icon-button at bounding box center [497, 48] width 21 height 21
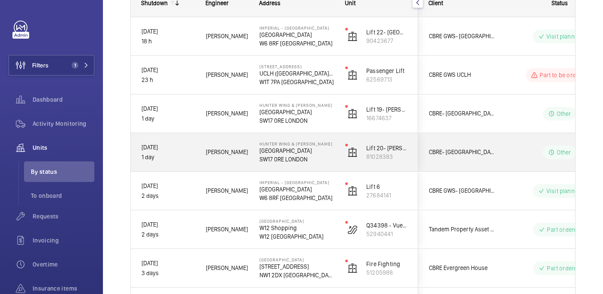
scroll to position [207, 0]
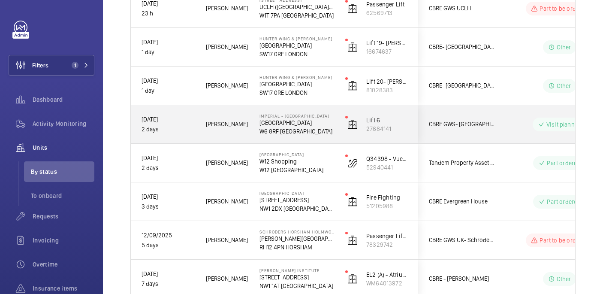
click at [240, 135] on div "Levi E." at bounding box center [222, 124] width 53 height 27
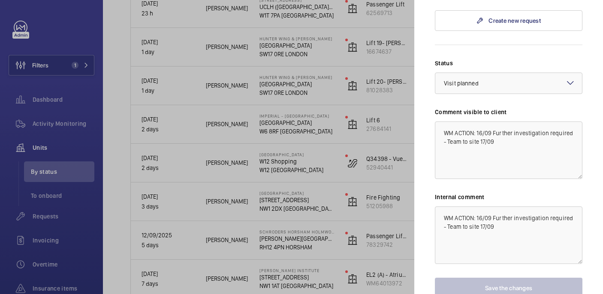
scroll to position [671, 0]
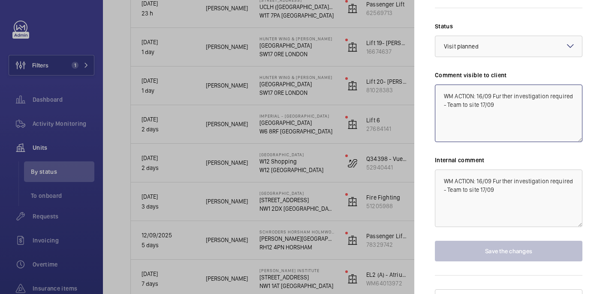
click at [511, 93] on textarea "WM ACTION: 16/09 Further investigation required - Team to site 17/09" at bounding box center [508, 112] width 147 height 57
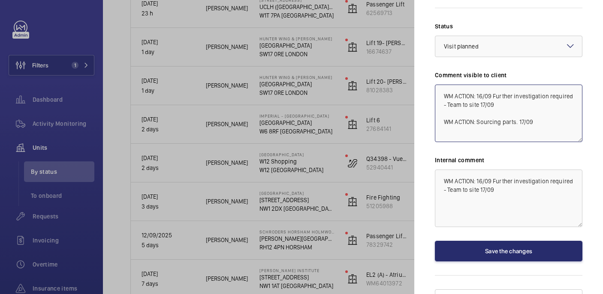
click at [489, 106] on textarea "WM ACTION: 16/09 Further investigation required - Team to site 17/09 WM ACTION:…" at bounding box center [508, 112] width 147 height 57
type textarea "WM ACTION: 16/09 Further investigation required - Team to site 17/09 WM ACTION:…"
click at [506, 178] on textarea "WM ACTION: 16/09 Further investigation required - Team to site 17/09" at bounding box center [508, 197] width 147 height 57
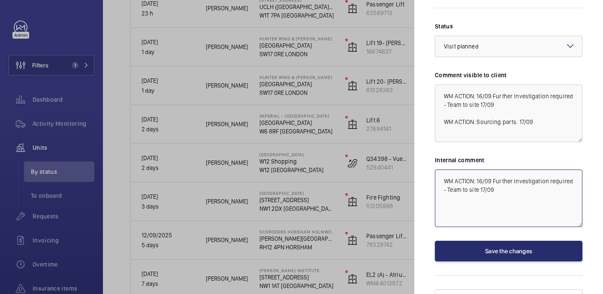
paste textarea "WM ACTION: Sourcing parts. 17/09"
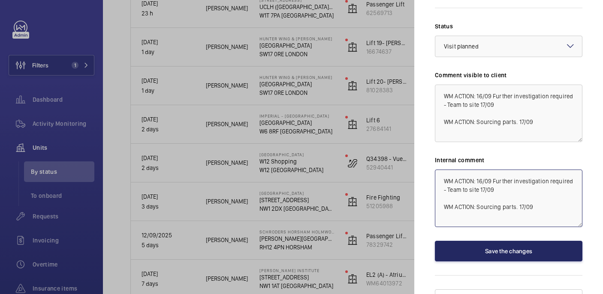
type textarea "WM ACTION: 16/09 Further investigation required - Team to site 17/09 WM ACTION:…"
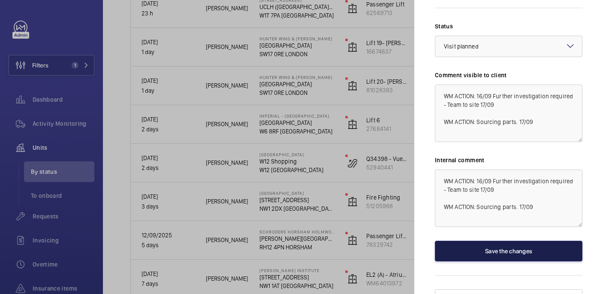
click at [529, 241] on button "Save the changes" at bounding box center [508, 251] width 147 height 21
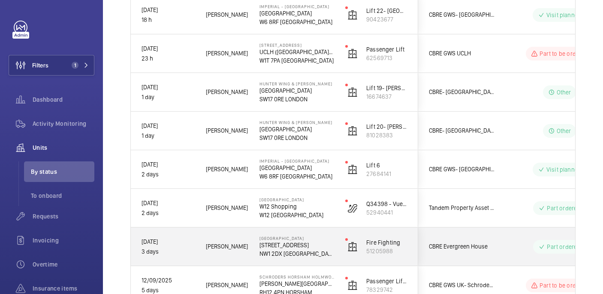
scroll to position [160, 0]
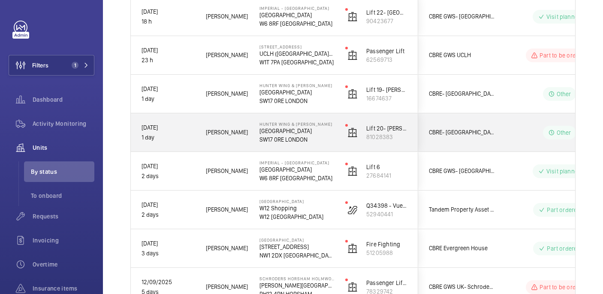
click at [310, 139] on p "SW17 0RE LONDON" at bounding box center [296, 139] width 75 height 9
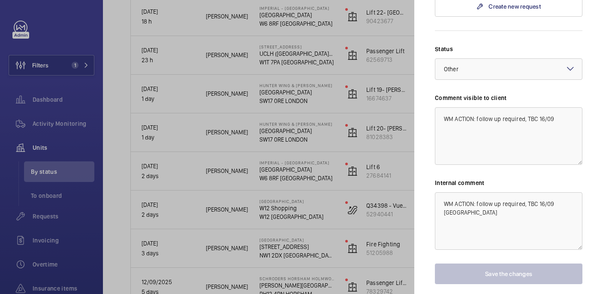
scroll to position [0, 0]
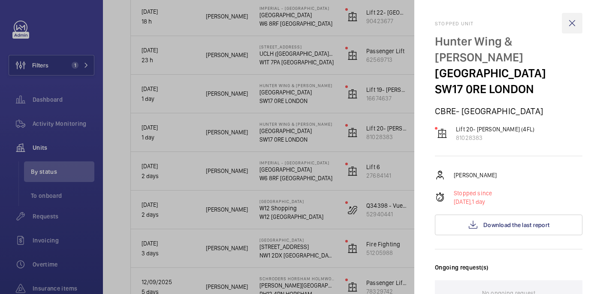
click at [569, 24] on wm-front-icon-button at bounding box center [572, 23] width 21 height 21
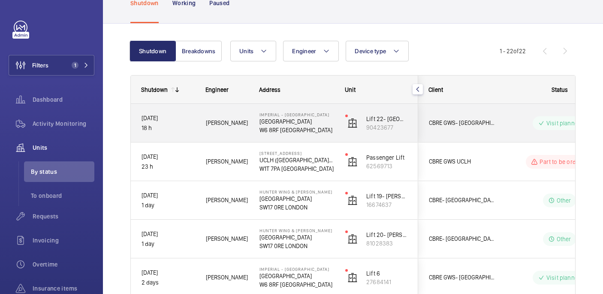
scroll to position [55, 0]
click at [319, 127] on p "W6 8RF LONDON" at bounding box center [296, 129] width 75 height 9
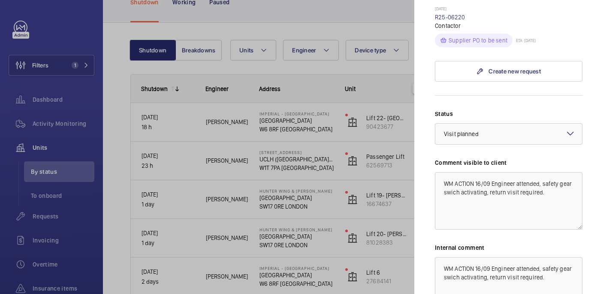
scroll to position [541, 0]
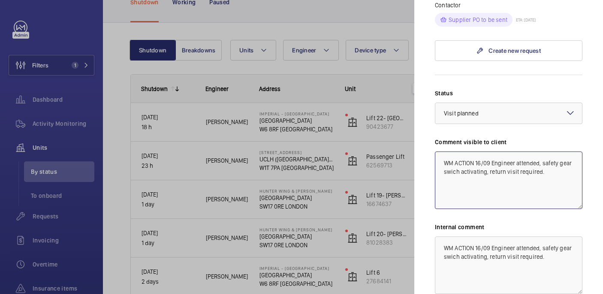
click at [550, 159] on textarea "WM ACTION 16/09 Engineer attended, safety gear swich activating, return visit r…" at bounding box center [508, 179] width 147 height 57
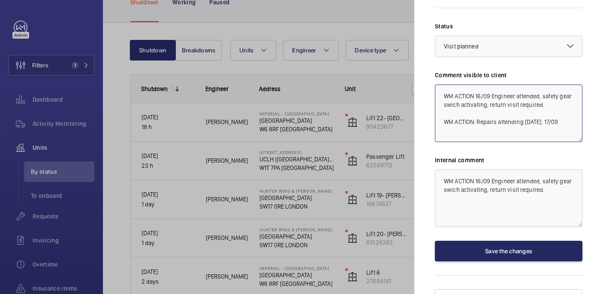
type textarea "WM ACTION 16/09 Engineer attended, safety gear swich activating, return visit r…"
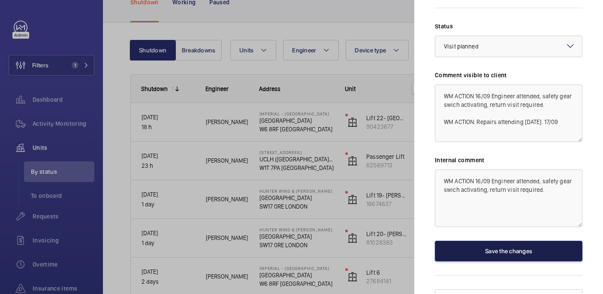
click at [520, 241] on button "Save the changes" at bounding box center [508, 251] width 147 height 21
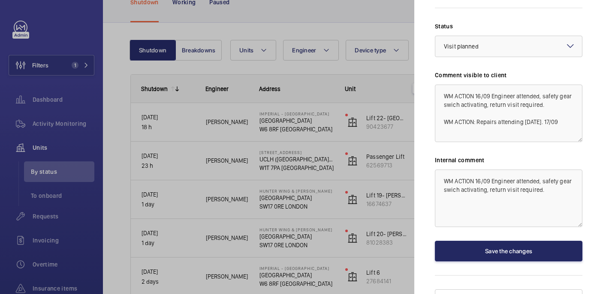
scroll to position [0, 0]
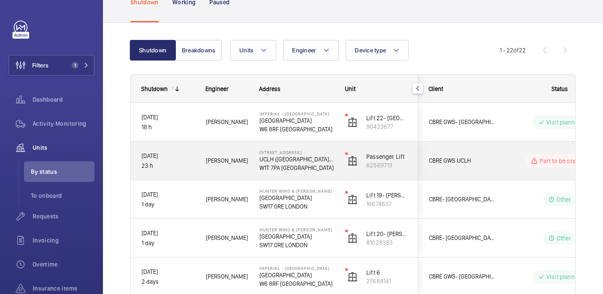
click at [235, 160] on span "[PERSON_NAME]" at bounding box center [227, 161] width 42 height 10
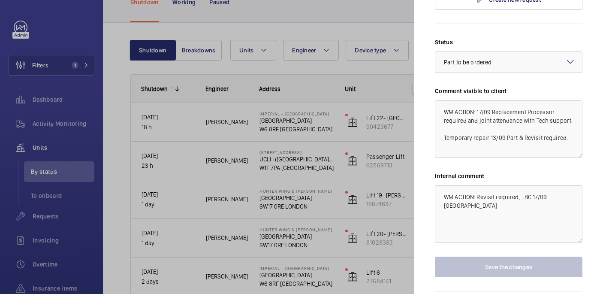
scroll to position [542, 0]
click at [565, 107] on textarea "WM ACTION: 17/09 Replacement Processor required and joint attendance with Tech …" at bounding box center [508, 128] width 147 height 57
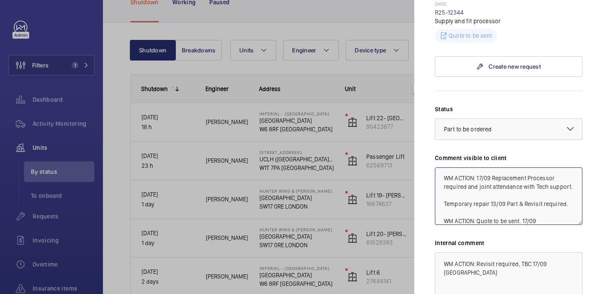
scroll to position [477, 0]
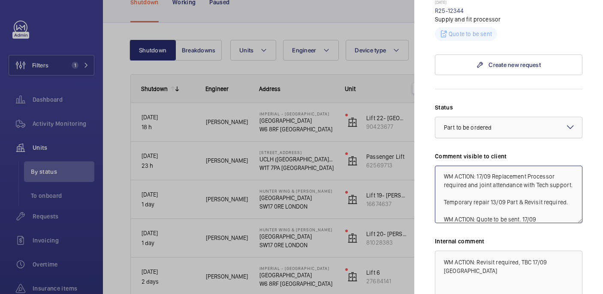
click at [521, 117] on div at bounding box center [508, 127] width 147 height 21
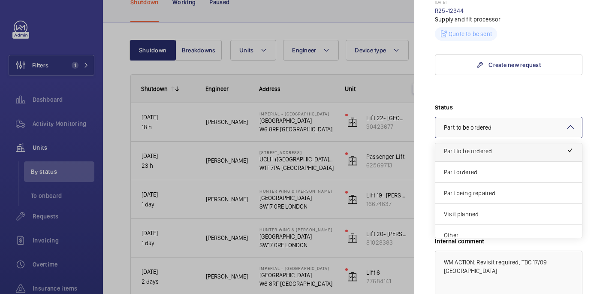
scroll to position [73, 0]
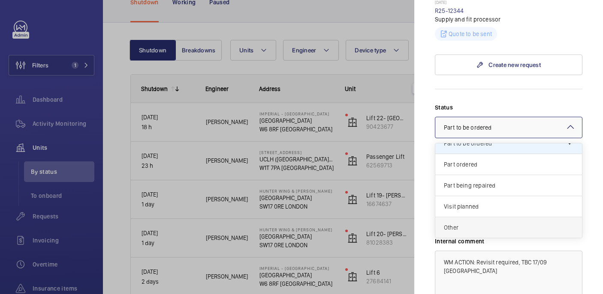
click at [509, 223] on span "Other" at bounding box center [508, 227] width 129 height 9
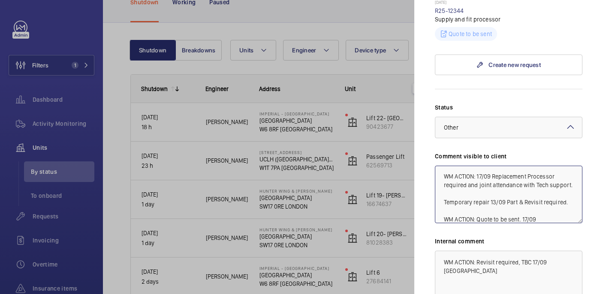
scroll to position [542, 0]
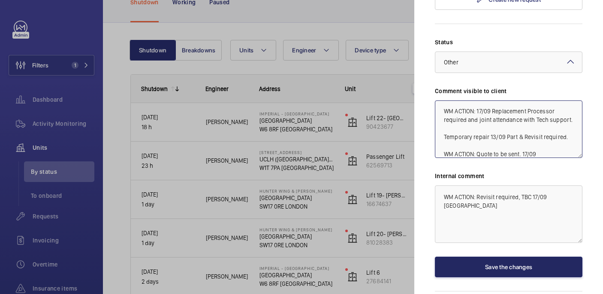
type textarea "WM ACTION: 17/09 Replacement Processor required and joint attendance with Tech …"
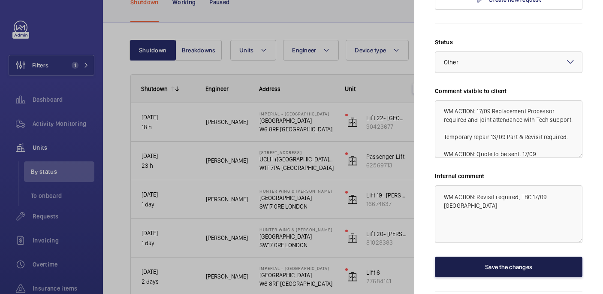
click at [503, 256] on button "Save the changes" at bounding box center [508, 266] width 147 height 21
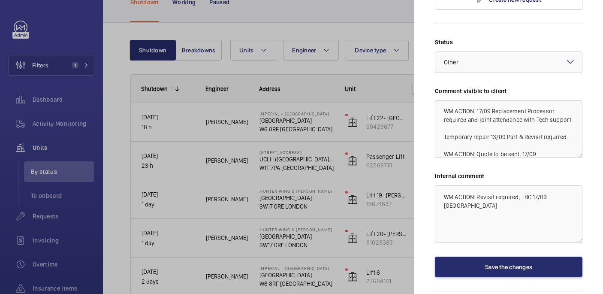
scroll to position [0, 0]
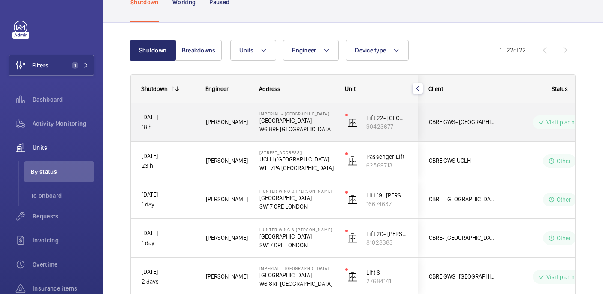
click at [325, 140] on div "Imperial - Charing Cross Hospital Charing Cross Hospital W6 8RF LONDON" at bounding box center [291, 122] width 85 height 39
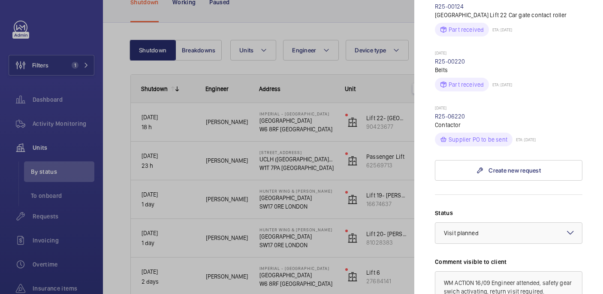
scroll to position [430, 0]
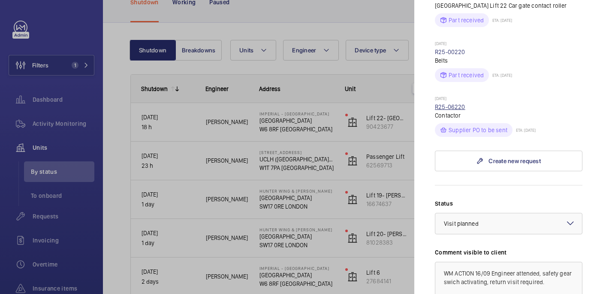
click at [444, 103] on link "R25-06220" at bounding box center [450, 106] width 30 height 7
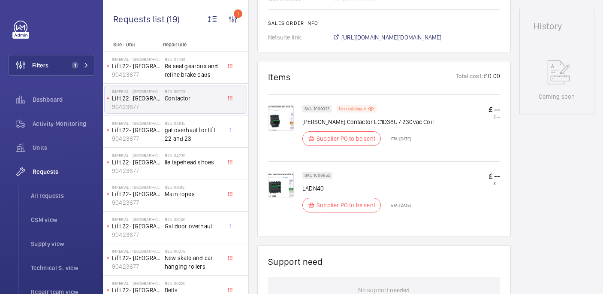
scroll to position [38, 0]
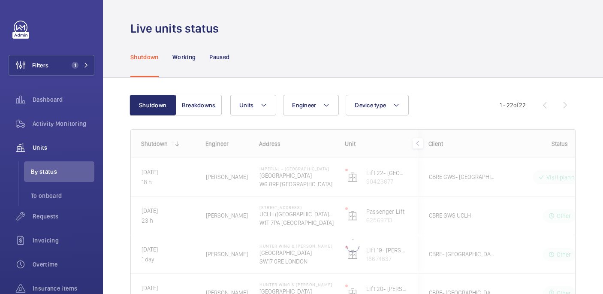
scroll to position [81, 0]
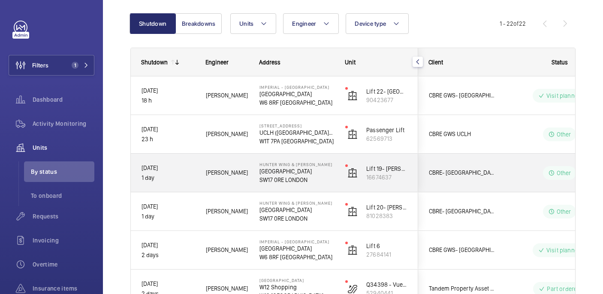
click at [333, 174] on p "St George's Hospital" at bounding box center [296, 171] width 75 height 9
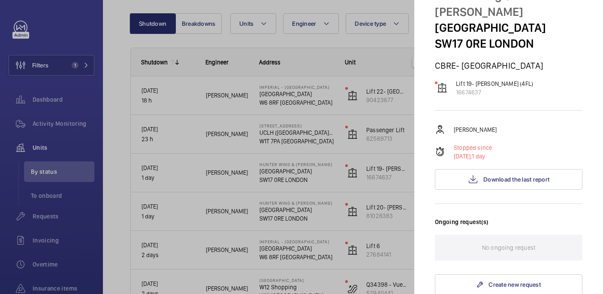
scroll to position [0, 0]
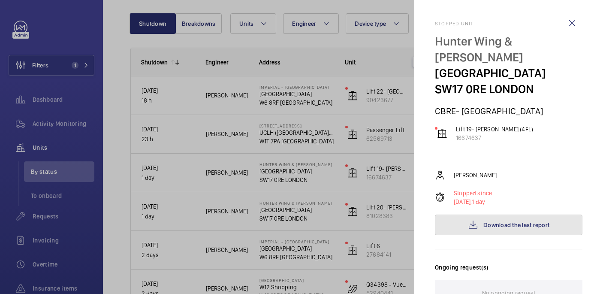
click at [496, 221] on span "Download the last report" at bounding box center [516, 224] width 66 height 7
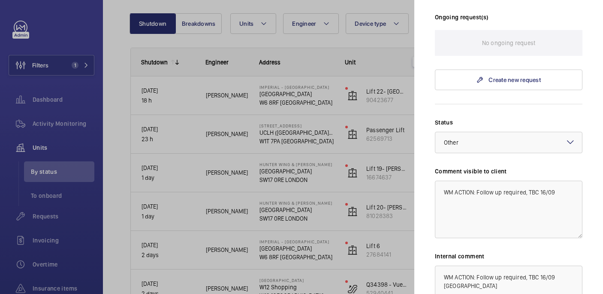
scroll to position [254, 0]
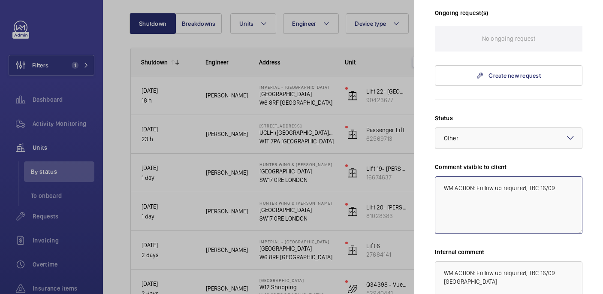
click at [559, 176] on textarea "WM ACTION: Follow up required, TBC 16/09" at bounding box center [508, 204] width 147 height 57
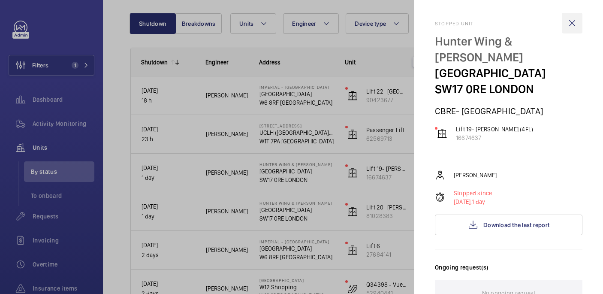
click at [572, 19] on wm-front-icon-button at bounding box center [572, 23] width 21 height 21
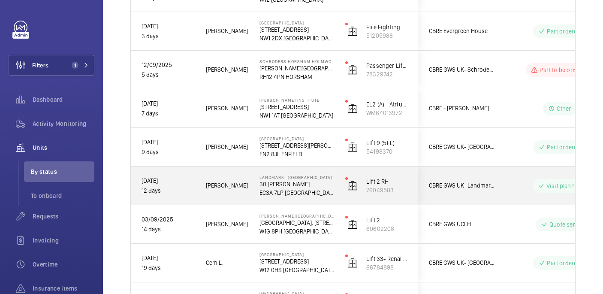
scroll to position [376, 0]
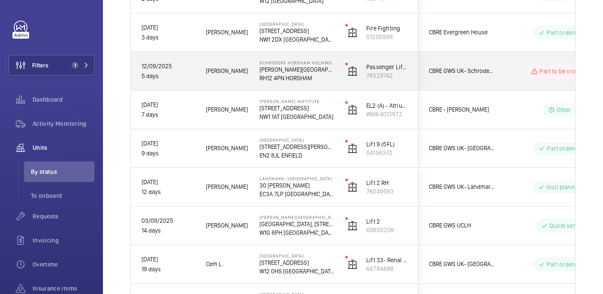
click at [507, 66] on wm-front-pills-cell "Part to be ordered" at bounding box center [559, 71] width 107 height 14
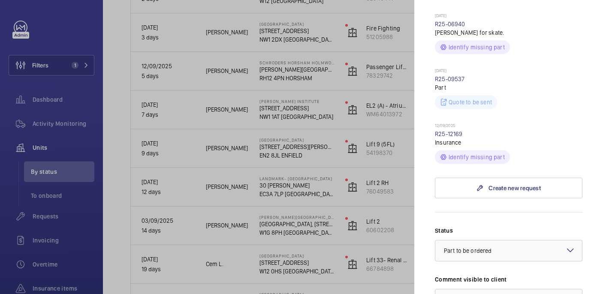
scroll to position [423, 0]
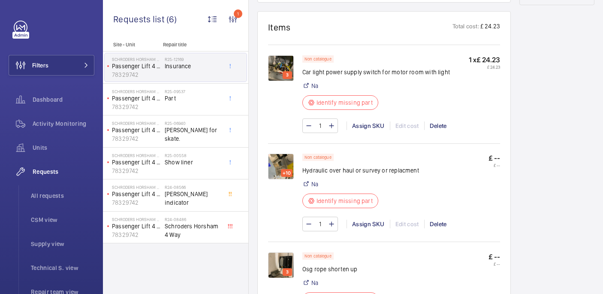
scroll to position [532, 0]
click at [368, 131] on div "Assign SKU" at bounding box center [367, 126] width 43 height 9
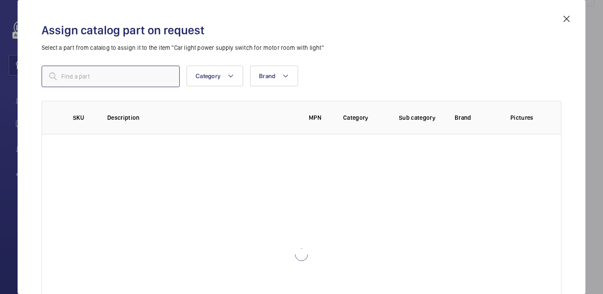
click at [144, 81] on input "text" at bounding box center [111, 76] width 138 height 21
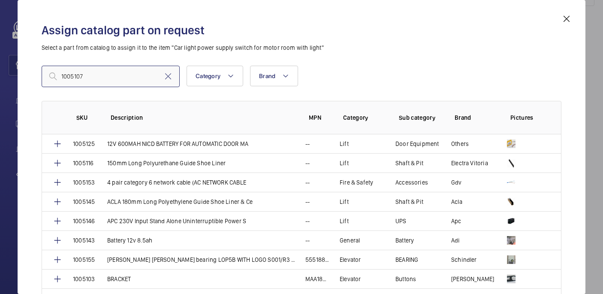
click at [61, 77] on input "1005107" at bounding box center [111, 76] width 138 height 21
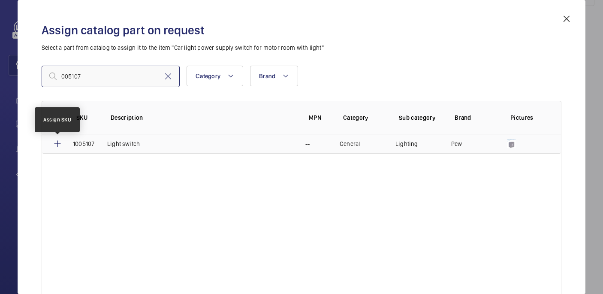
type input "005107"
click at [58, 144] on mat-icon at bounding box center [57, 143] width 10 height 10
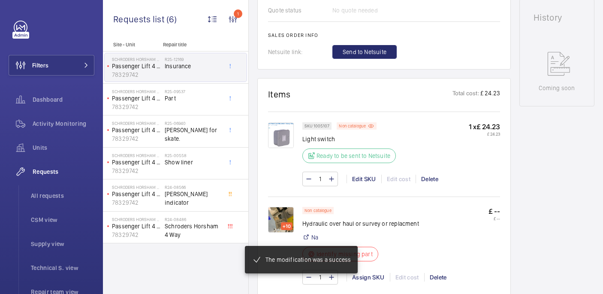
scroll to position [425, 0]
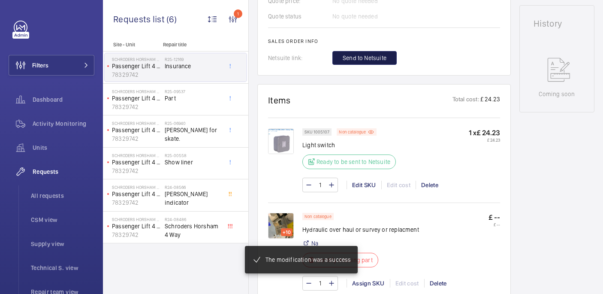
click at [367, 62] on span "Send to Netsuite" at bounding box center [365, 58] width 44 height 9
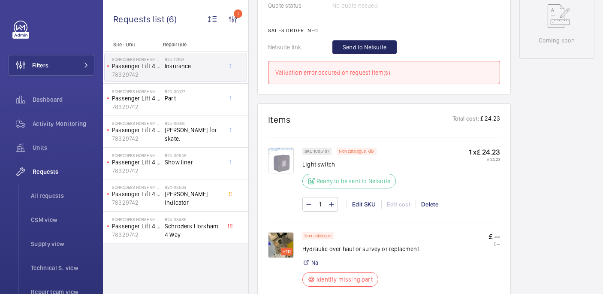
scroll to position [476, 0]
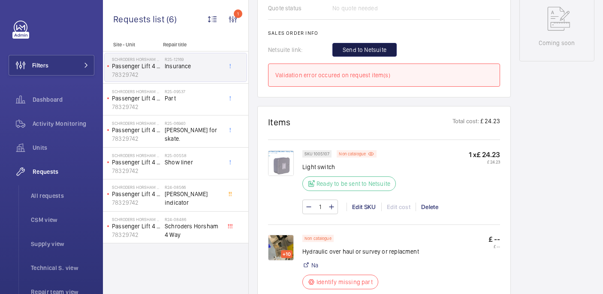
click at [352, 54] on span "Send to Netsuite" at bounding box center [365, 49] width 44 height 9
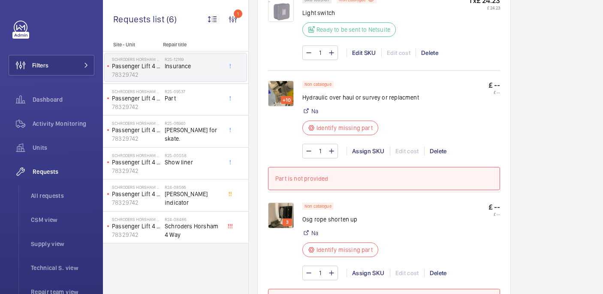
scroll to position [248, 0]
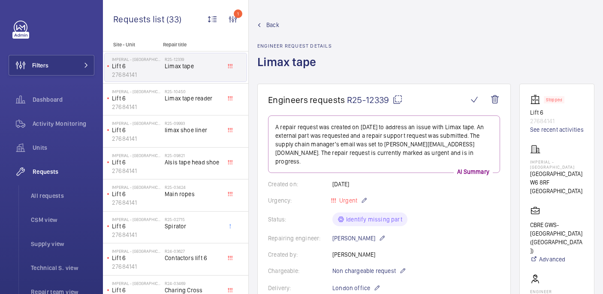
scroll to position [4, 0]
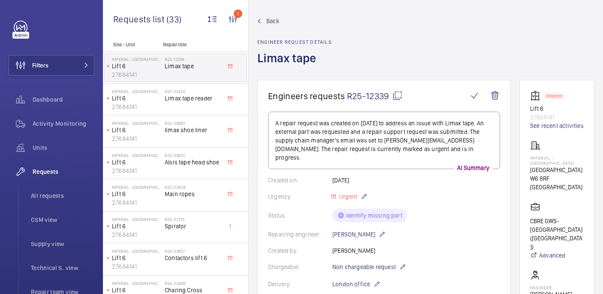
click at [398, 96] on mat-icon at bounding box center [397, 95] width 10 height 10
click at [536, 156] on p "Imperial - [GEOGRAPHIC_DATA]" at bounding box center [557, 160] width 54 height 10
copy p "Imperial - [GEOGRAPHIC_DATA]"
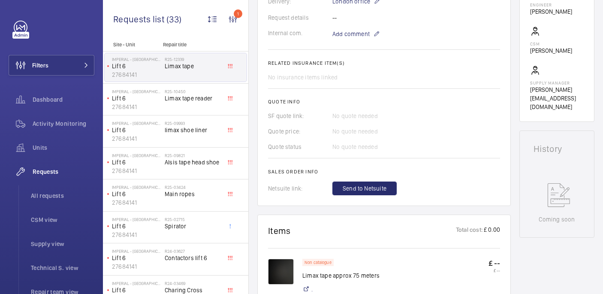
scroll to position [347, 0]
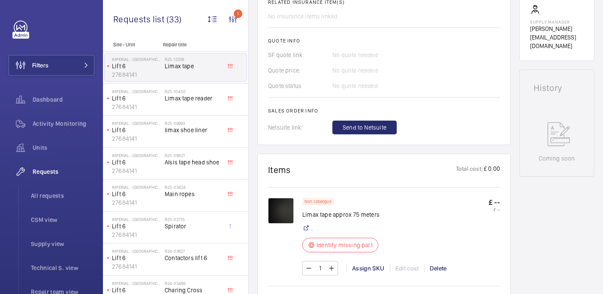
click at [335, 210] on p "Limax tape approx 75 meters" at bounding box center [342, 214] width 81 height 9
copy div "Limax tape approx 75 meters"
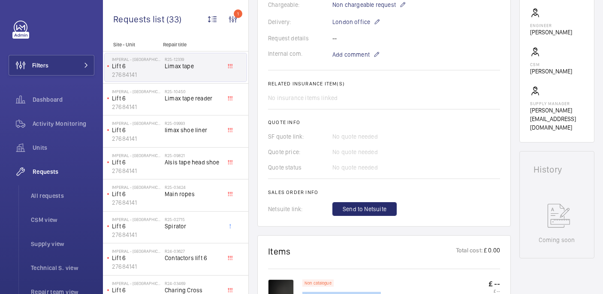
scroll to position [143, 0]
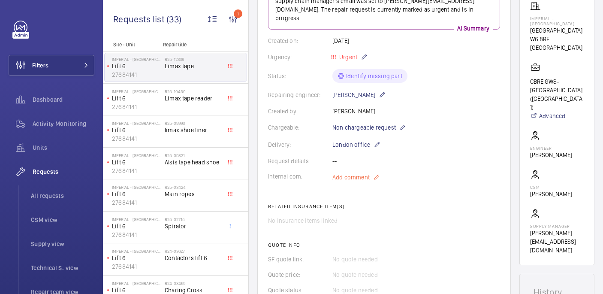
click at [345, 173] on span "Add comment" at bounding box center [350, 177] width 37 height 9
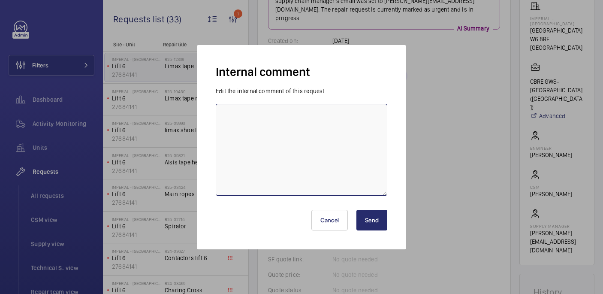
click at [345, 169] on textarea at bounding box center [302, 150] width 172 height 92
type textarea "sent to supplier - 17/09"
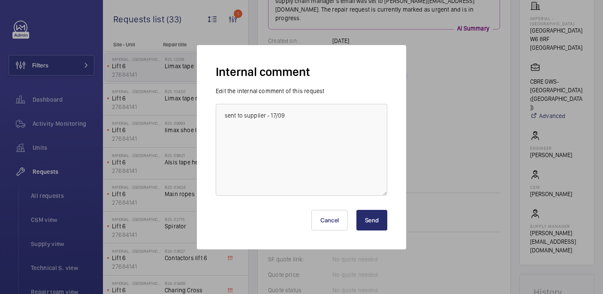
click at [368, 218] on button "Send" at bounding box center [371, 220] width 31 height 21
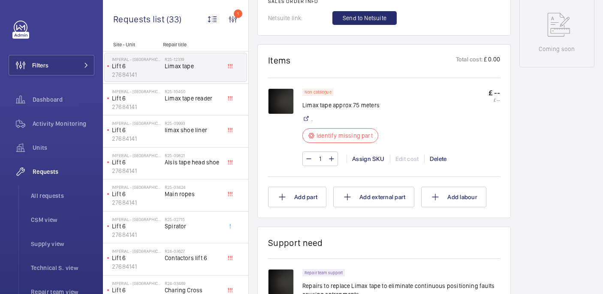
scroll to position [457, 0]
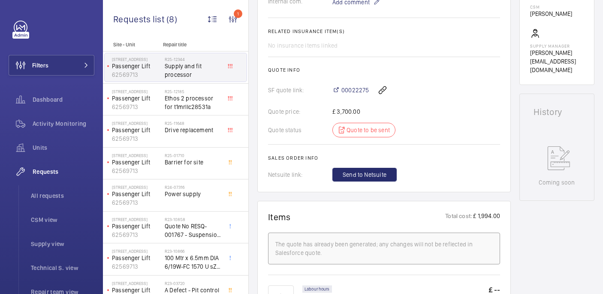
scroll to position [316, 0]
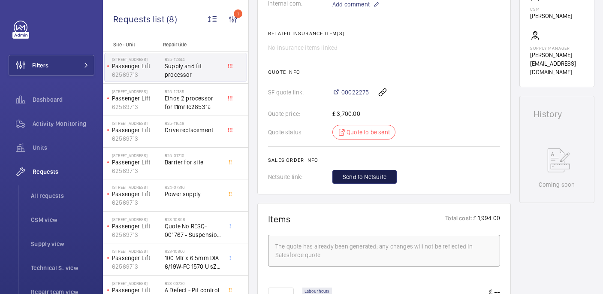
click at [373, 181] on span "Send to Netsuite" at bounding box center [365, 176] width 44 height 9
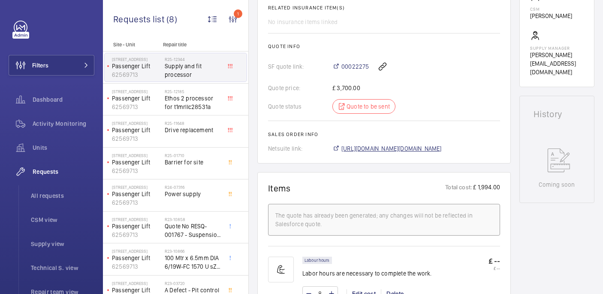
scroll to position [325, 0]
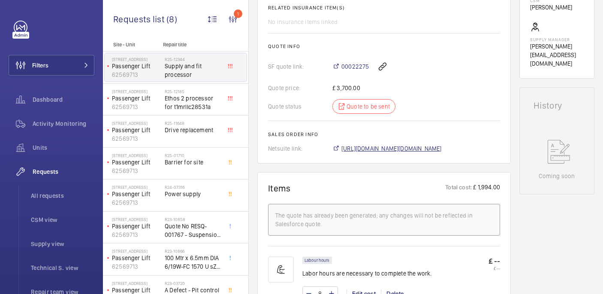
click at [416, 144] on span "[URL][DOMAIN_NAME][DOMAIN_NAME]" at bounding box center [391, 148] width 100 height 9
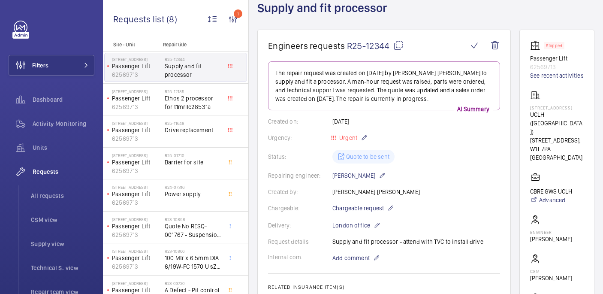
scroll to position [48, 0]
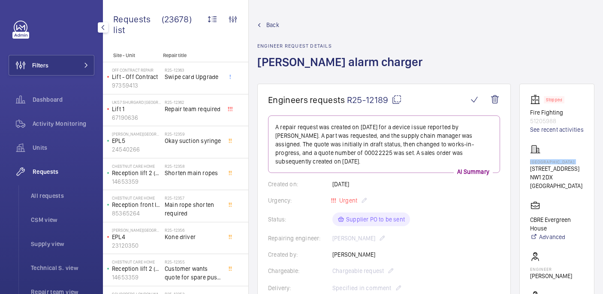
scroll to position [11, 0]
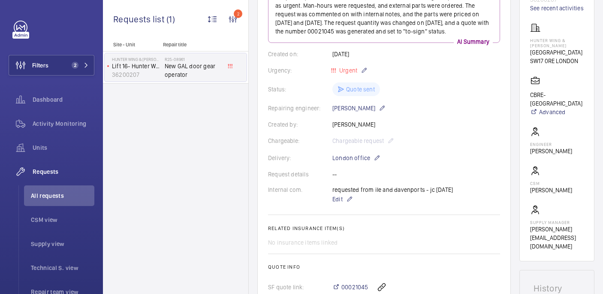
scroll to position [23, 0]
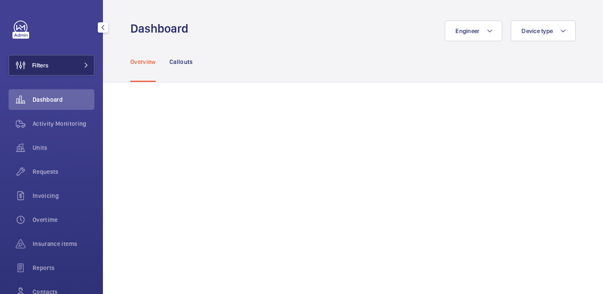
click at [61, 69] on button "Filters" at bounding box center [52, 65] width 86 height 21
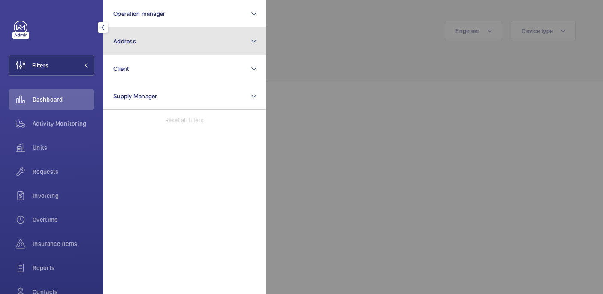
click at [162, 39] on button "Address" at bounding box center [184, 40] width 163 height 27
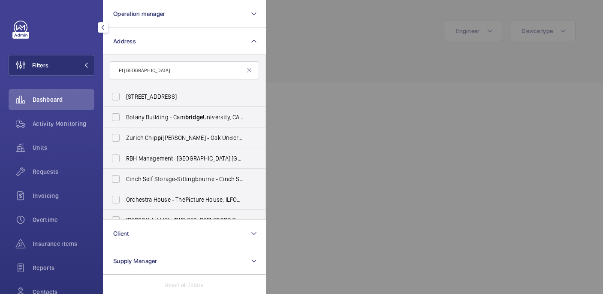
click at [144, 70] on input "PI [GEOGRAPHIC_DATA]" at bounding box center [184, 70] width 149 height 18
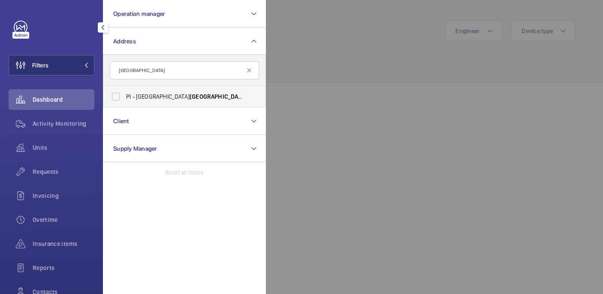
type input "[GEOGRAPHIC_DATA]"
click at [155, 95] on span "PI - [GEOGRAPHIC_DATA] [GEOGRAPHIC_DATA] - [STREET_ADDRESS]" at bounding box center [185, 96] width 118 height 9
click at [124, 95] on input "PI - [GEOGRAPHIC_DATA] [GEOGRAPHIC_DATA] - [STREET_ADDRESS]" at bounding box center [115, 96] width 17 height 17
checkbox input "true"
click at [354, 69] on div at bounding box center [567, 147] width 603 height 294
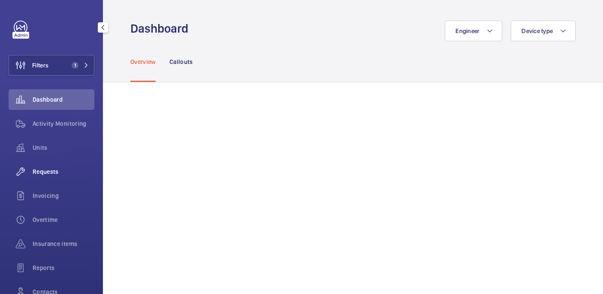
click at [40, 166] on div "Requests" at bounding box center [52, 171] width 86 height 21
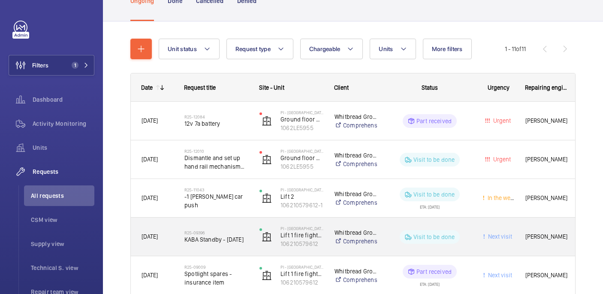
scroll to position [69, 0]
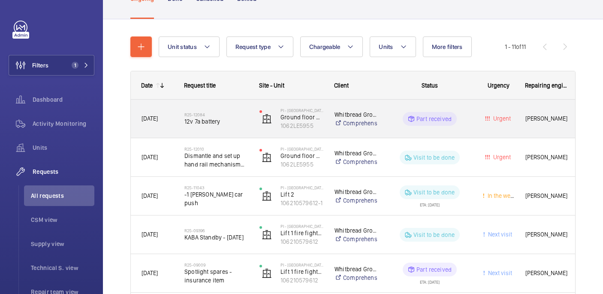
click at [220, 132] on div "R25-12084 12v 7a battery" at bounding box center [211, 118] width 74 height 39
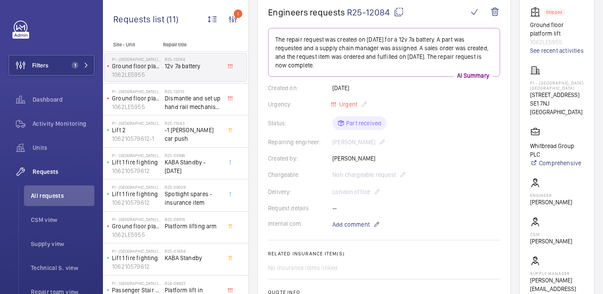
scroll to position [88, 0]
drag, startPoint x: 544, startPoint y: 93, endPoint x: 582, endPoint y: 105, distance: 40.5
click at [582, 105] on wm-front-card "Stopped Ground floor platform lift 1062LE5955 See recent activities PI - [GEOGR…" at bounding box center [556, 154] width 75 height 316
copy p "PI - London Waterloo Westminster Bridge"
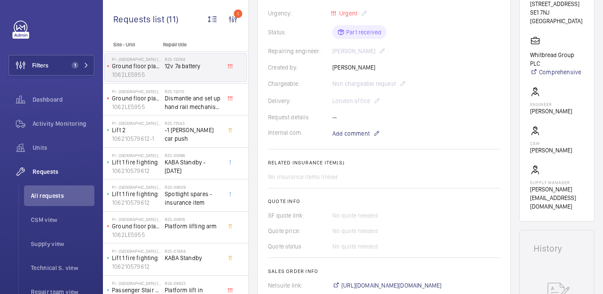
scroll to position [0, 0]
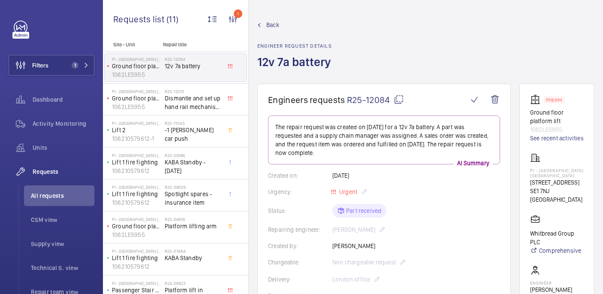
click at [578, 187] on p "85 York Rd" at bounding box center [557, 182] width 54 height 9
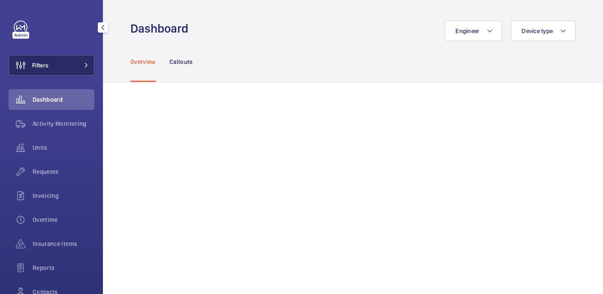
click at [65, 67] on button "Filters" at bounding box center [52, 65] width 86 height 21
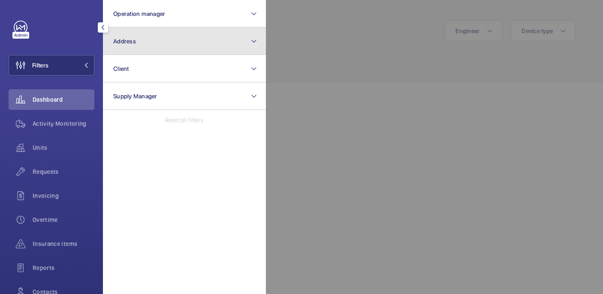
click at [166, 44] on button "Address" at bounding box center [184, 40] width 163 height 27
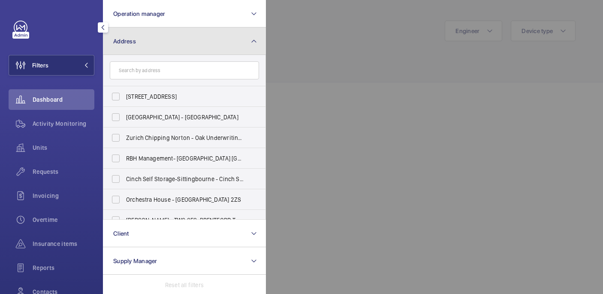
click at [152, 36] on button "Address" at bounding box center [184, 40] width 163 height 27
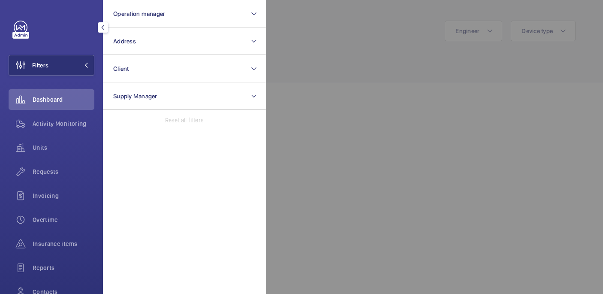
click at [388, 51] on div at bounding box center [567, 147] width 603 height 294
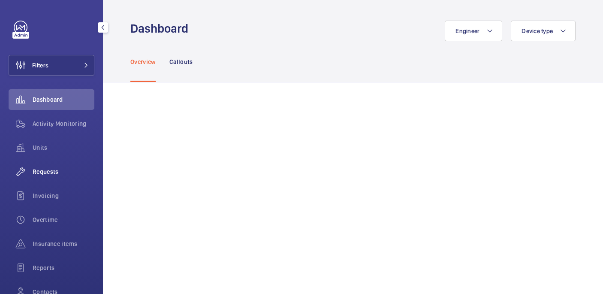
click at [26, 175] on wm-front-icon-button at bounding box center [21, 171] width 24 height 21
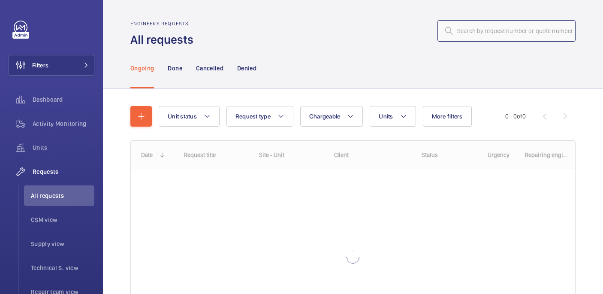
click at [502, 36] on input "text" at bounding box center [506, 30] width 138 height 21
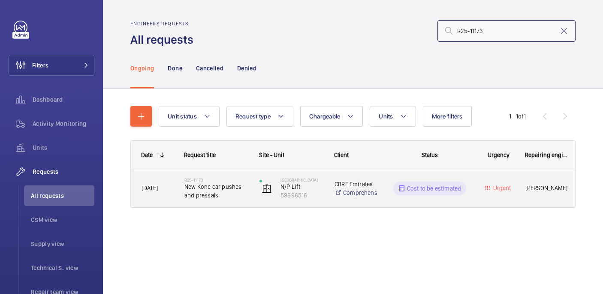
type input "R25-11173"
click at [243, 196] on span "New Kone car pushes and pressals." at bounding box center [216, 190] width 64 height 17
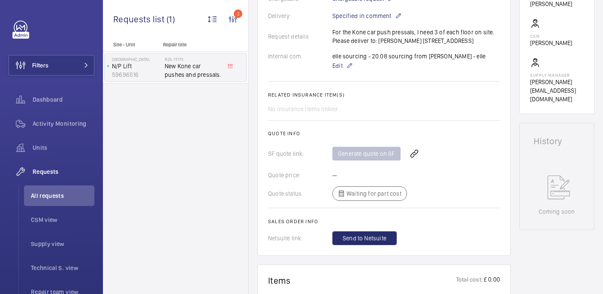
scroll to position [64, 0]
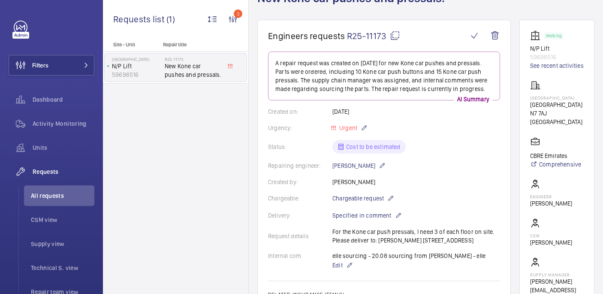
click at [396, 33] on mat-icon at bounding box center [395, 35] width 10 height 10
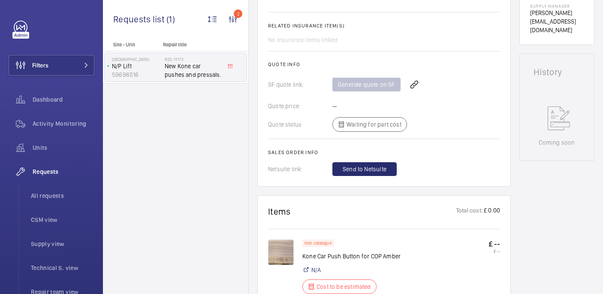
scroll to position [0, 0]
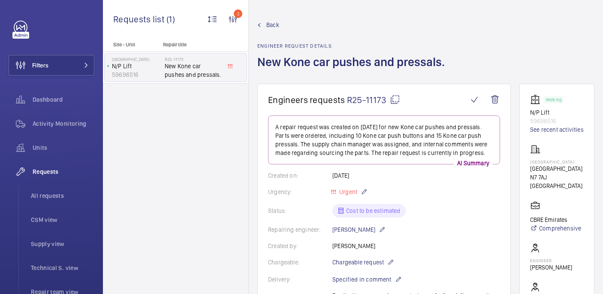
click at [395, 99] on mat-icon at bounding box center [395, 99] width 10 height 10
click at [554, 162] on p "Emirates Stadium" at bounding box center [557, 161] width 54 height 5
copy p "Emirates Stadium"
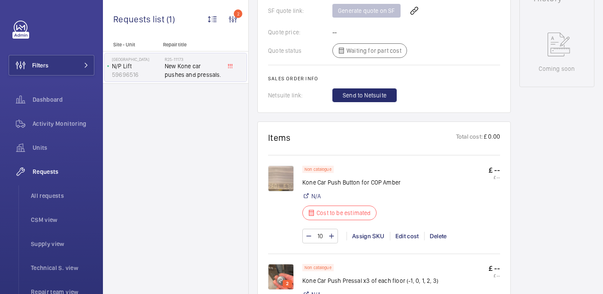
scroll to position [411, 0]
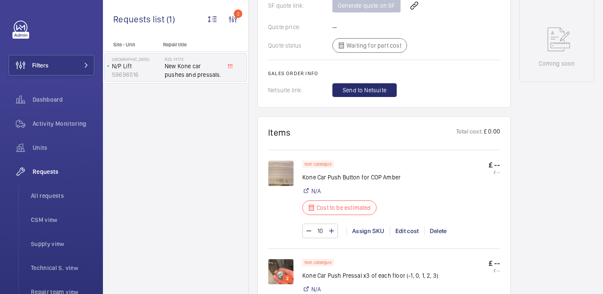
click at [314, 181] on p "Kone Car Push Button for COP Amber" at bounding box center [351, 177] width 98 height 9
copy div "Kone Car Push Button for COP Amber"
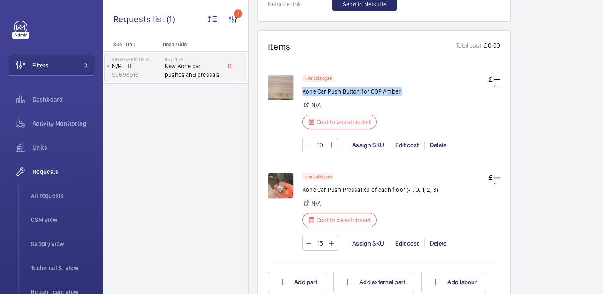
scroll to position [555, 0]
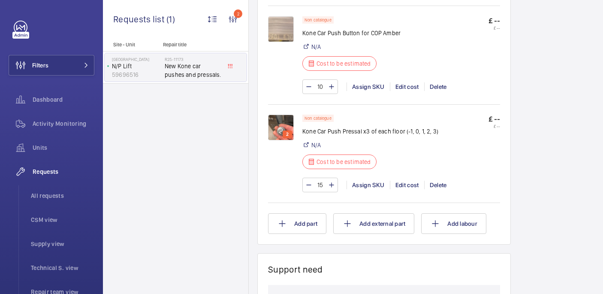
click at [346, 135] on p "Kone Car Push Pressal x3 of each floor (-1, 0, 1, 2, 3)" at bounding box center [370, 131] width 136 height 9
copy div "Kone Car Push Pressal x3 of each floor (-1, 0, 1, 2, 3)"
click at [279, 41] on img at bounding box center [281, 29] width 26 height 26
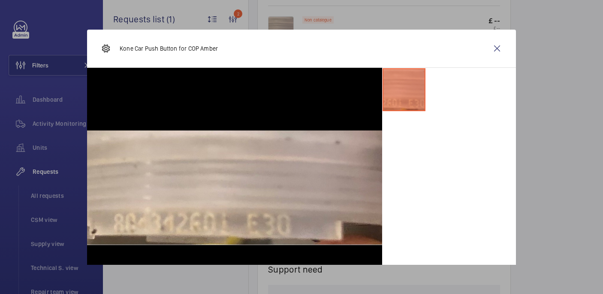
scroll to position [32, 0]
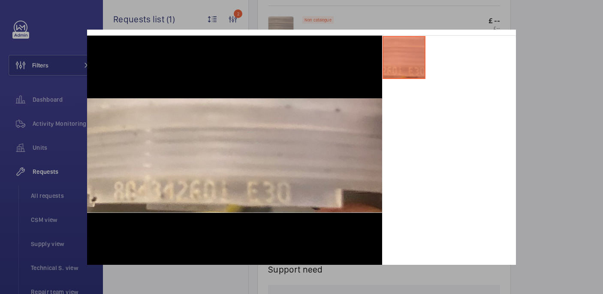
click at [590, 150] on div at bounding box center [301, 147] width 603 height 294
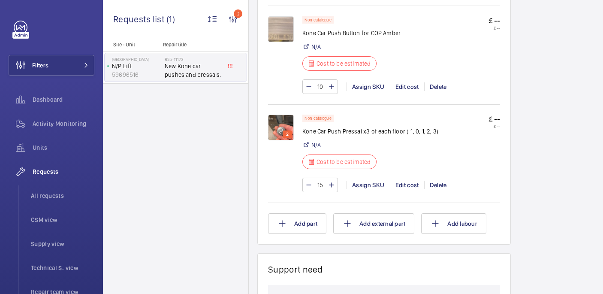
click at [282, 136] on img at bounding box center [281, 127] width 26 height 26
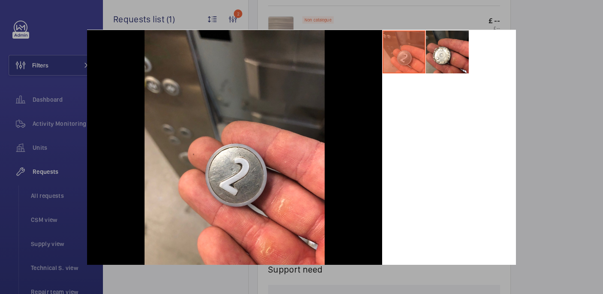
scroll to position [43, 0]
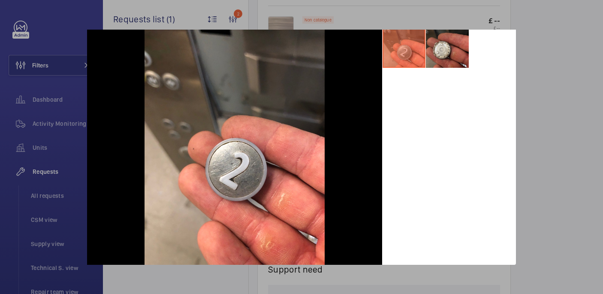
click at [447, 59] on li at bounding box center [447, 46] width 43 height 43
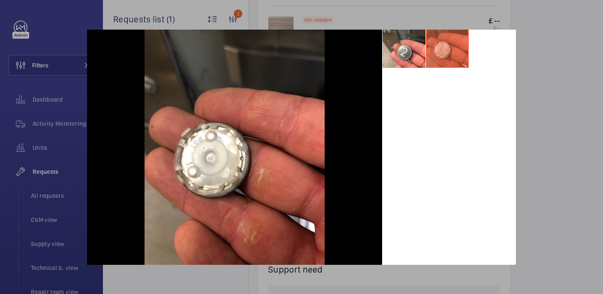
click at [543, 36] on div at bounding box center [301, 147] width 603 height 294
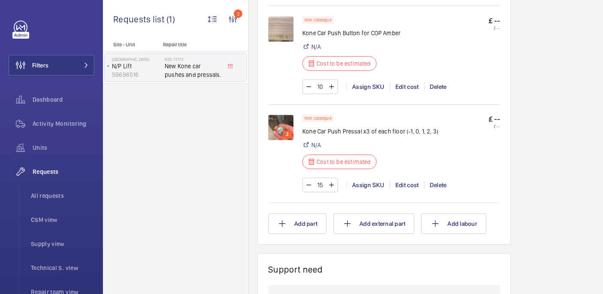
click at [543, 36] on div "Working N/P Lift 59696516 See recent activities Emirates Stadium Emirates Stadi…" at bounding box center [556, 45] width 75 height 1034
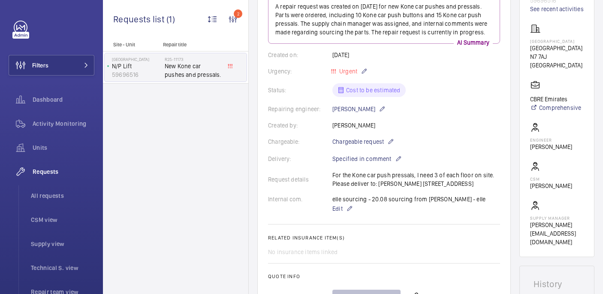
scroll to position [181, 0]
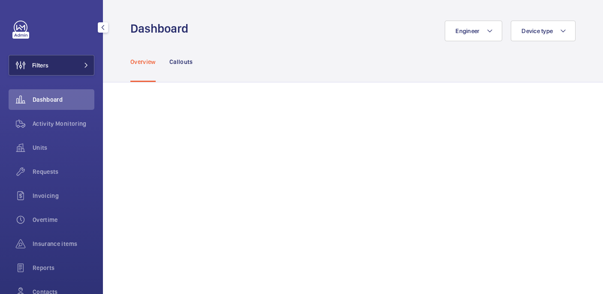
click at [51, 66] on button "Filters" at bounding box center [52, 65] width 86 height 21
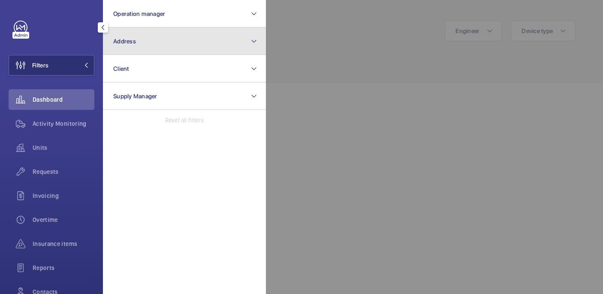
click at [163, 51] on button "Address" at bounding box center [184, 40] width 163 height 27
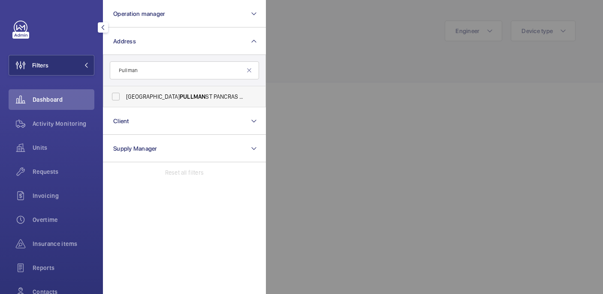
type input "Pullman"
click at [196, 92] on label "LONDON PULLMAN ST PANCRAS - H5309, [GEOGRAPHIC_DATA], [STREET_ADDRESS]" at bounding box center [177, 96] width 149 height 21
click at [124, 92] on input "LONDON PULLMAN ST PANCRAS - H5309, [GEOGRAPHIC_DATA], [STREET_ADDRESS]" at bounding box center [115, 96] width 17 height 17
checkbox input "true"
click at [318, 65] on div at bounding box center [567, 147] width 603 height 294
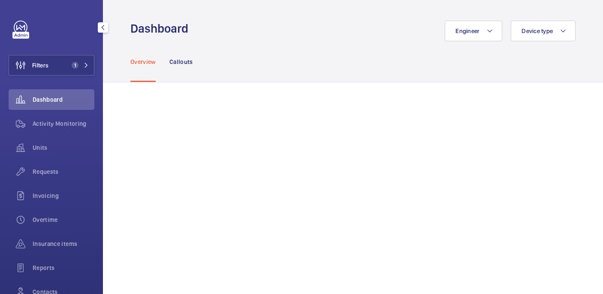
click at [62, 158] on div "Units" at bounding box center [52, 149] width 86 height 24
click at [59, 175] on span "Requests" at bounding box center [64, 171] width 62 height 9
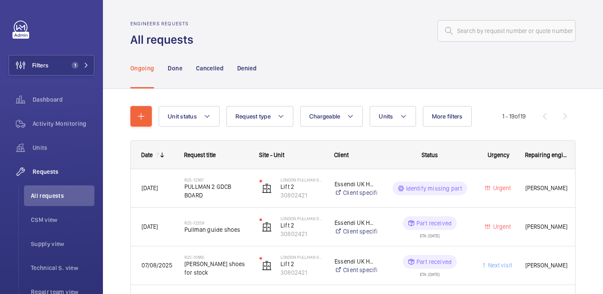
scroll to position [100, 0]
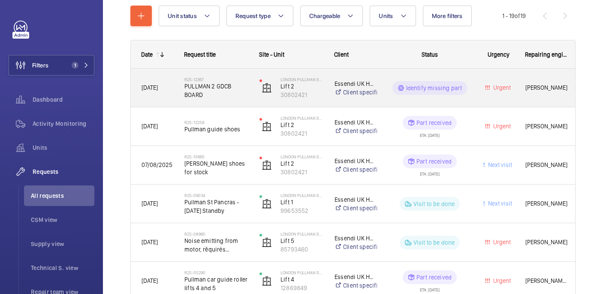
click at [233, 99] on div "R25-12367 PULLMAN 2 GDCB BOARD" at bounding box center [216, 87] width 64 height 25
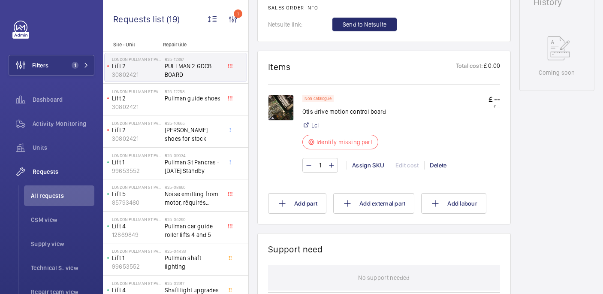
scroll to position [432, 0]
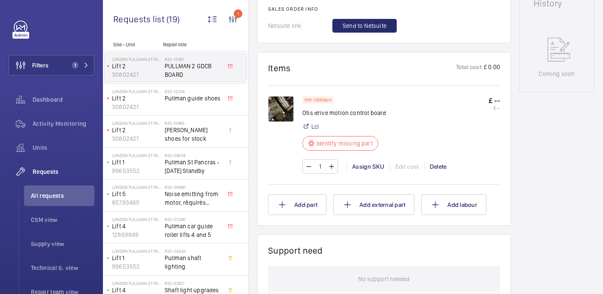
click at [280, 108] on img at bounding box center [281, 109] width 26 height 26
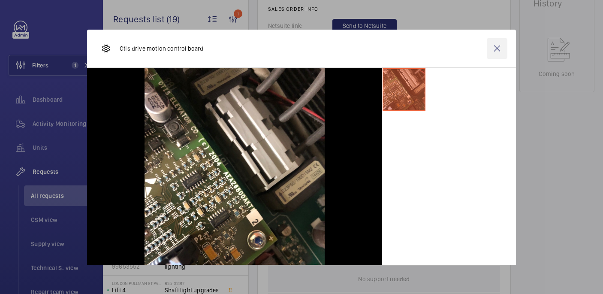
click at [500, 46] on wm-front-icon-button at bounding box center [497, 48] width 21 height 21
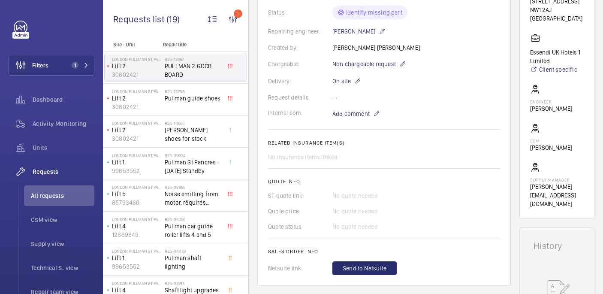
scroll to position [412, 0]
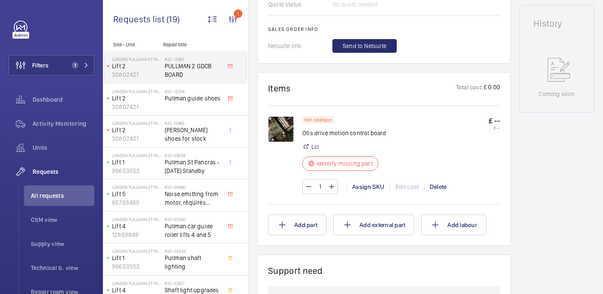
click at [275, 126] on img at bounding box center [281, 129] width 26 height 26
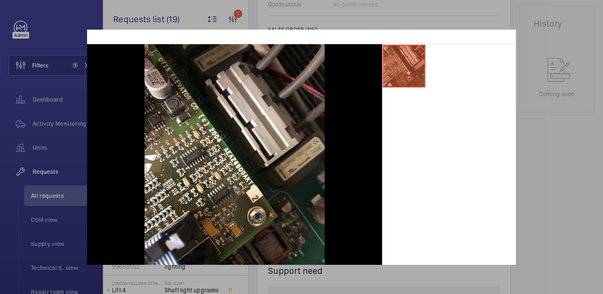
scroll to position [43, 0]
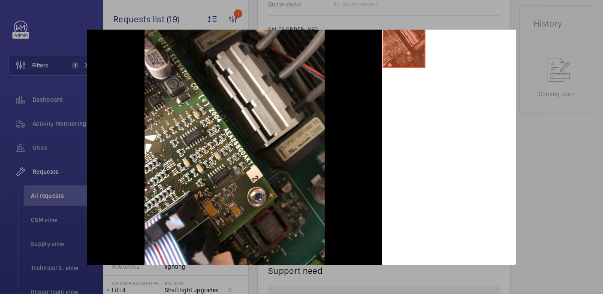
click at [572, 166] on div at bounding box center [301, 147] width 603 height 294
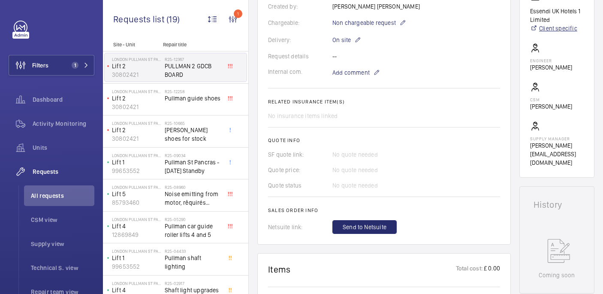
scroll to position [50, 0]
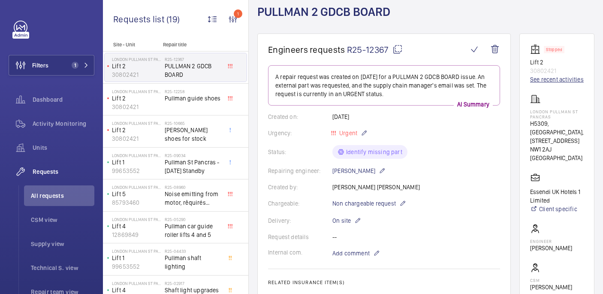
click at [560, 79] on link "See recent activities" at bounding box center [557, 79] width 54 height 9
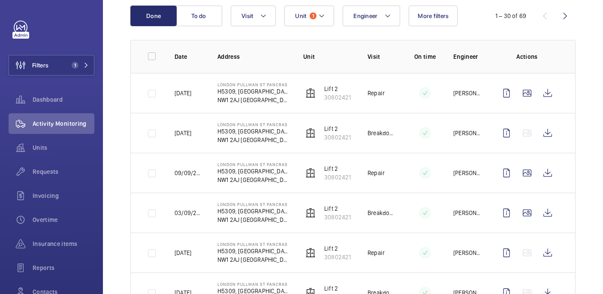
scroll to position [94, 0]
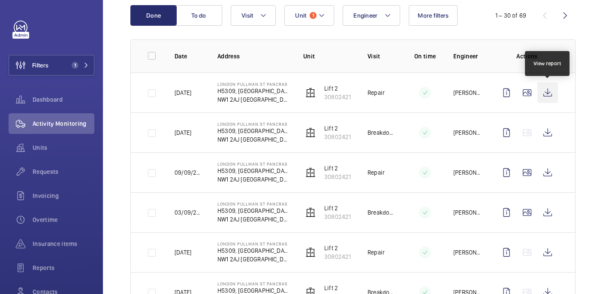
click at [546, 97] on wm-front-icon-button at bounding box center [547, 92] width 21 height 21
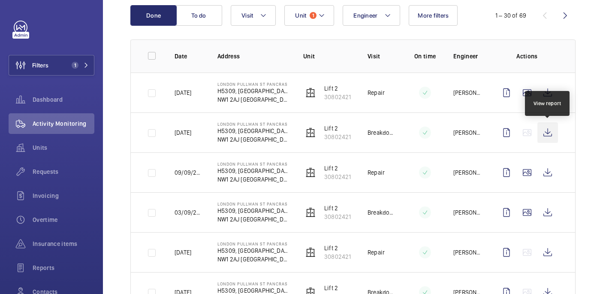
click at [554, 142] on wm-front-icon-button at bounding box center [547, 132] width 21 height 21
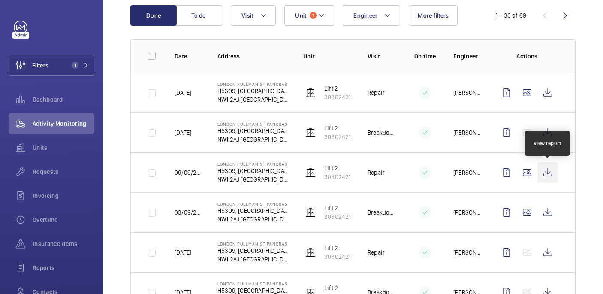
click at [545, 171] on wm-front-icon-button at bounding box center [547, 172] width 21 height 21
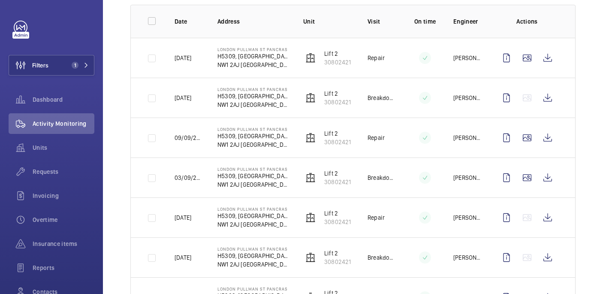
scroll to position [136, 0]
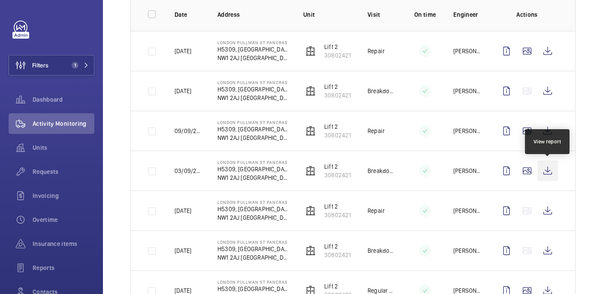
click at [542, 175] on wm-front-icon-button at bounding box center [547, 170] width 21 height 21
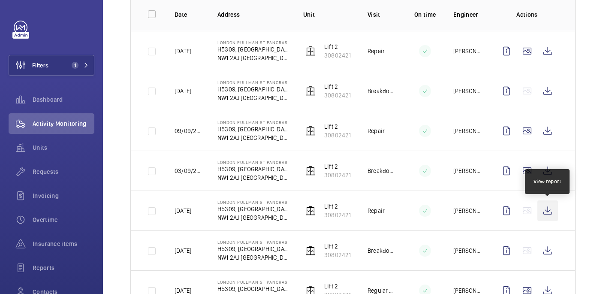
click at [544, 207] on wm-front-icon-button at bounding box center [547, 210] width 21 height 21
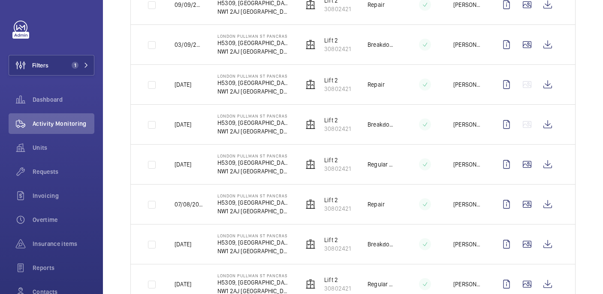
scroll to position [262, 0]
click at [547, 124] on wm-front-icon-button at bounding box center [547, 124] width 21 height 21
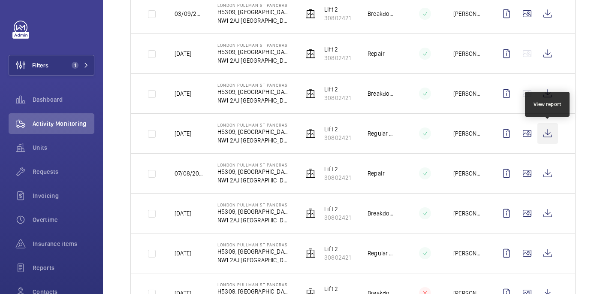
click at [546, 131] on wm-front-icon-button at bounding box center [547, 133] width 21 height 21
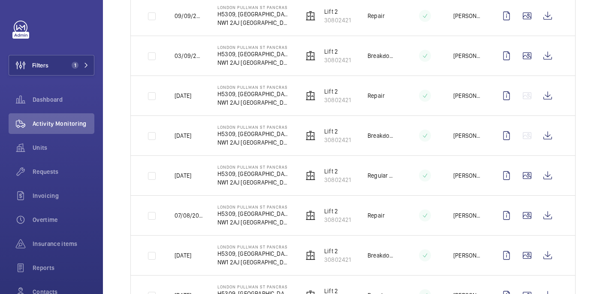
scroll to position [246, 0]
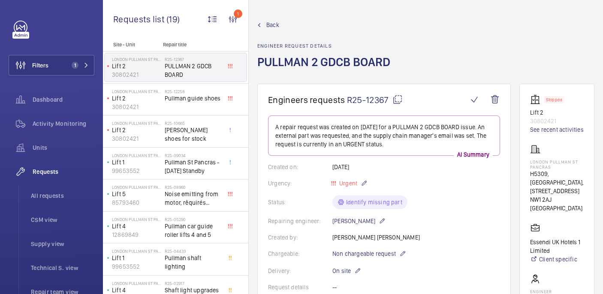
click at [401, 99] on mat-icon at bounding box center [397, 99] width 10 height 10
click at [533, 161] on p "LONDON PULLMAN ST PANCRAS" at bounding box center [557, 164] width 54 height 10
copy p "LONDON PULLMAN ST PANCRAS"
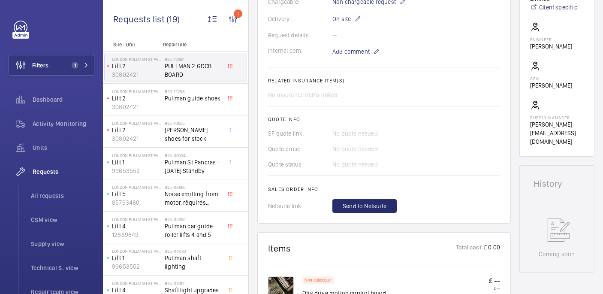
scroll to position [425, 0]
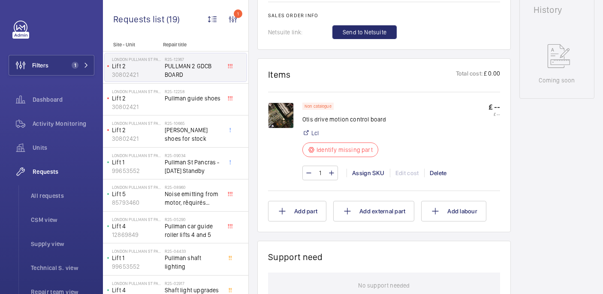
click at [335, 121] on p "Otis drive motion control board" at bounding box center [344, 119] width 84 height 9
copy div "Otis drive motion control board"
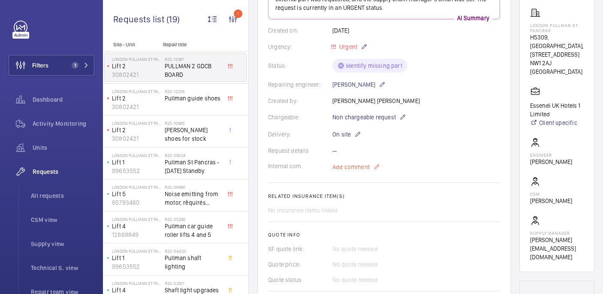
click at [357, 165] on span "Add comment" at bounding box center [350, 167] width 37 height 9
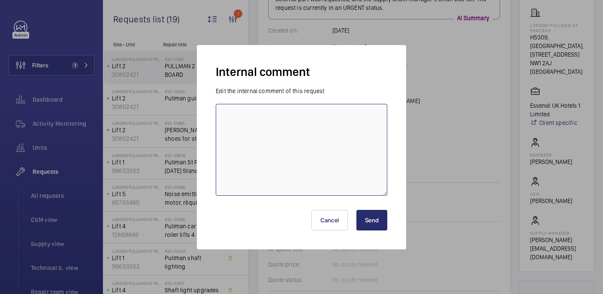
click at [316, 139] on textarea at bounding box center [302, 150] width 172 height 92
type textarea "sourcing from supplier - 17/09 india"
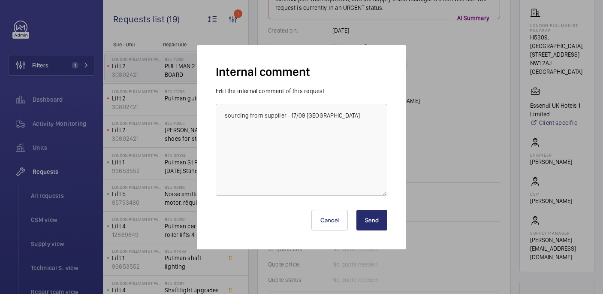
click at [373, 219] on button "Send" at bounding box center [371, 220] width 31 height 21
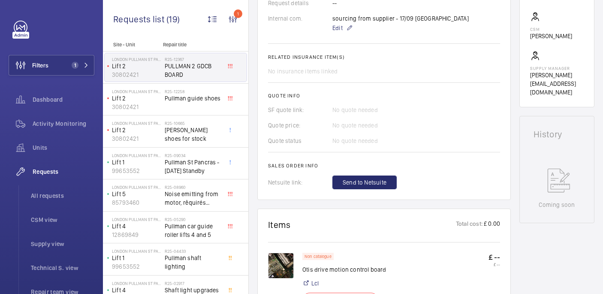
scroll to position [373, 0]
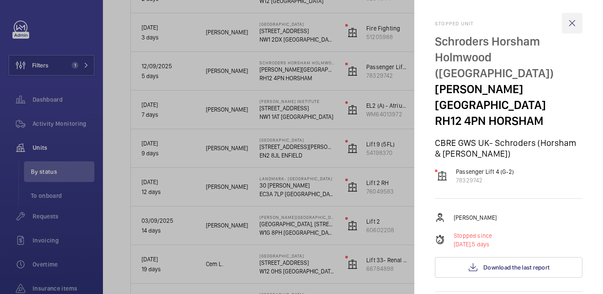
click at [573, 27] on wm-front-icon-button at bounding box center [572, 23] width 21 height 21
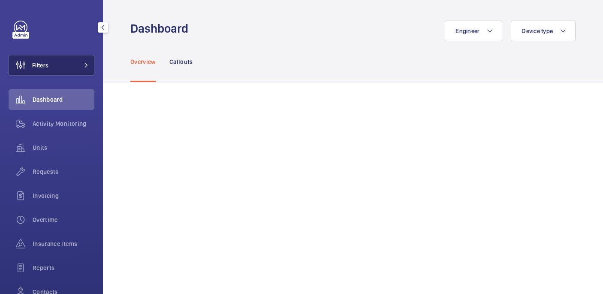
click at [63, 62] on button "Filters" at bounding box center [52, 65] width 86 height 21
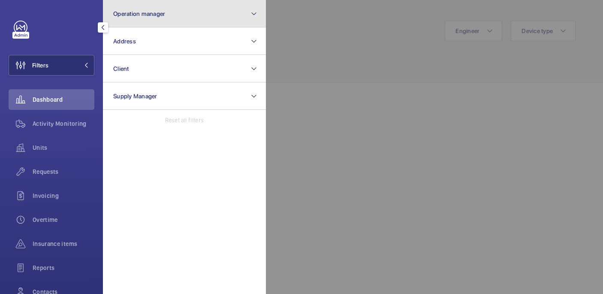
click at [147, 21] on button "Operation manager" at bounding box center [184, 13] width 163 height 27
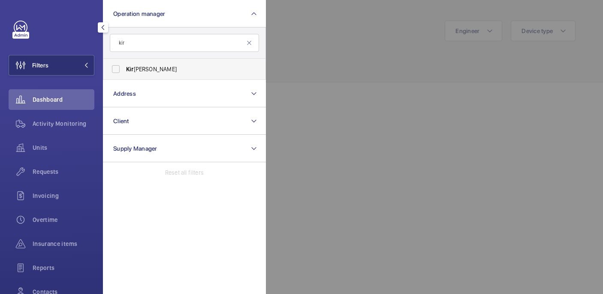
type input "kir"
click at [162, 72] on span "Kir [PERSON_NAME]" at bounding box center [185, 69] width 118 height 9
click at [124, 72] on input "Kir [PERSON_NAME]" at bounding box center [115, 68] width 17 height 17
checkbox input "true"
click at [332, 60] on div at bounding box center [567, 147] width 603 height 294
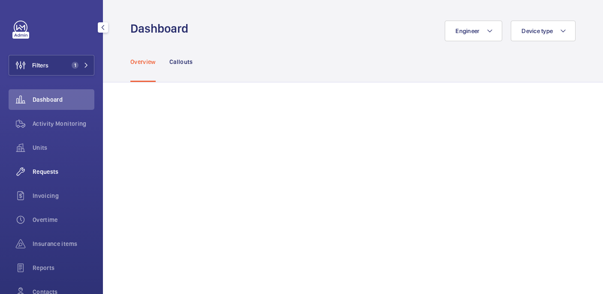
click at [59, 168] on span "Requests" at bounding box center [64, 171] width 62 height 9
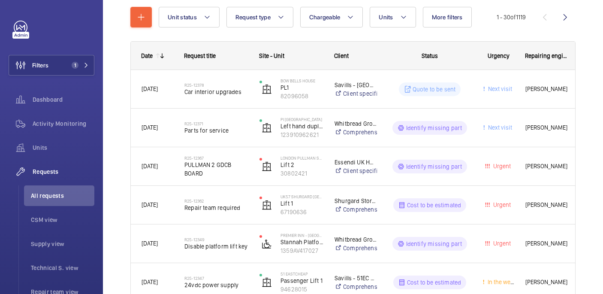
scroll to position [99, 0]
click at [48, 149] on span "Units" at bounding box center [64, 147] width 62 height 9
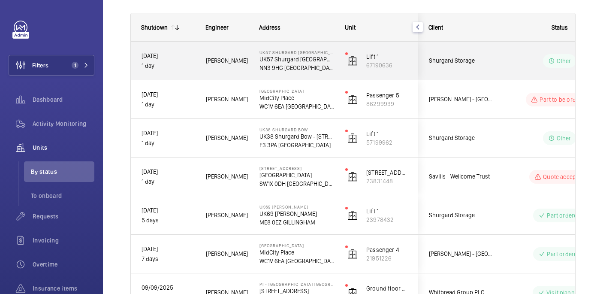
scroll to position [117, 0]
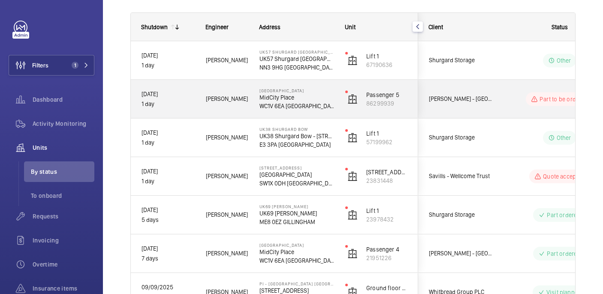
click at [231, 115] on div "[PERSON_NAME]" at bounding box center [222, 99] width 54 height 38
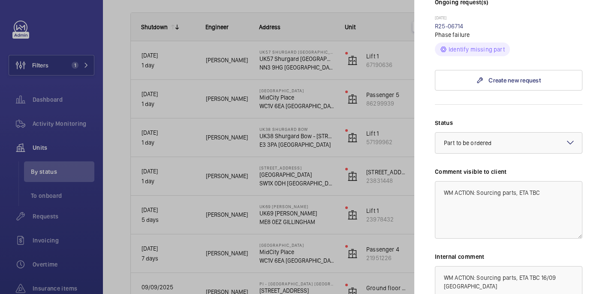
scroll to position [276, 0]
click at [553, 181] on textarea "WM ACTION: Sourcing parts, ETA TBC" at bounding box center [508, 209] width 147 height 57
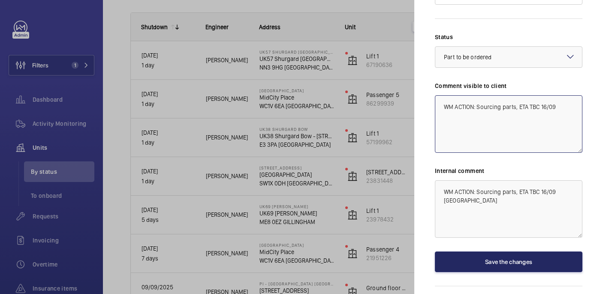
type textarea "WM ACTION: Sourcing parts, ETA TBC 16/09"
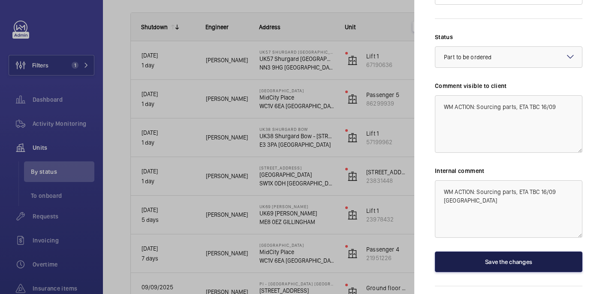
click at [544, 251] on button "Save the changes" at bounding box center [508, 261] width 147 height 21
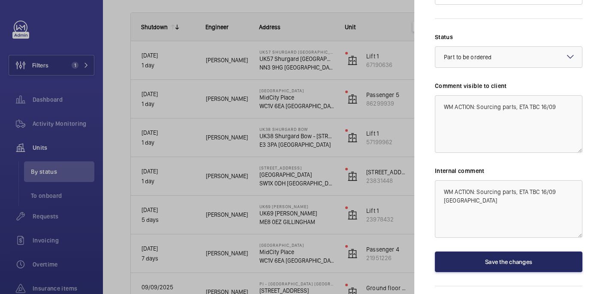
scroll to position [0, 0]
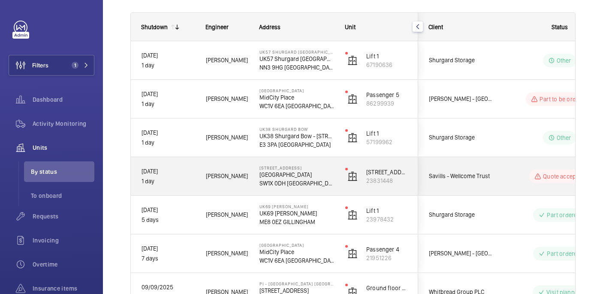
click at [523, 181] on wm-front-pills-cell "Quote accepted" at bounding box center [559, 176] width 107 height 14
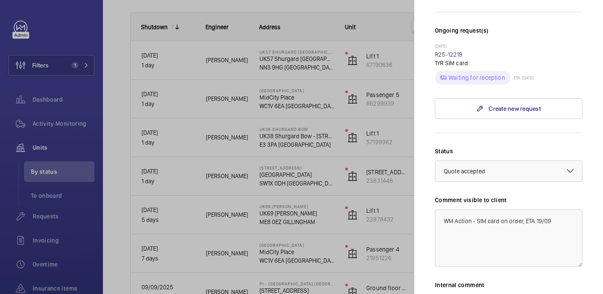
scroll to position [190, 0]
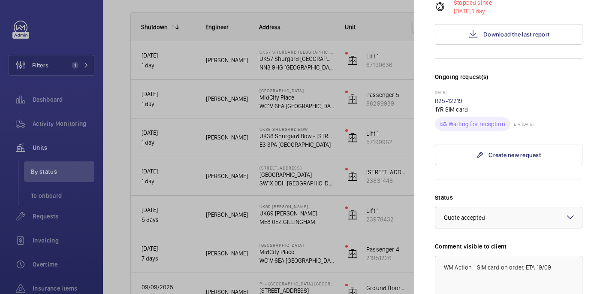
click at [486, 213] on div "× Quote accepted" at bounding box center [475, 217] width 63 height 9
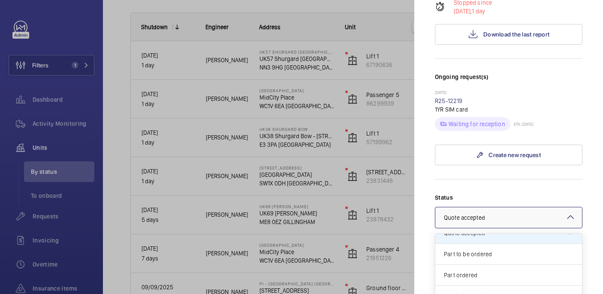
scroll to position [57, 0]
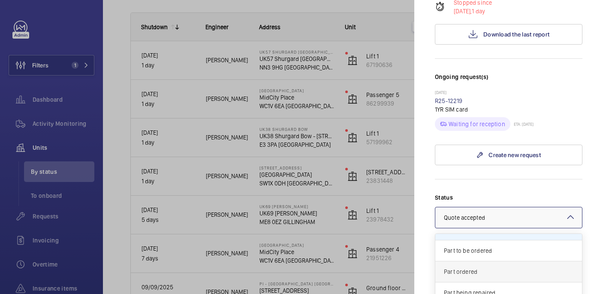
click at [471, 267] on span "Part ordered" at bounding box center [508, 271] width 129 height 9
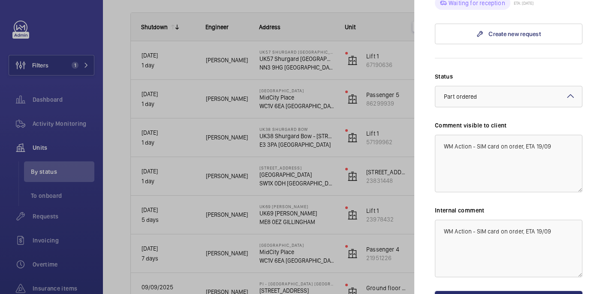
scroll to position [361, 0]
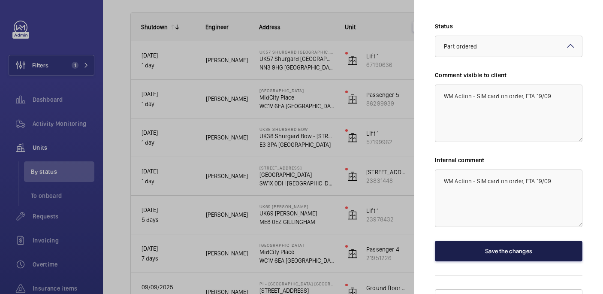
click at [493, 241] on button "Save the changes" at bounding box center [508, 251] width 147 height 21
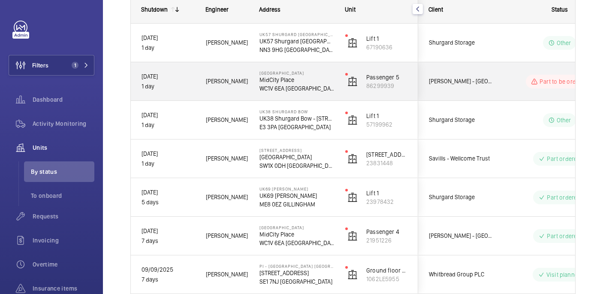
scroll to position [135, 0]
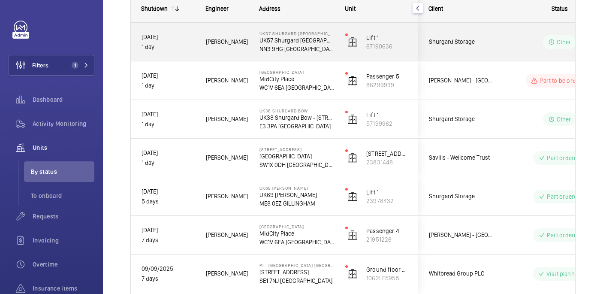
click at [495, 39] on div "Shurgard Storage" at bounding box center [456, 42] width 77 height 38
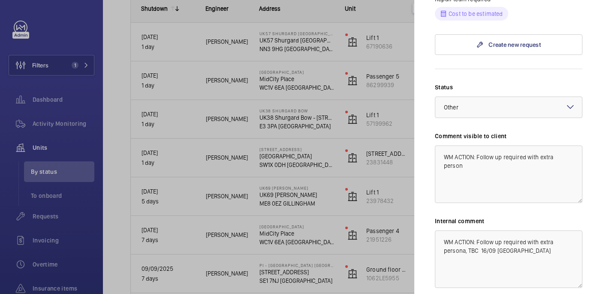
scroll to position [489, 0]
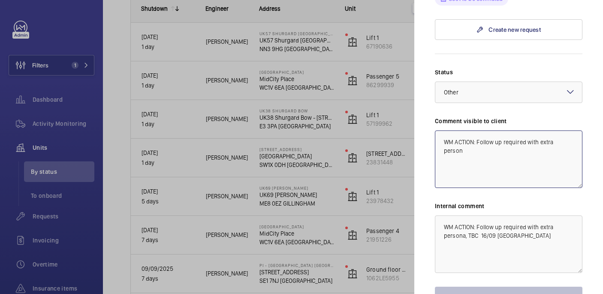
click at [576, 130] on textarea "WM ACTION: Follow up required with extra person" at bounding box center [508, 158] width 147 height 57
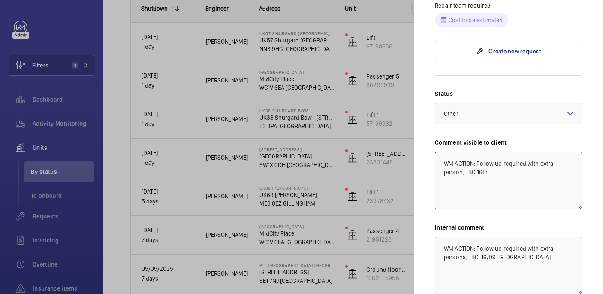
scroll to position [466, 0]
type textarea "WM ACTION: Follow up required with extra person, TBC 16.09"
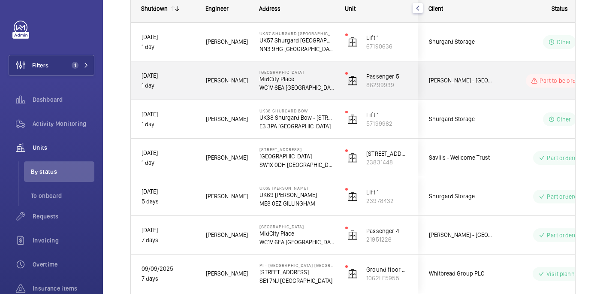
click at [508, 85] on wm-front-pills-cell "Part to be ordered" at bounding box center [559, 81] width 107 height 14
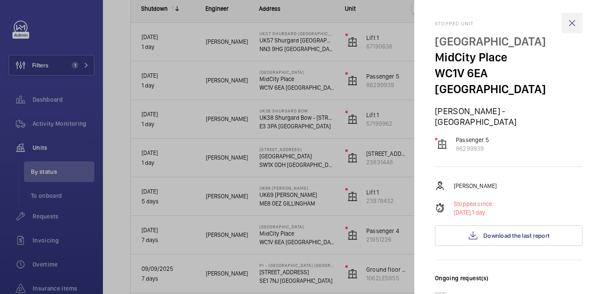
click at [571, 23] on wm-front-icon-button at bounding box center [572, 23] width 21 height 21
